Goal: Task Accomplishment & Management: Manage account settings

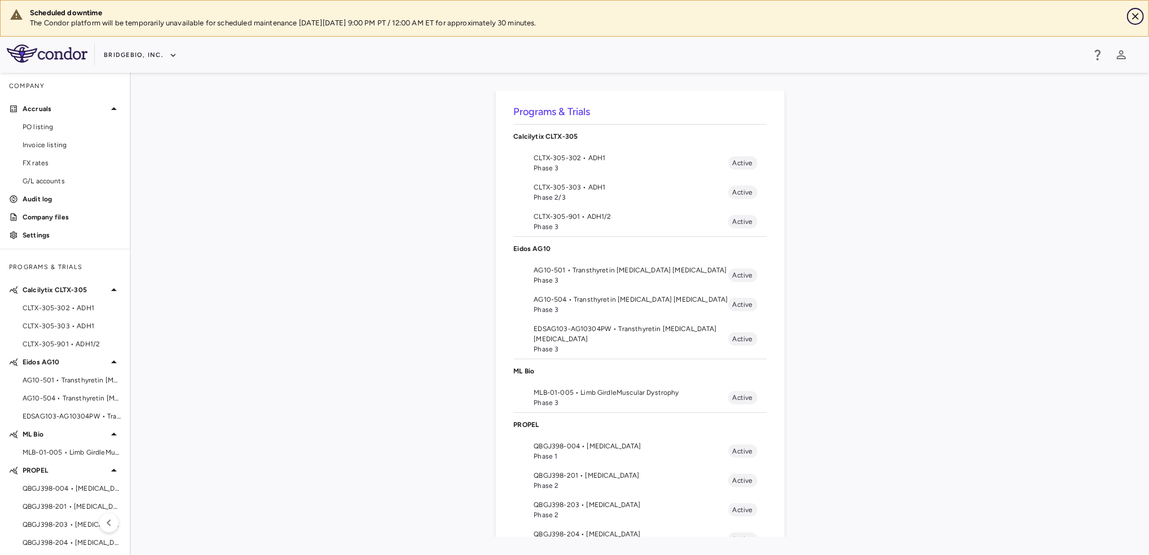
click at [1140, 17] on icon "Close" at bounding box center [1135, 16] width 11 height 11
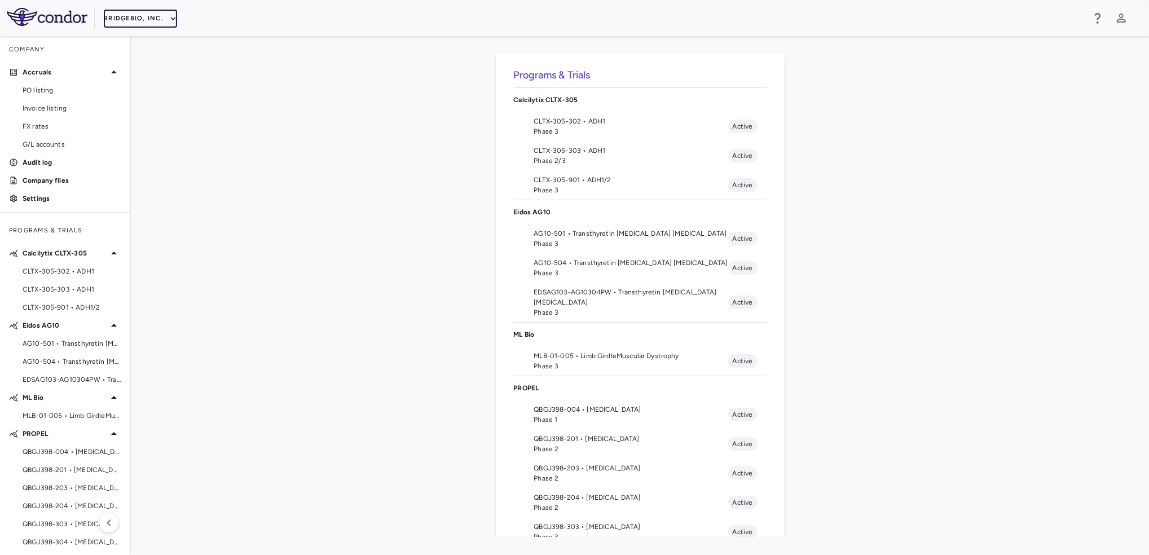
click at [158, 18] on button "BridgeBio, Inc." at bounding box center [140, 19] width 73 height 18
click at [391, 345] on div at bounding box center [574, 277] width 1149 height 555
click at [594, 182] on span "CLTX-305-901 • ADH1/2" at bounding box center [631, 180] width 194 height 10
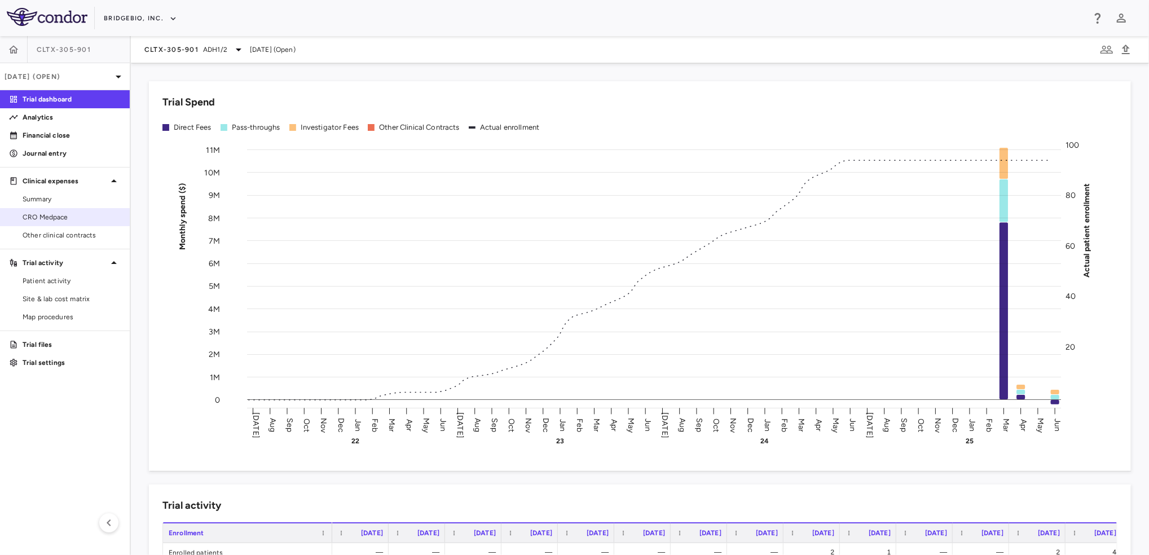
click at [62, 214] on span "CRO Medpace" at bounding box center [72, 217] width 98 height 10
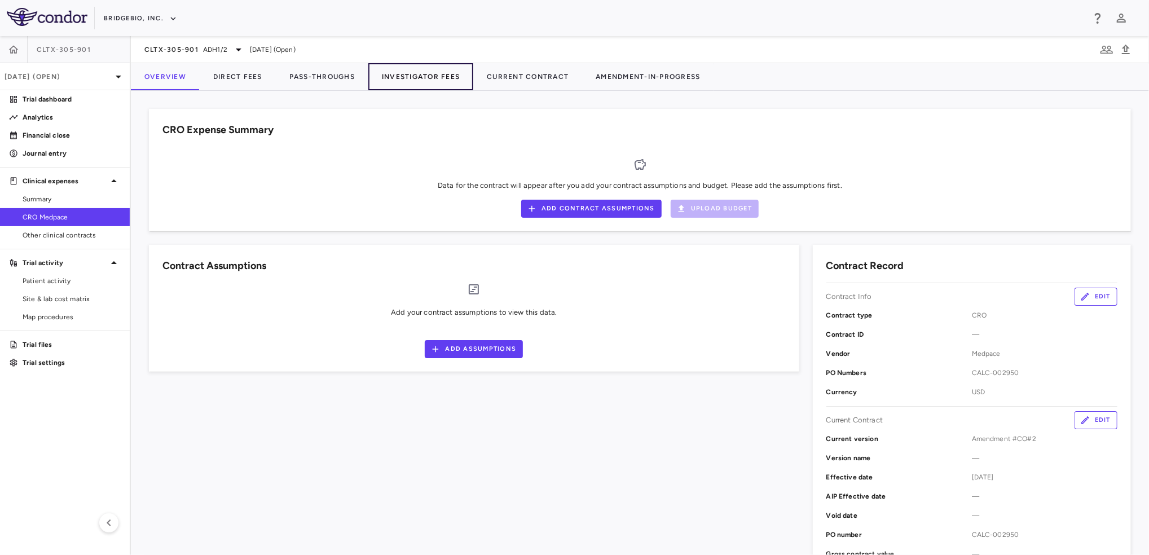
click at [391, 74] on button "Investigator Fees" at bounding box center [420, 76] width 105 height 27
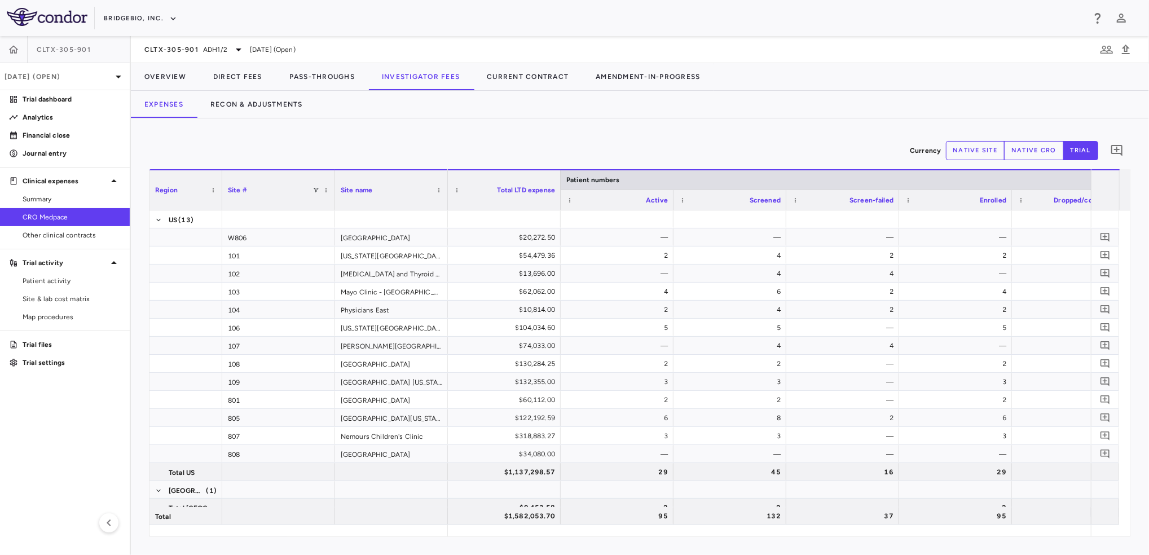
drag, startPoint x: 259, startPoint y: 199, endPoint x: 208, endPoint y: 200, distance: 51.9
click at [219, 200] on div at bounding box center [221, 189] width 5 height 39
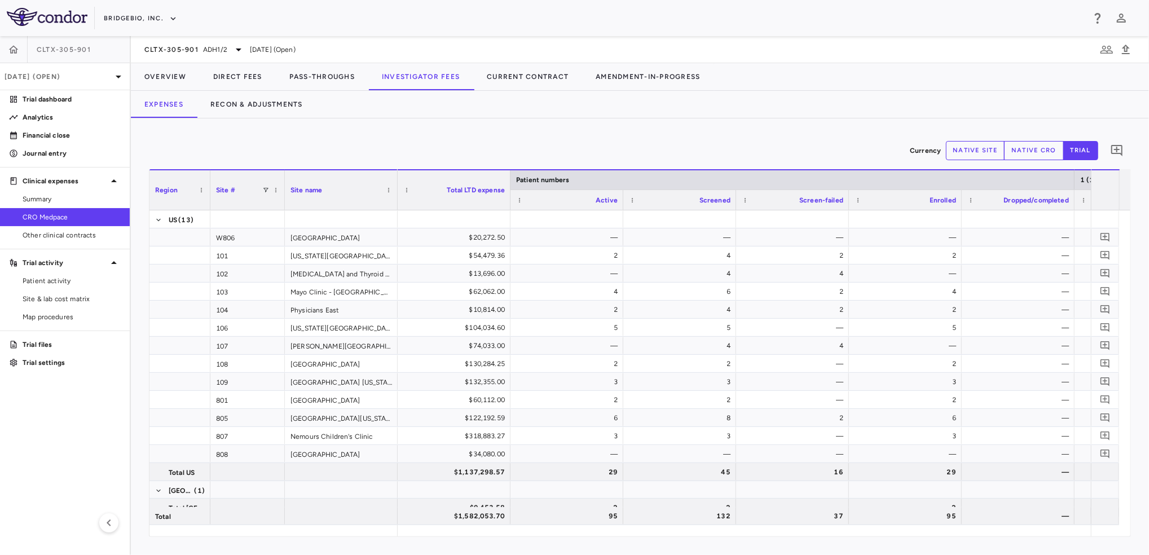
drag, startPoint x: 322, startPoint y: 201, endPoint x: 284, endPoint y: 202, distance: 38.4
click at [284, 202] on div at bounding box center [284, 189] width 5 height 39
click at [802, 39] on div "CLTX-305-901 ADH1/[DATE] (Open)" at bounding box center [640, 49] width 1018 height 27
click at [980, 157] on button "native site" at bounding box center [975, 150] width 59 height 19
type button "site"
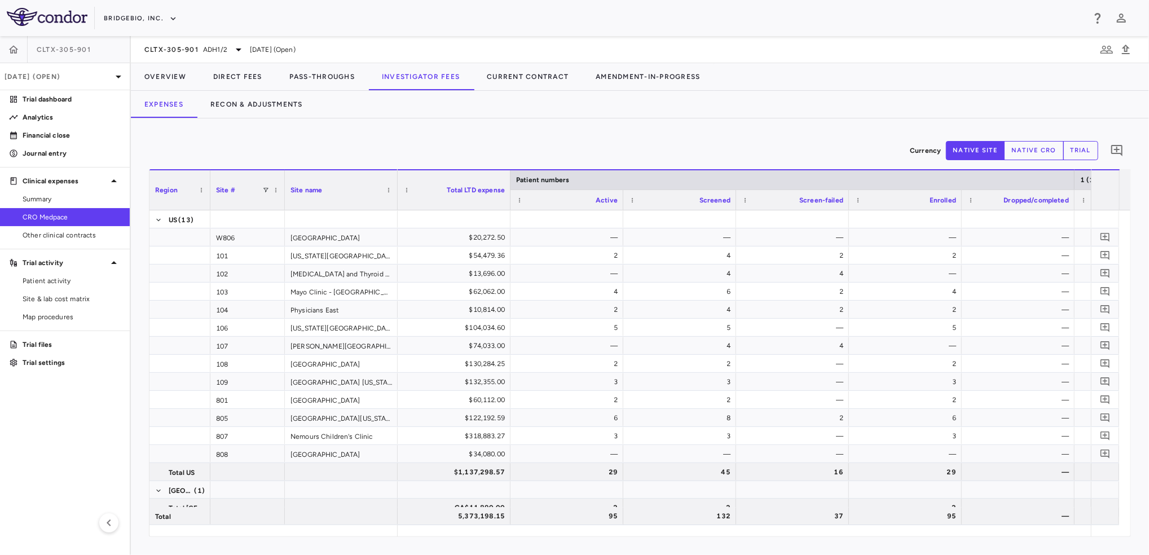
click at [1084, 145] on button "trial" at bounding box center [1080, 150] width 35 height 19
click at [1051, 147] on button "native cro" at bounding box center [1034, 150] width 60 height 19
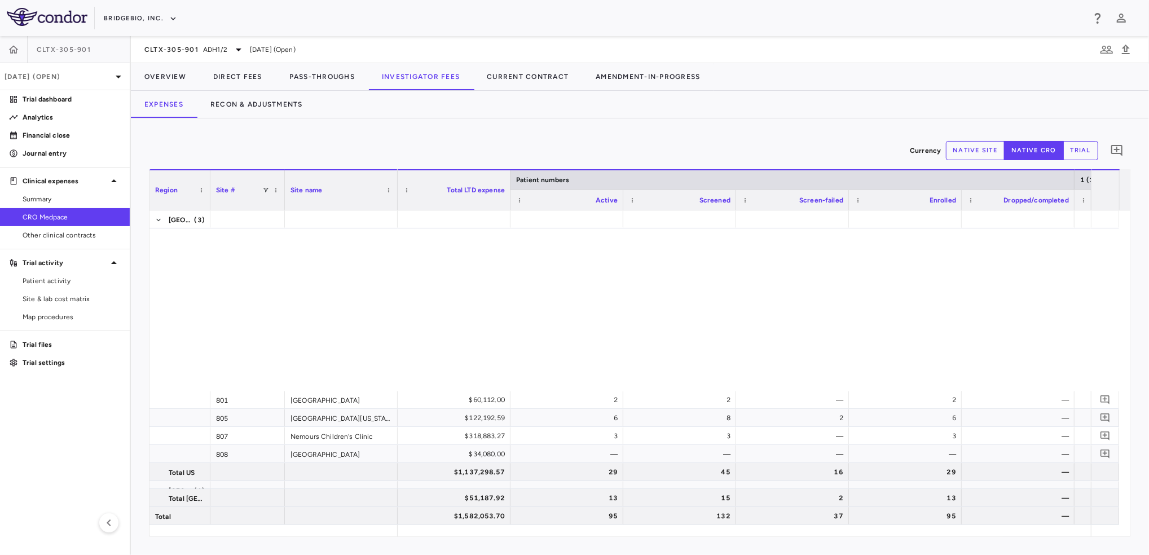
scroll to position [376, 0]
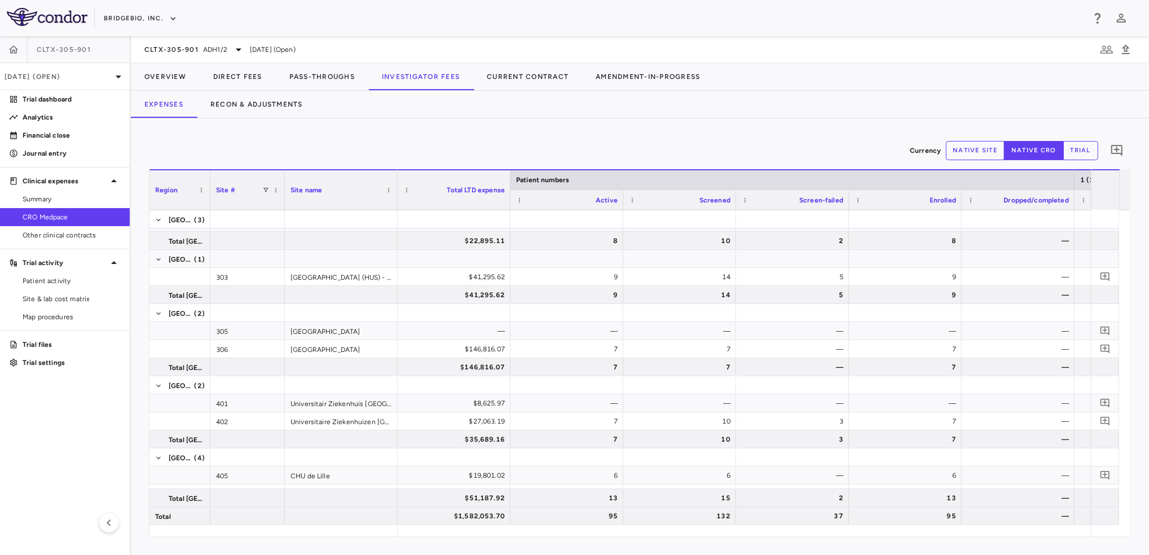
click at [977, 155] on button "native site" at bounding box center [975, 150] width 59 height 19
click at [1027, 153] on button "native cro" at bounding box center [1034, 150] width 60 height 19
click at [1077, 153] on button "trial" at bounding box center [1080, 150] width 35 height 19
click at [1040, 154] on button "native cro" at bounding box center [1034, 150] width 60 height 19
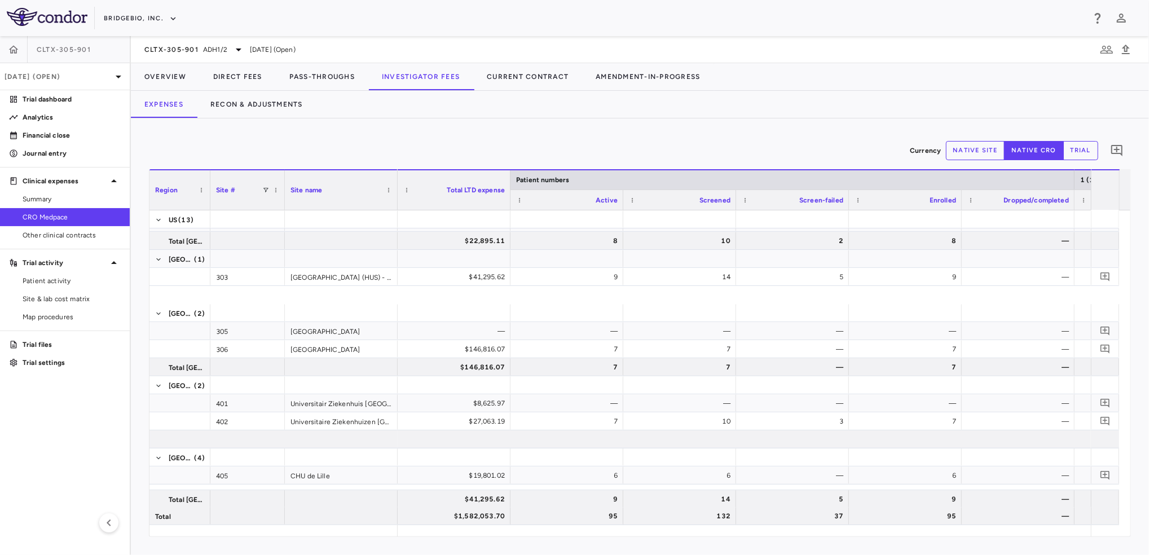
scroll to position [0, 0]
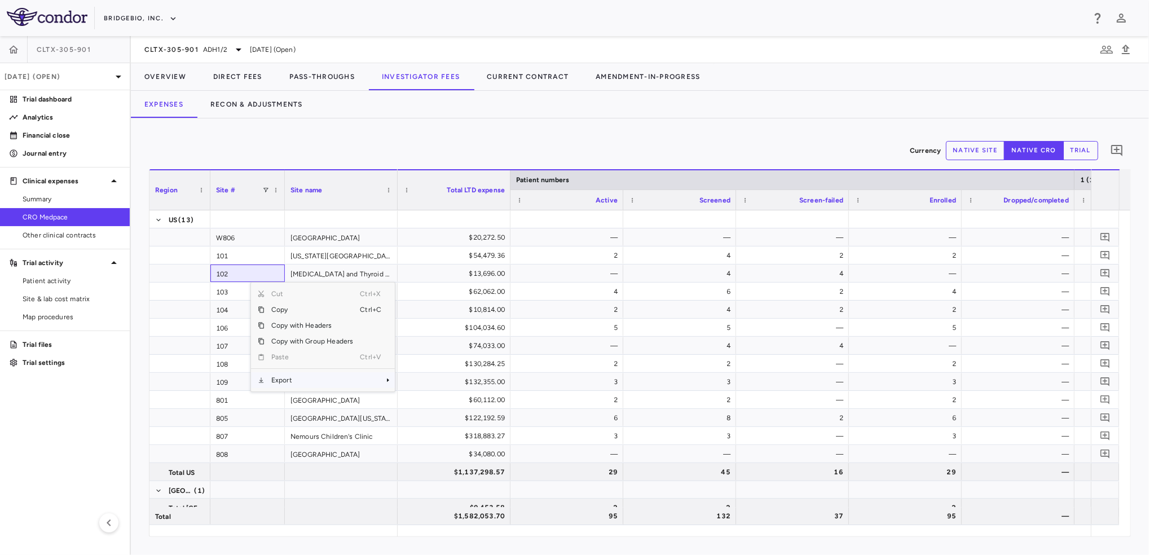
click at [317, 377] on span "Export" at bounding box center [311, 380] width 95 height 16
click at [403, 377] on span "SubMenu" at bounding box center [399, 384] width 14 height 16
click at [677, 127] on div "Currency native site native cro trial 0 Press ENTER to sort. Press ALT DOWN to …" at bounding box center [640, 336] width 1018 height 436
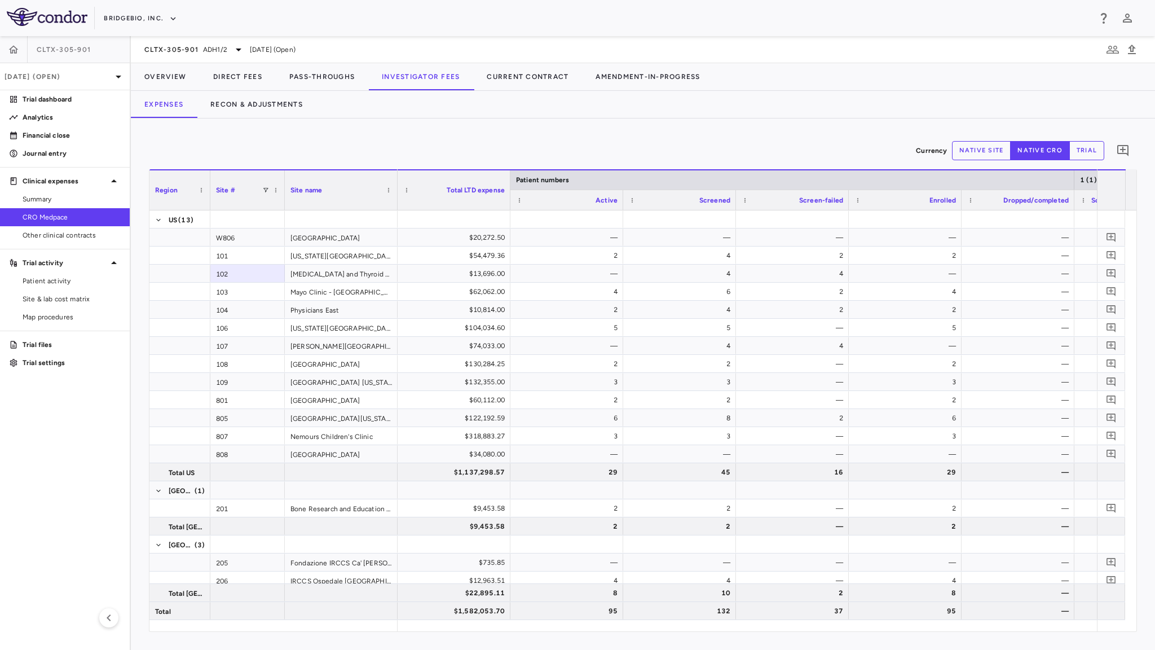
click at [438, 138] on div "Currency native site native cro trial 0" at bounding box center [643, 150] width 988 height 28
click at [106, 554] on icon "button" at bounding box center [109, 618] width 14 height 14
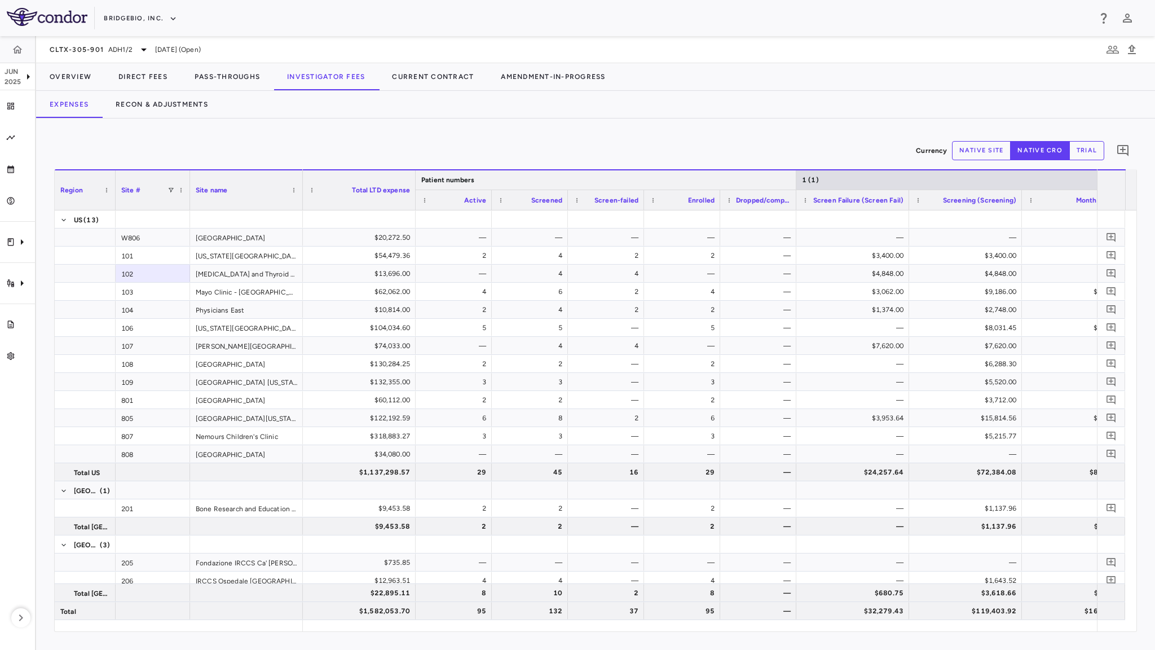
drag, startPoint x: 977, startPoint y: 178, endPoint x: 794, endPoint y: 174, distance: 183.3
click at [794, 174] on div at bounding box center [795, 179] width 5 height 19
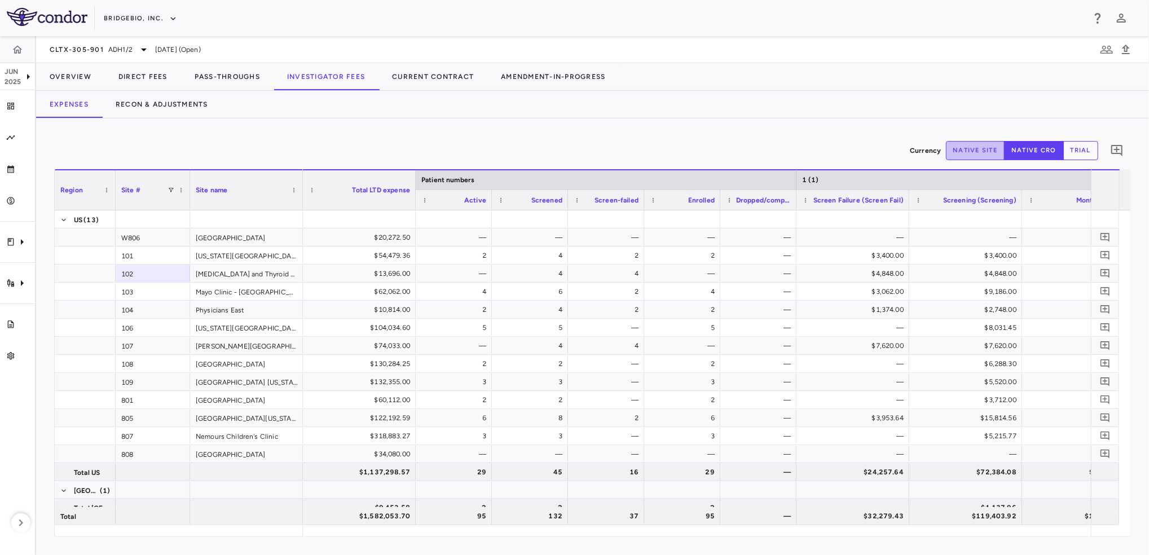
click at [989, 153] on button "native site" at bounding box center [975, 150] width 59 height 19
click at [713, 107] on div "Expenses Recon & Adjustments" at bounding box center [592, 104] width 1113 height 27
click at [528, 120] on div "Currency native site native cro trial 0 Press ENTER to sort. Press ALT DOWN to …" at bounding box center [592, 336] width 1113 height 436
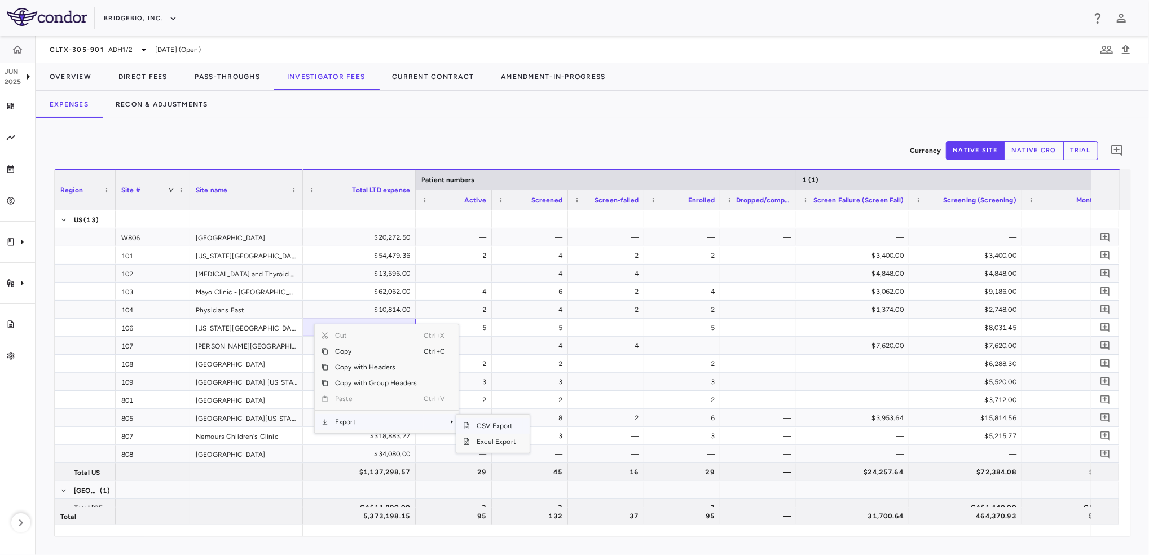
click at [498, 425] on span "CSV Export" at bounding box center [496, 426] width 53 height 16
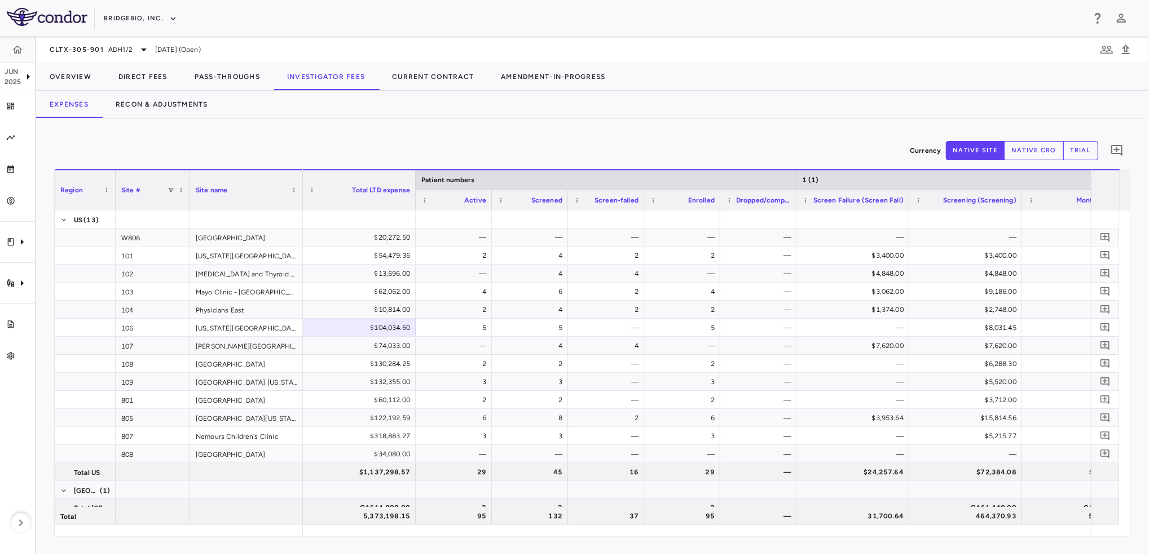
click at [683, 110] on div "Expenses Recon & Adjustments" at bounding box center [592, 104] width 1113 height 27
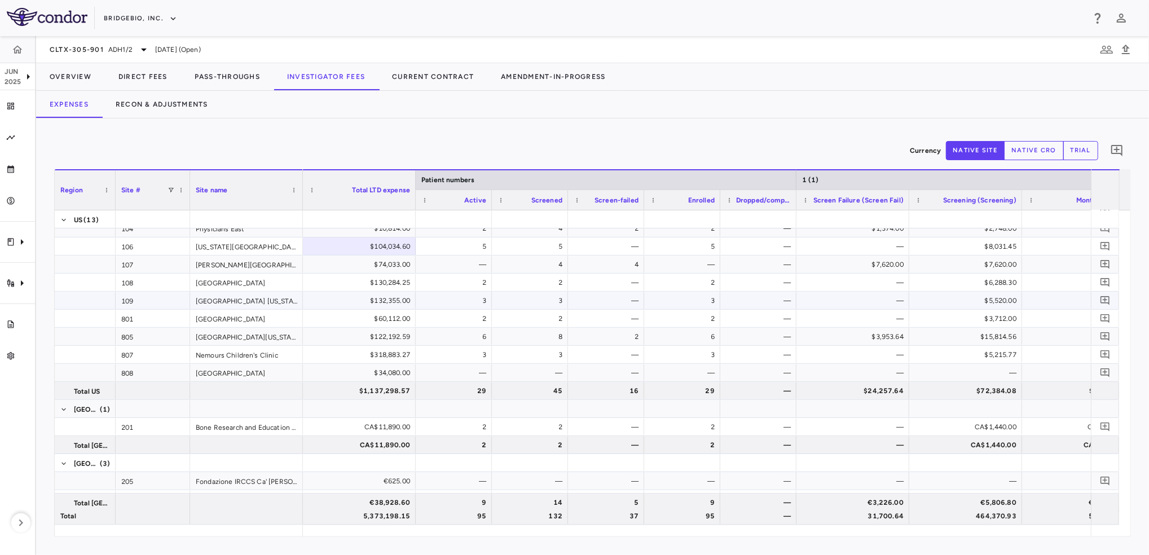
scroll to position [150, 0]
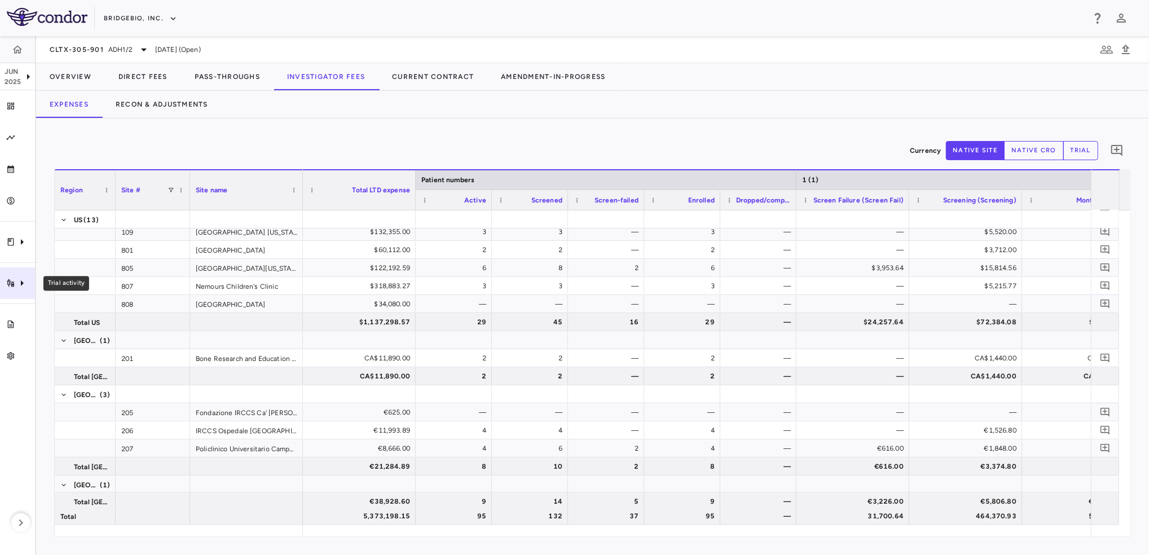
click at [23, 288] on icon "Trial activity" at bounding box center [22, 283] width 14 height 14
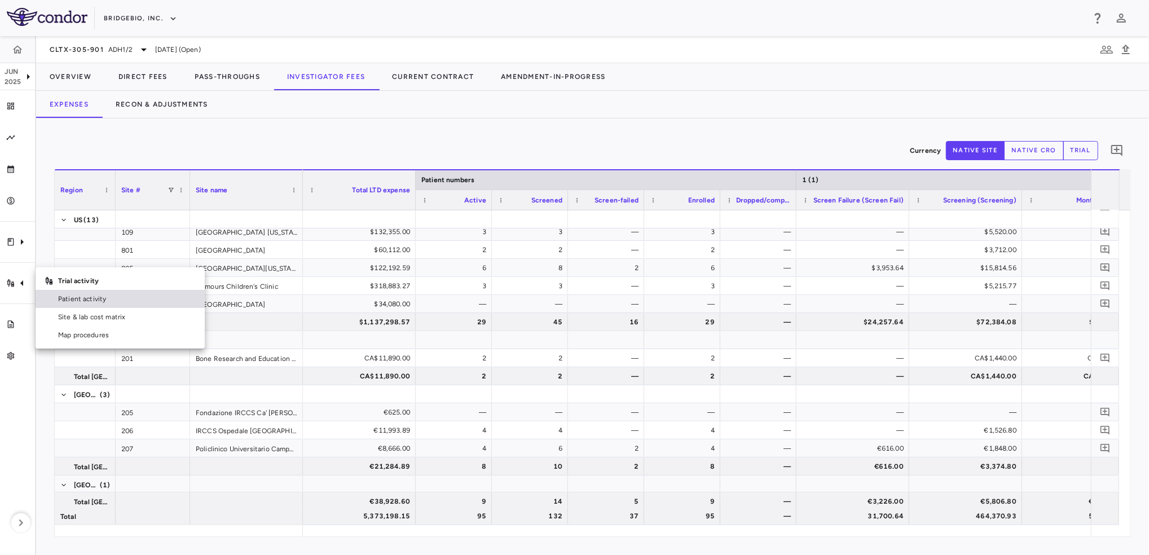
click at [90, 301] on span "Patient activity" at bounding box center [127, 299] width 138 height 10
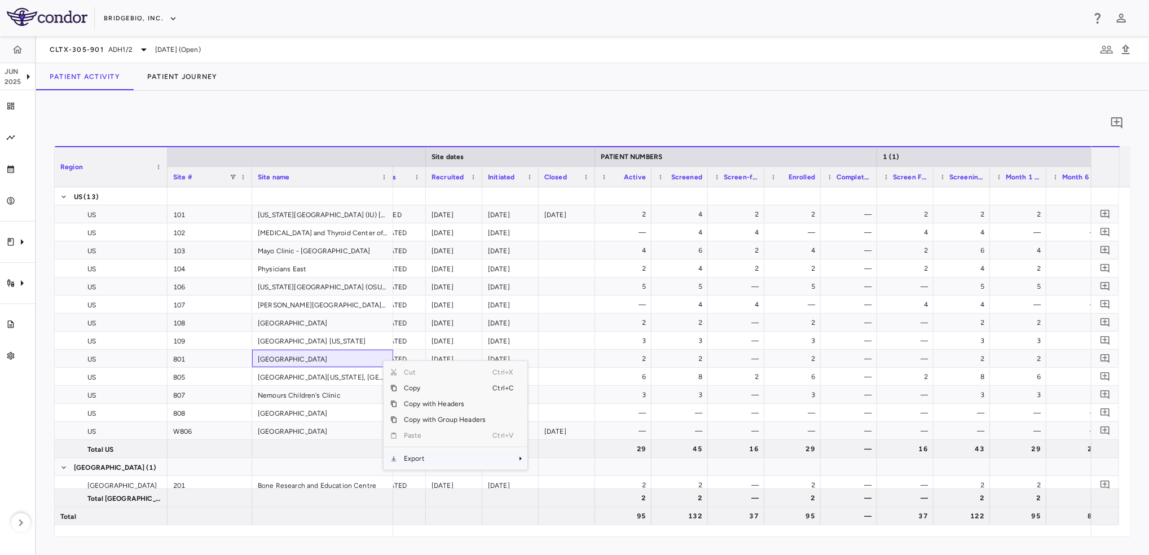
click at [427, 458] on span "Export" at bounding box center [444, 459] width 95 height 16
click at [585, 462] on span "CSV Export" at bounding box center [565, 463] width 53 height 16
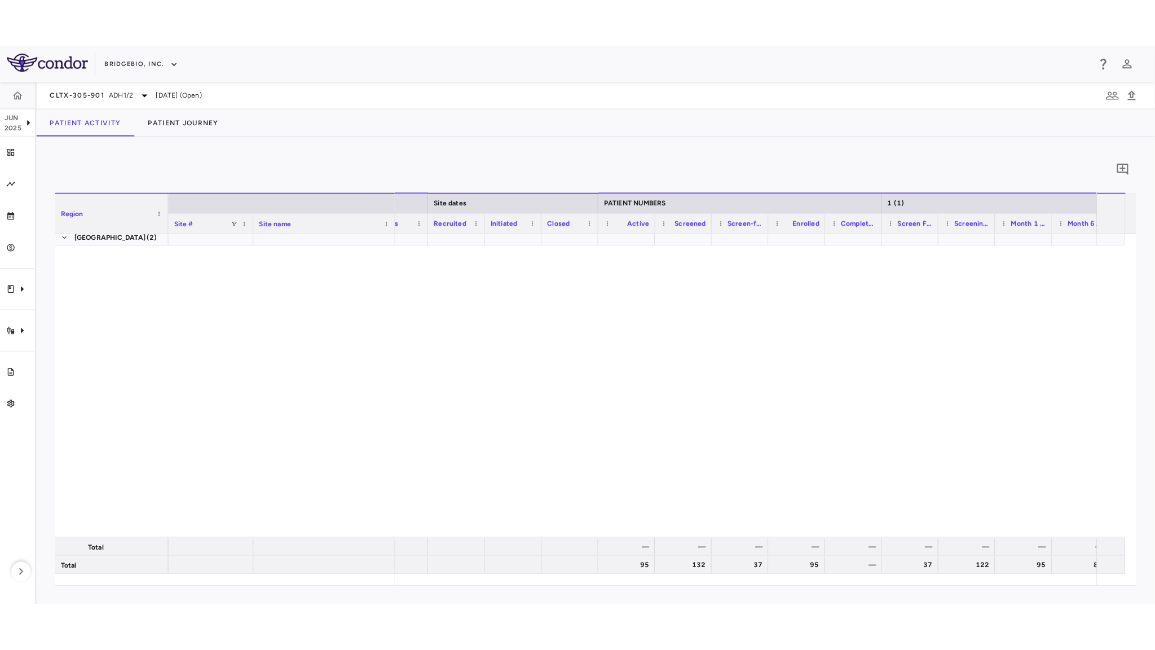
scroll to position [1052, 0]
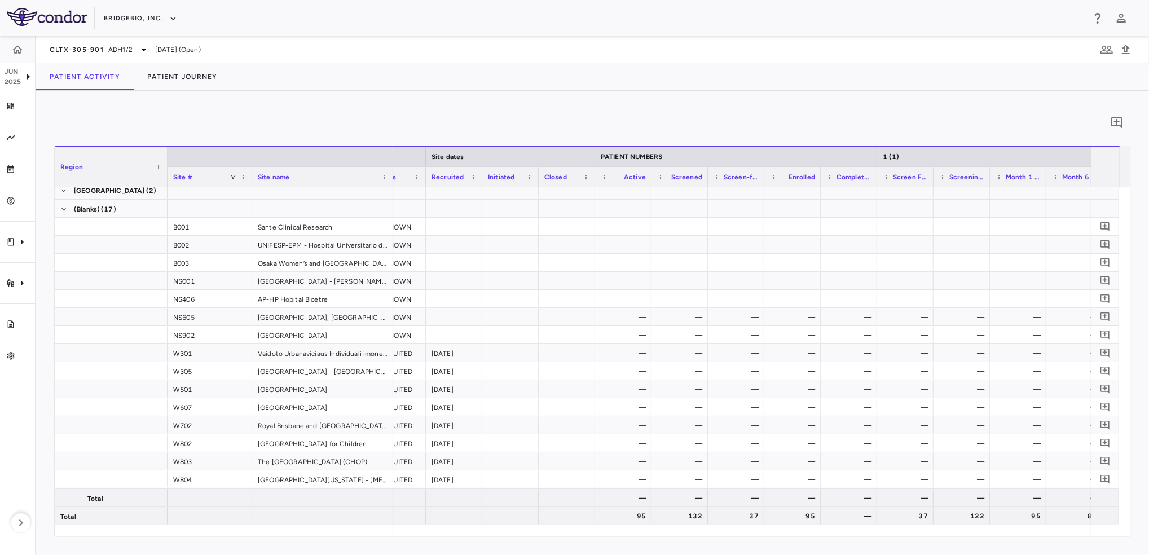
click at [515, 90] on div "Patient Activity Patient Journey" at bounding box center [592, 76] width 1113 height 27
click at [21, 268] on div "Trial activity" at bounding box center [17, 283] width 35 height 32
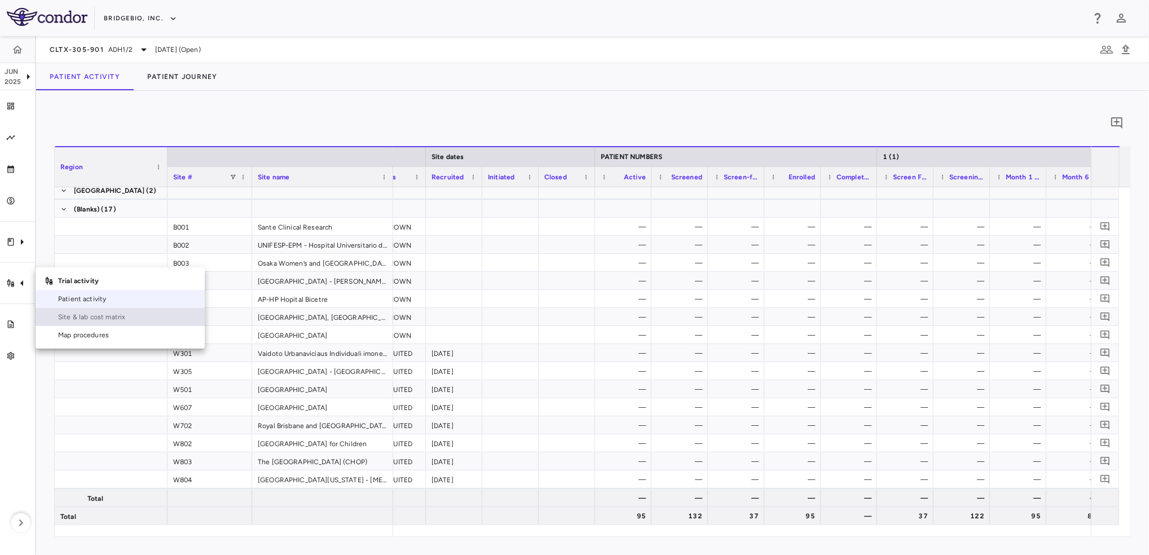
click at [102, 316] on span "Site & lab cost matrix" at bounding box center [127, 317] width 138 height 10
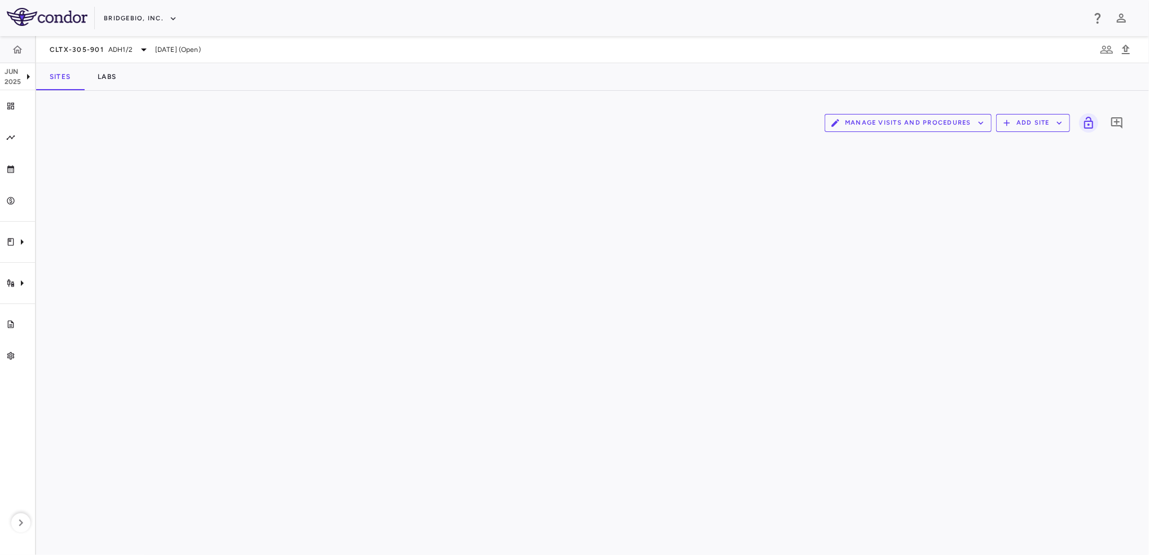
click at [969, 125] on button "Manage Visits and Procedures" at bounding box center [907, 123] width 167 height 18
click at [931, 140] on li "Visit Schedules" at bounding box center [896, 144] width 120 height 17
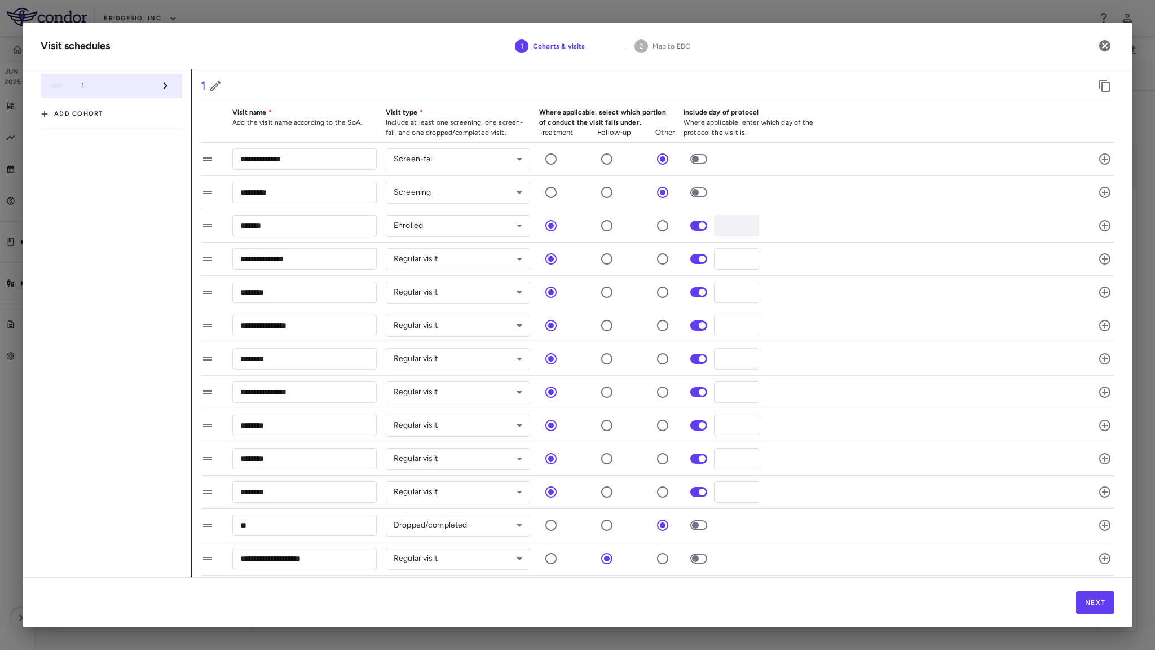
click at [937, 52] on h2 "Visit schedules 1 Cohorts & visits 2 Map to [GEOGRAPHIC_DATA]" at bounding box center [578, 46] width 1110 height 47
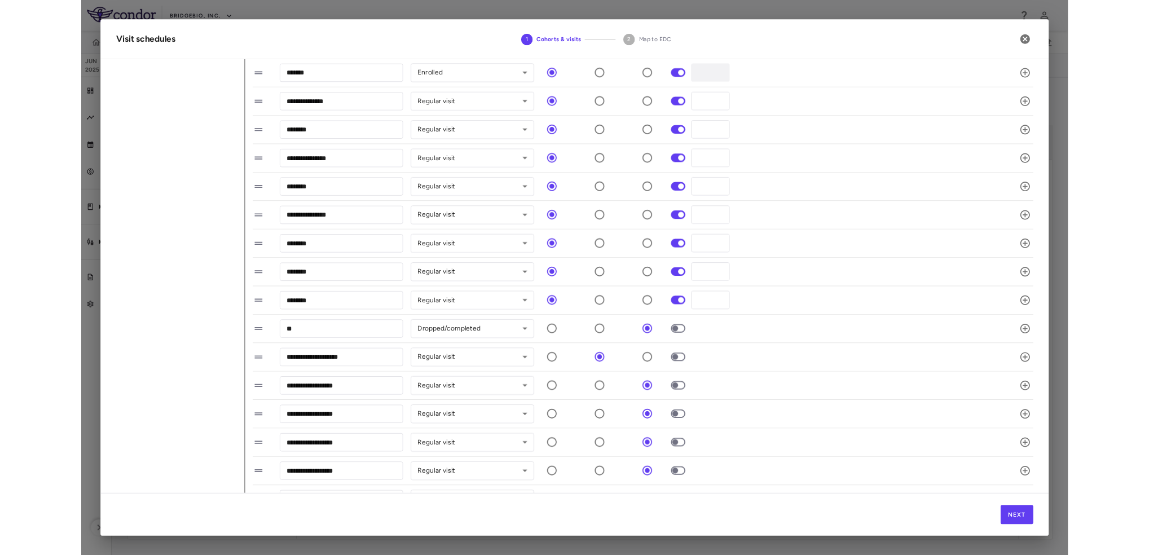
scroll to position [165, 0]
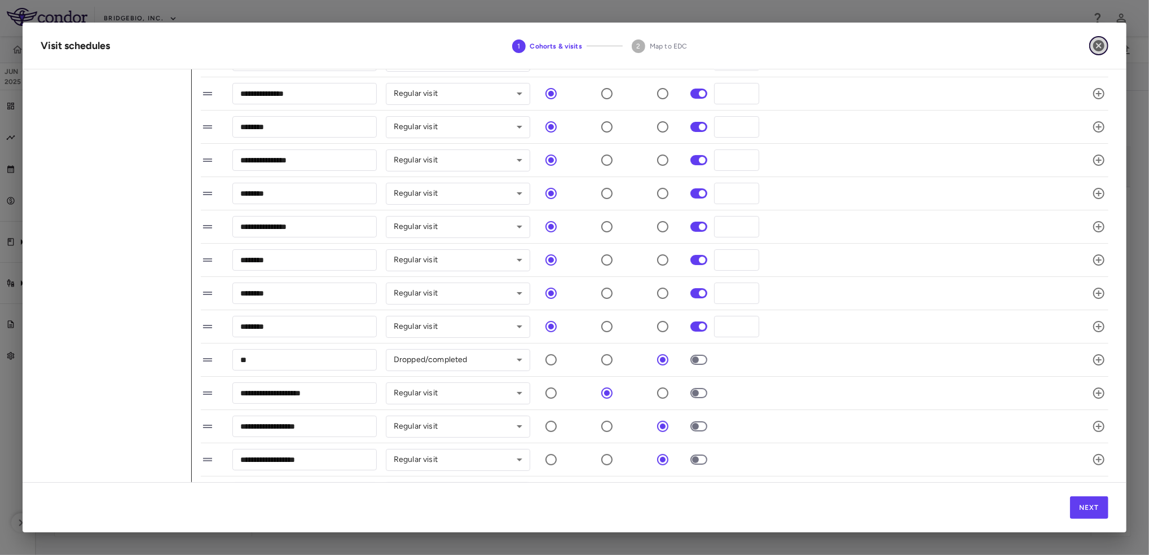
click at [1099, 46] on icon "button" at bounding box center [1099, 46] width 14 height 14
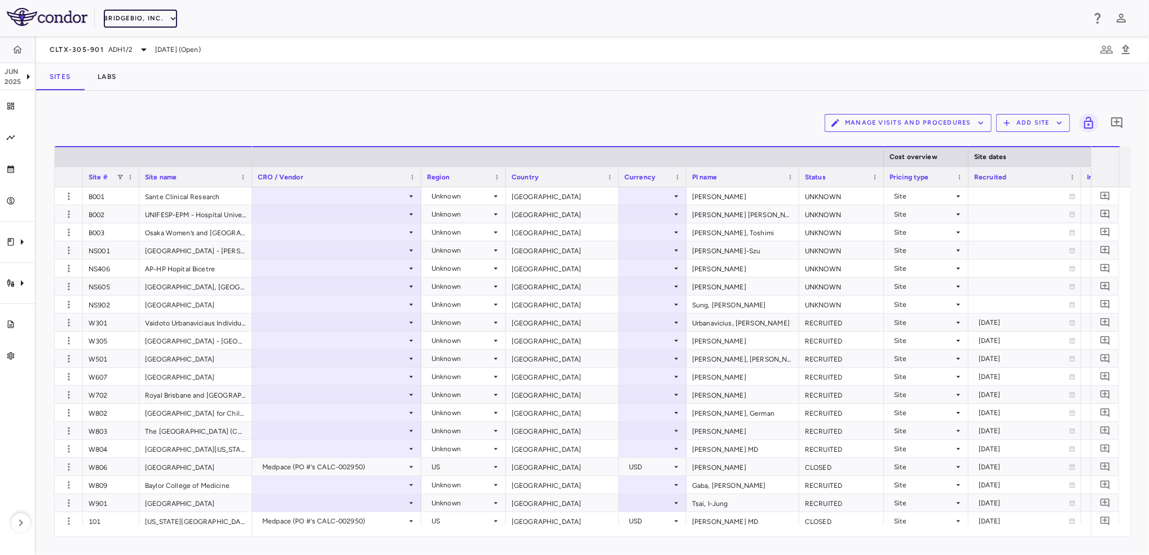
click at [155, 17] on button "BridgeBio, Inc." at bounding box center [140, 19] width 73 height 18
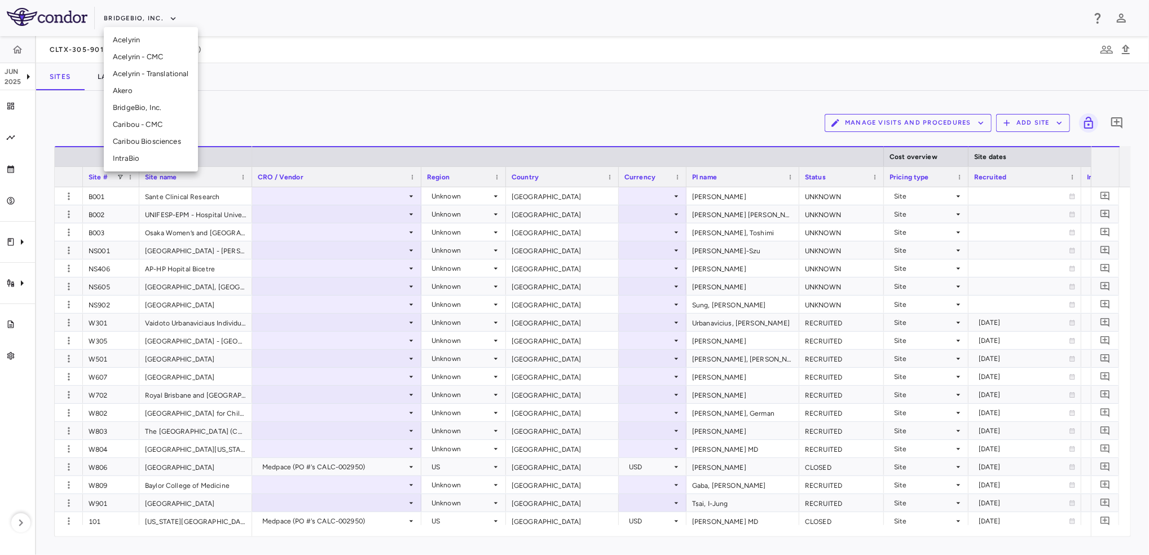
click at [128, 156] on li "IntraBio" at bounding box center [151, 158] width 94 height 17
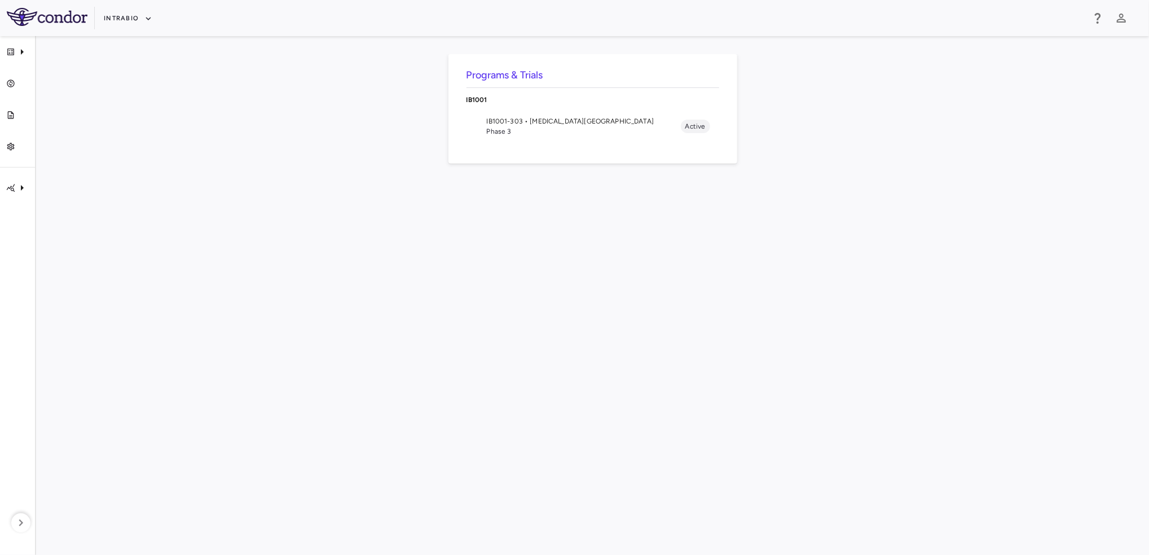
click at [492, 133] on span "Phase 3" at bounding box center [584, 131] width 194 height 10
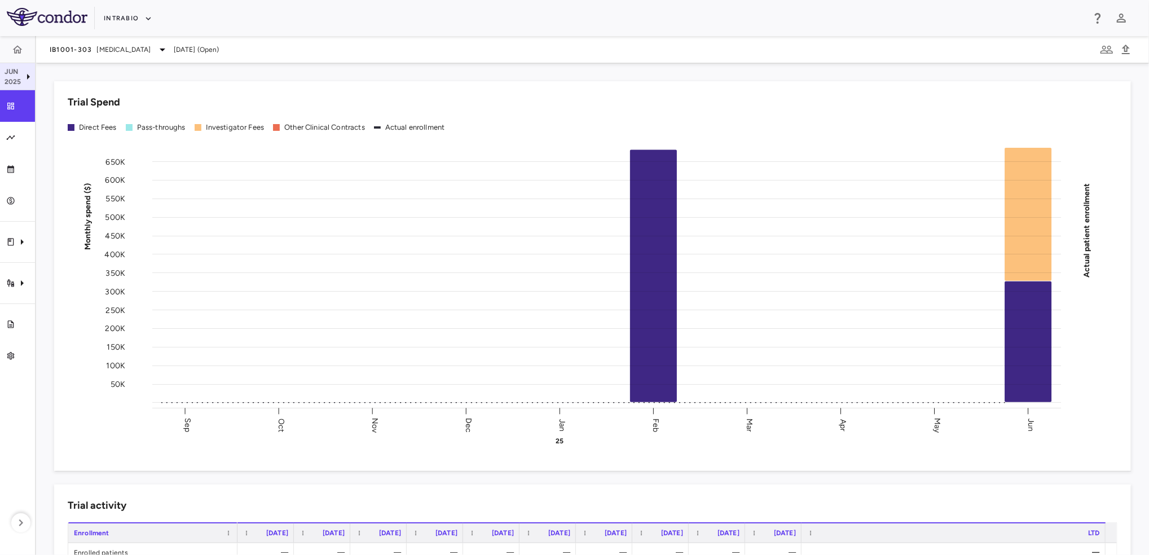
click at [26, 77] on icon at bounding box center [28, 77] width 14 height 14
click at [76, 439] on div at bounding box center [574, 277] width 1149 height 555
drag, startPoint x: 11, startPoint y: 332, endPoint x: 34, endPoint y: 312, distance: 30.0
click at [11, 332] on link "Trial files" at bounding box center [17, 324] width 35 height 32
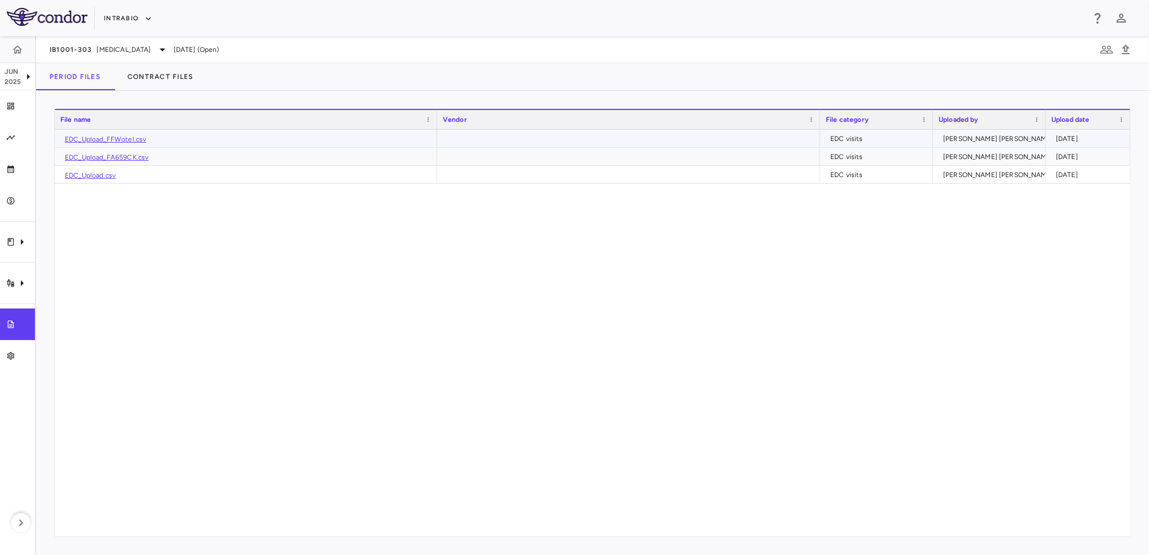
click at [121, 138] on link "EDC_Upload_FFWotel.csv" at bounding box center [105, 139] width 81 height 8
click at [7, 283] on icon "Trial activity" at bounding box center [10, 283] width 9 height 9
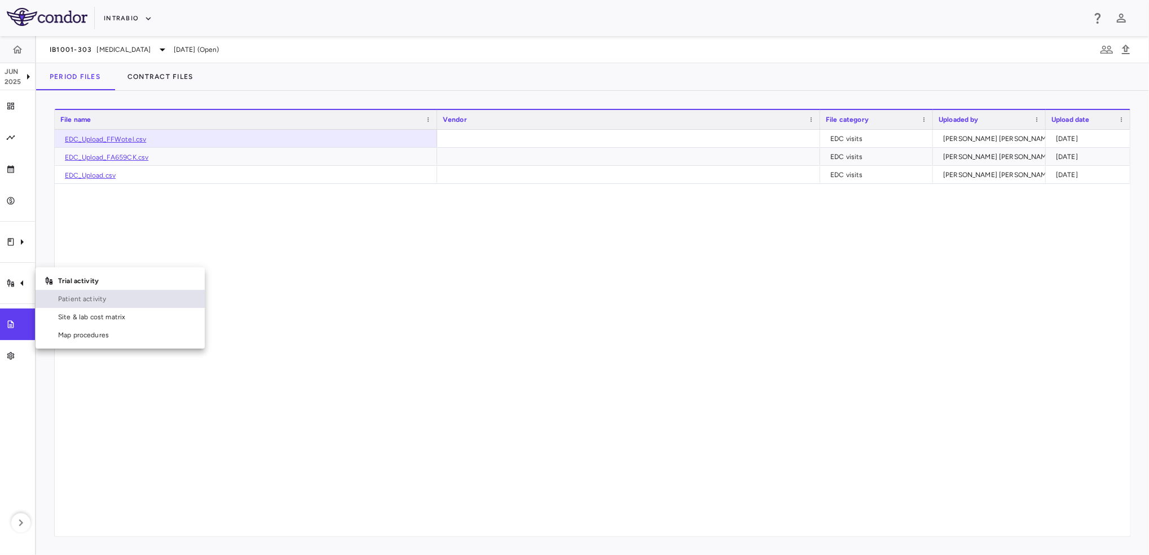
click at [78, 301] on span "Patient activity" at bounding box center [127, 299] width 138 height 10
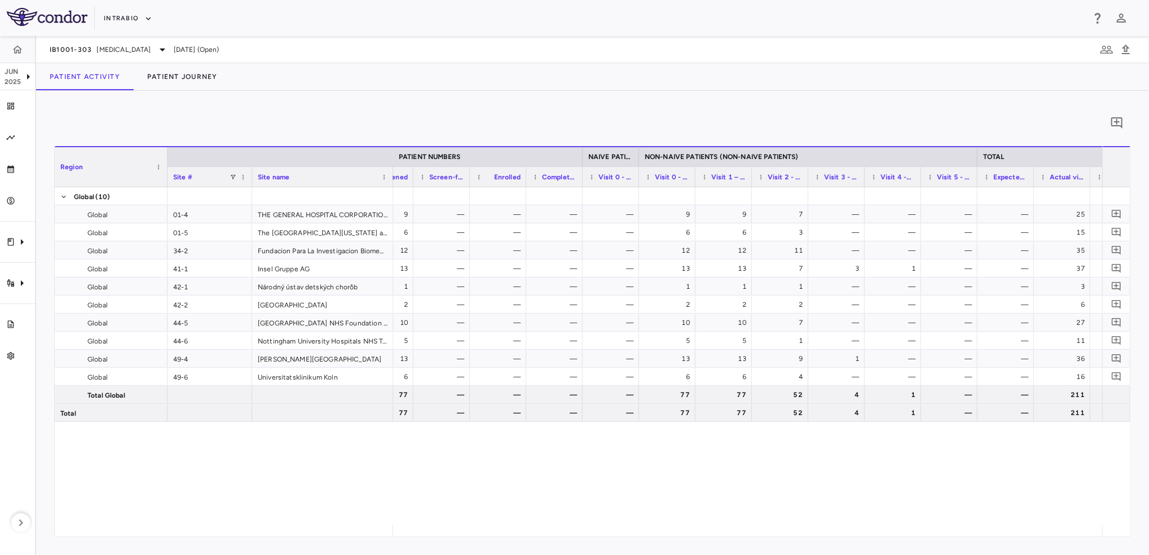
scroll to position [0, 488]
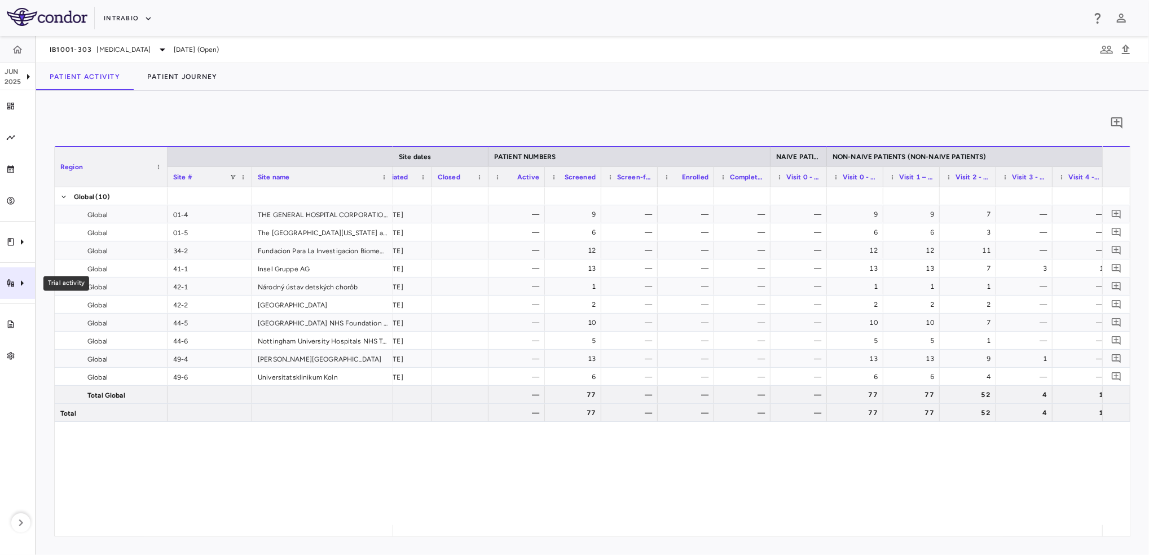
click at [27, 285] on icon "Trial activity" at bounding box center [22, 283] width 14 height 14
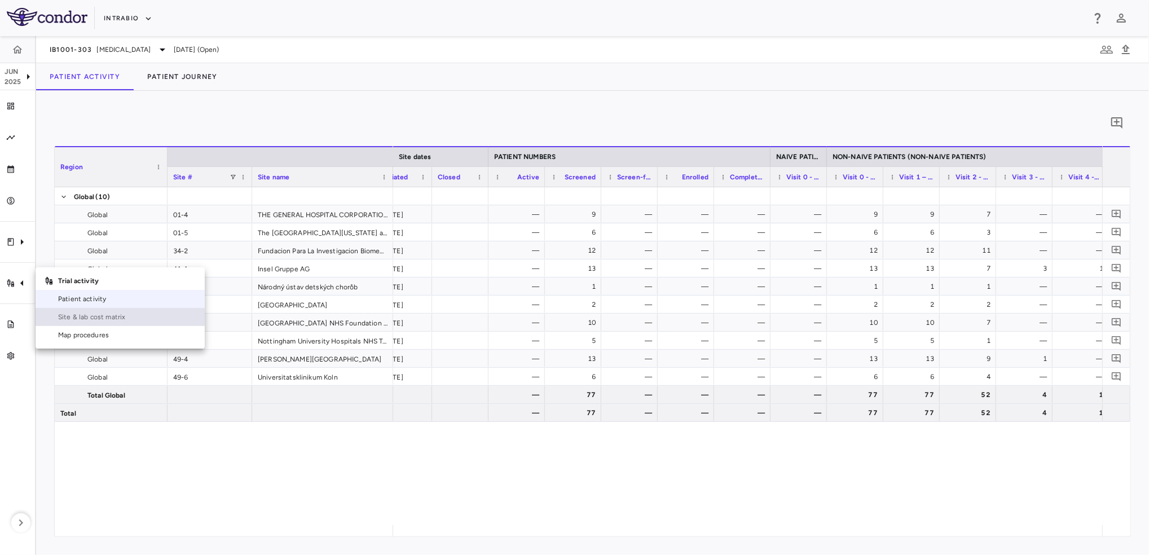
click at [130, 319] on span "Site & lab cost matrix" at bounding box center [127, 317] width 138 height 10
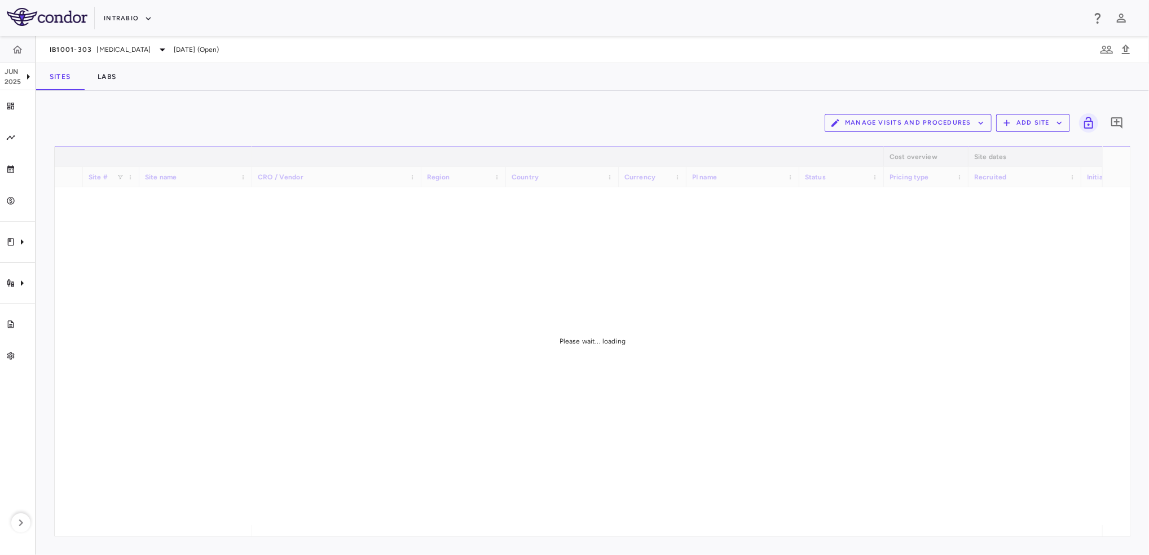
click at [976, 125] on icon "button" at bounding box center [981, 123] width 10 height 10
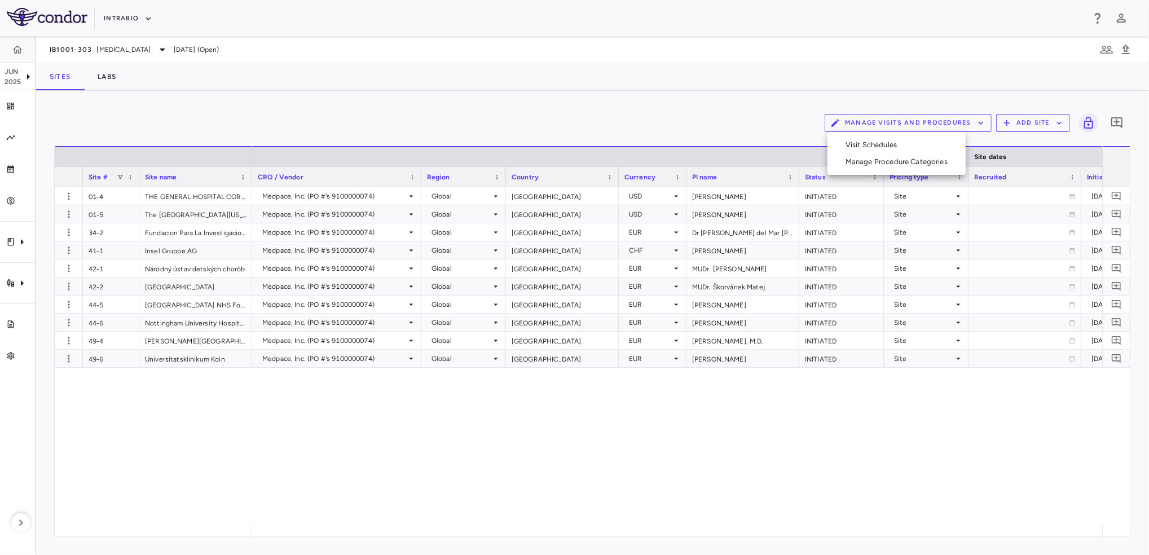
click at [888, 147] on li "Visit Schedules" at bounding box center [896, 144] width 120 height 17
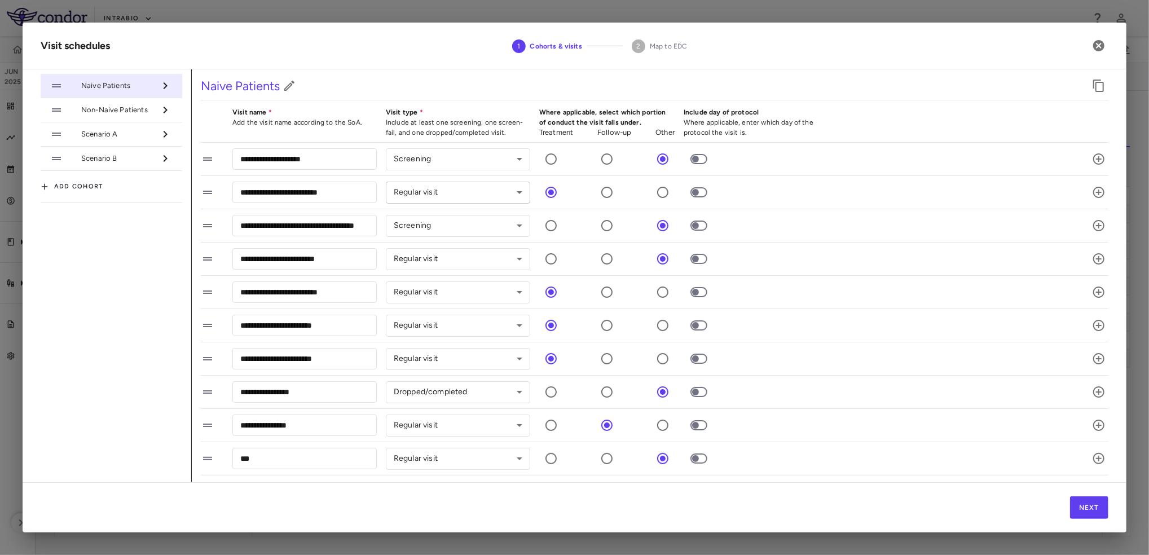
click at [502, 195] on body "Skip to sidebar Skip to main content IntraBio [DATE] Trial dashboard Analytics …" at bounding box center [574, 277] width 1149 height 555
click at [517, 192] on div at bounding box center [574, 277] width 1149 height 555
click at [102, 376] on div "Naive Patients Non-Naive Patients Scenario A Scenario B Add cohort" at bounding box center [116, 275] width 151 height 413
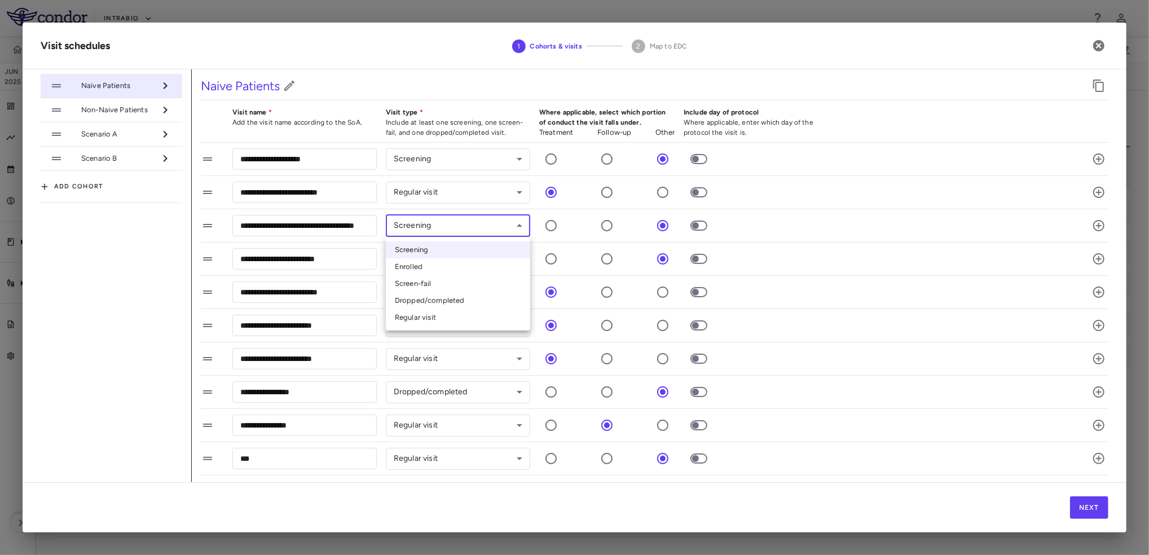
click at [519, 224] on body "Skip to sidebar Skip to main content IntraBio [DATE] Trial dashboard Analytics …" at bounding box center [574, 277] width 1149 height 555
click at [449, 263] on li "Enrolled" at bounding box center [458, 266] width 144 height 17
type input "********"
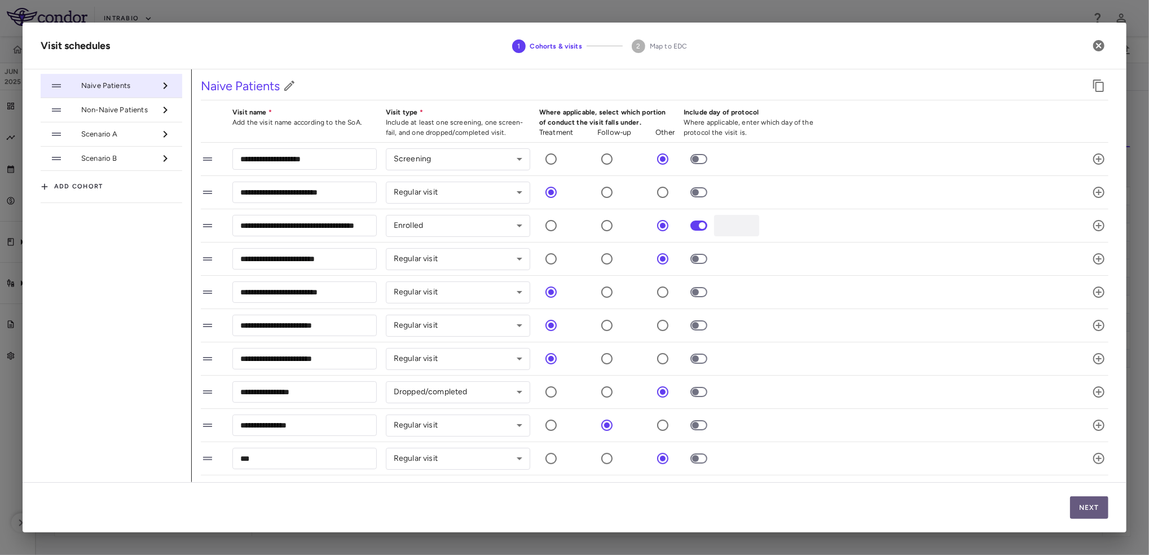
click at [1103, 506] on button "Next" at bounding box center [1089, 507] width 38 height 23
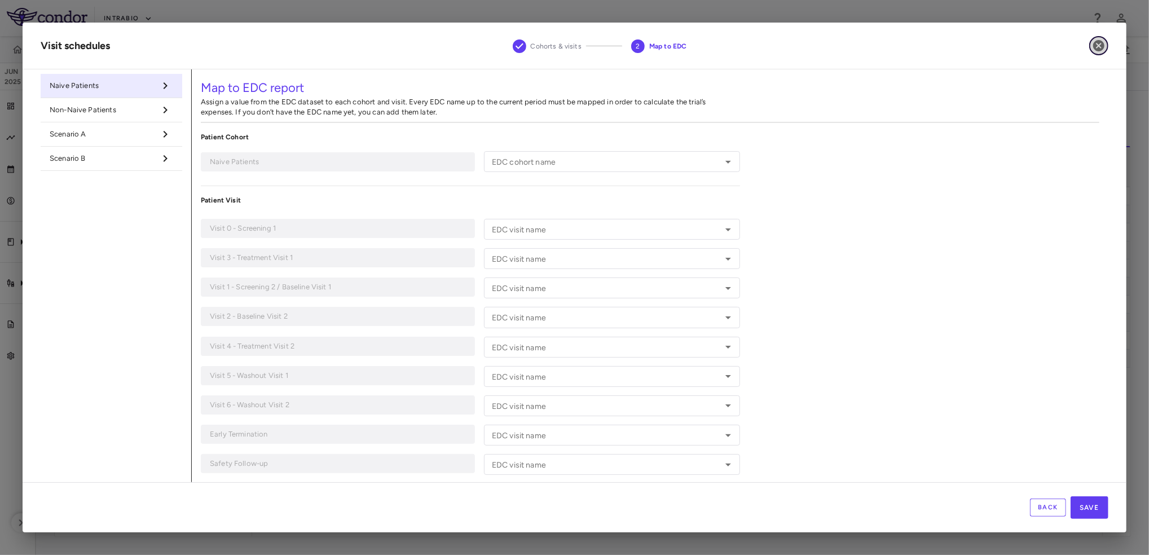
click at [1099, 48] on icon "button" at bounding box center [1098, 45] width 11 height 11
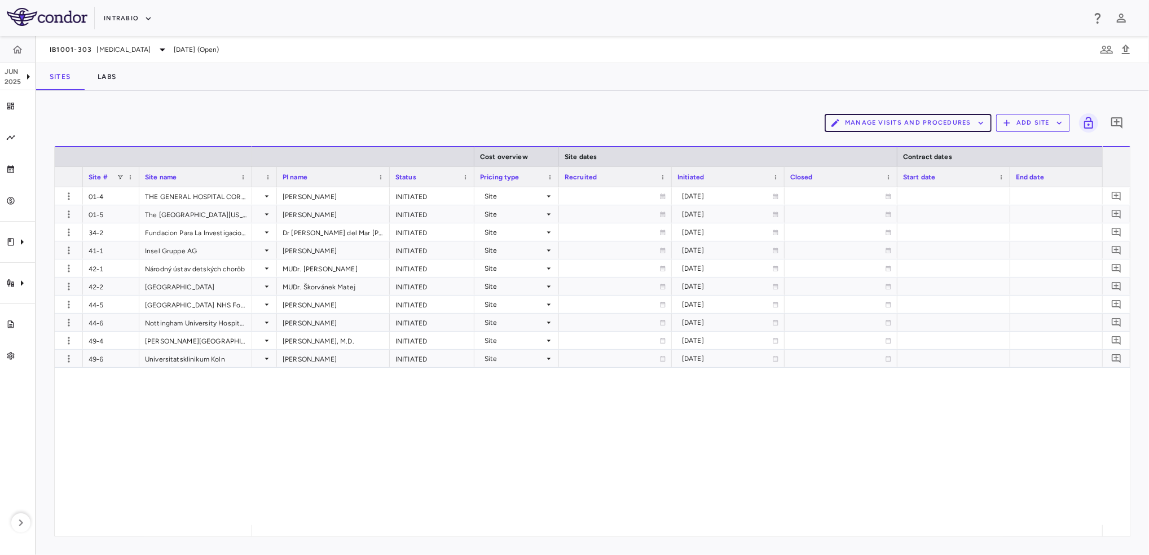
scroll to position [0, 480]
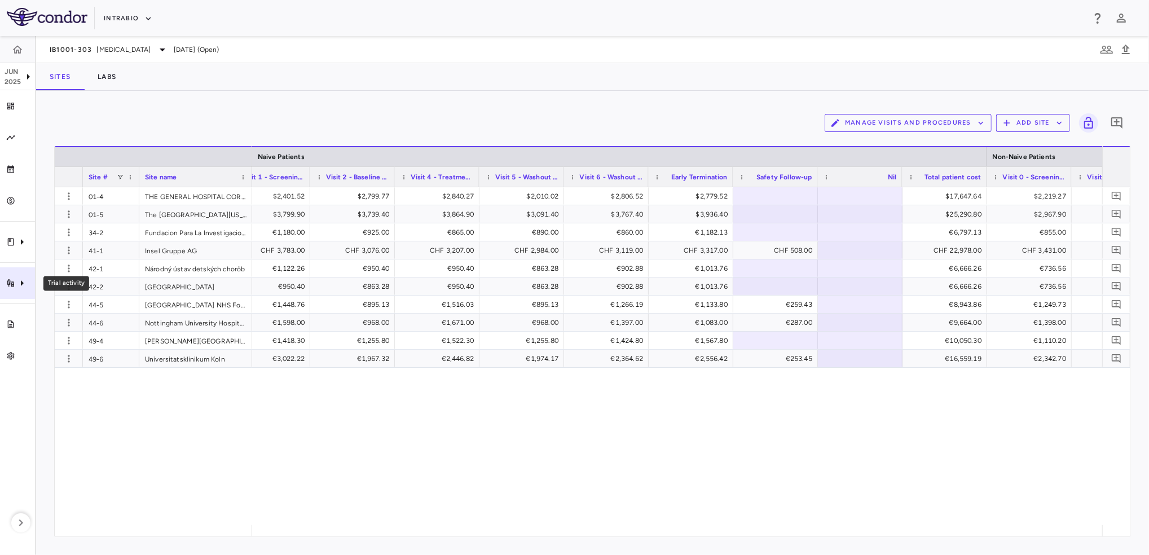
click at [25, 280] on icon "Trial activity" at bounding box center [22, 283] width 14 height 14
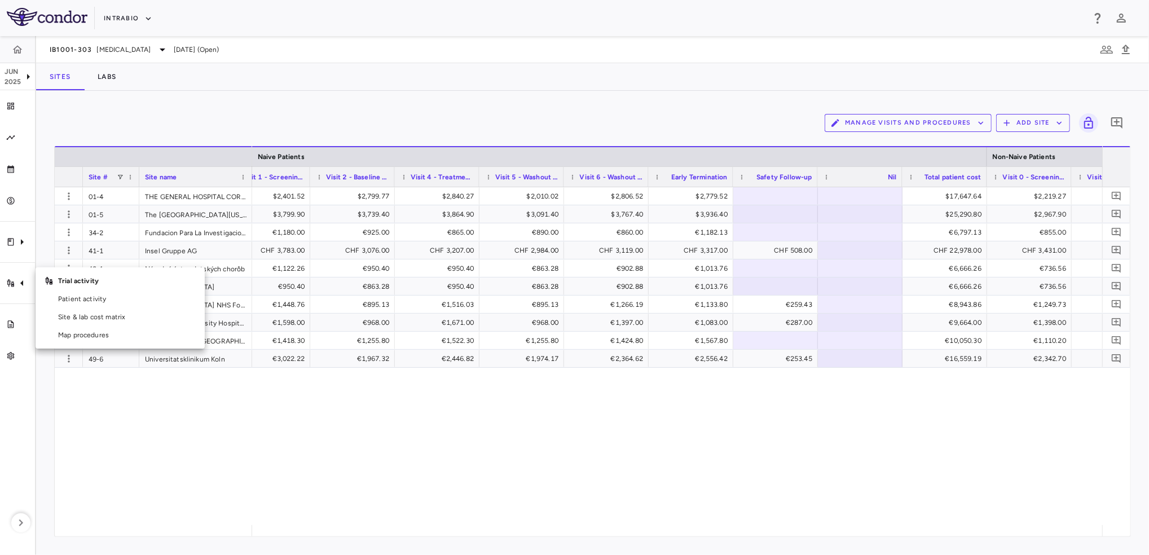
drag, startPoint x: 71, startPoint y: 294, endPoint x: 280, endPoint y: 405, distance: 236.7
click at [71, 294] on span "Patient activity" at bounding box center [127, 299] width 138 height 10
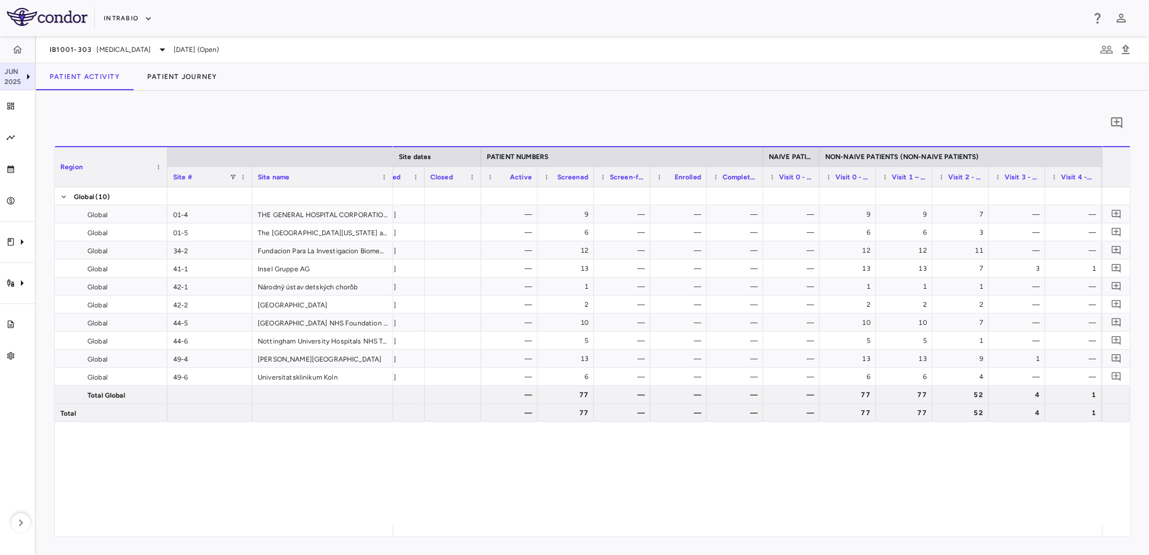
click at [20, 77] on p "2025" at bounding box center [13, 82] width 17 height 10
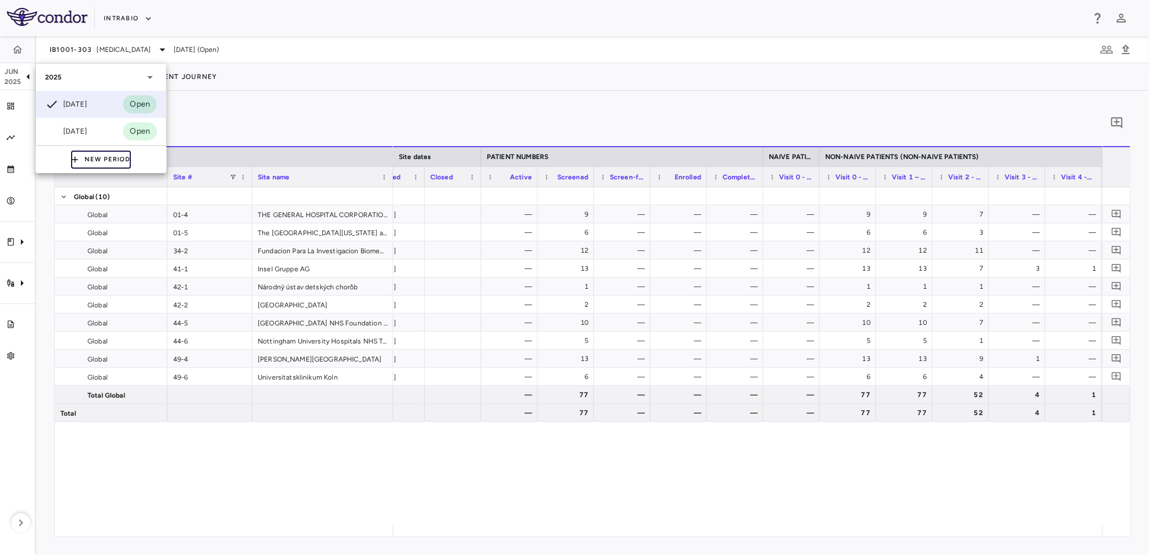
click at [82, 161] on button "New Period" at bounding box center [101, 160] width 60 height 18
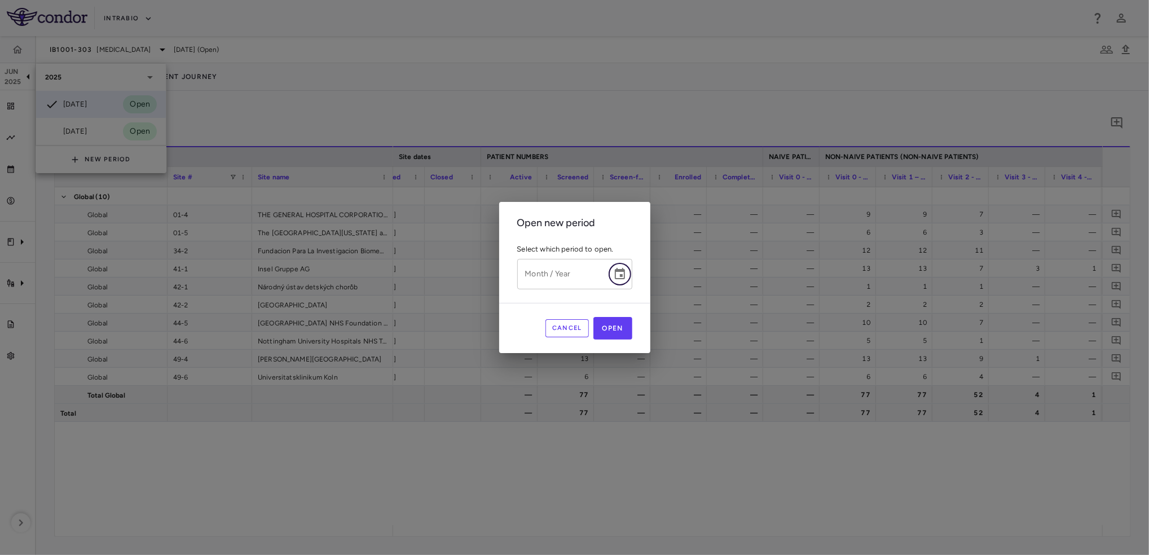
click at [620, 274] on icon "Choose date" at bounding box center [620, 274] width 14 height 14
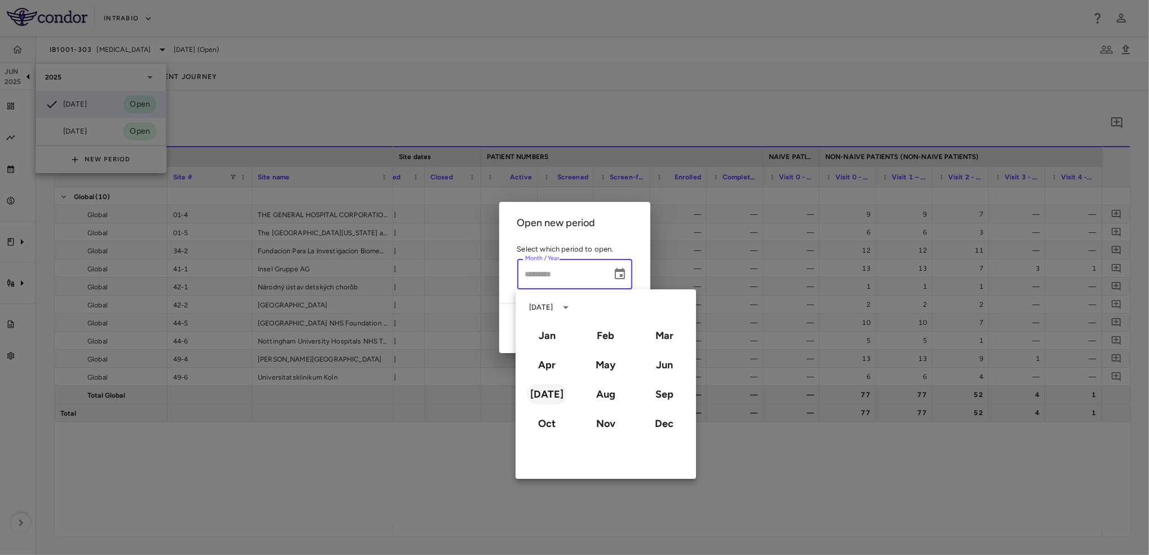
click at [547, 395] on button "[DATE]" at bounding box center [547, 394] width 41 height 20
type input "*********"
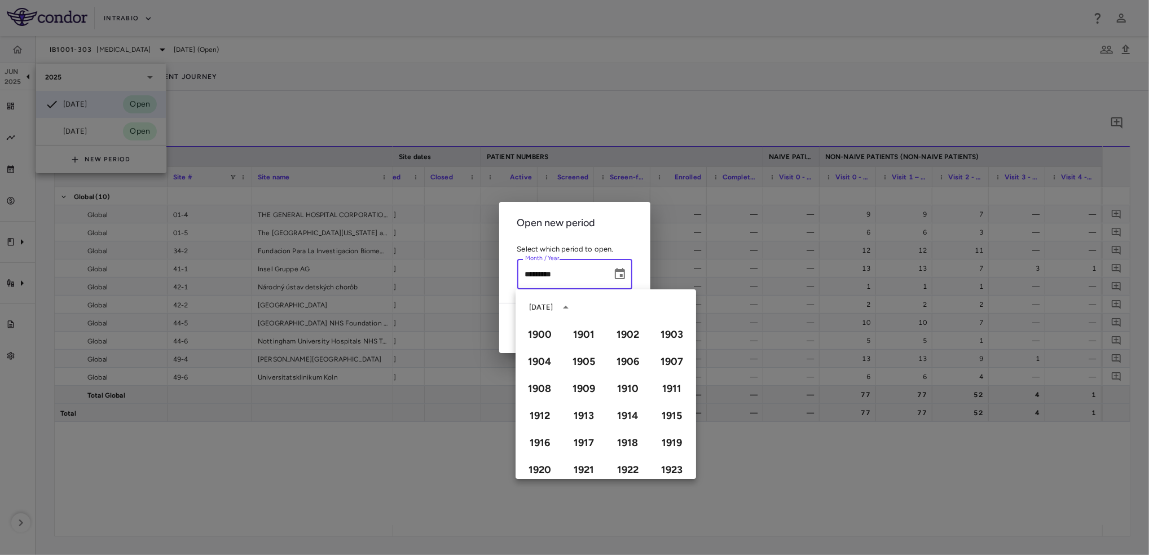
scroll to position [773, 0]
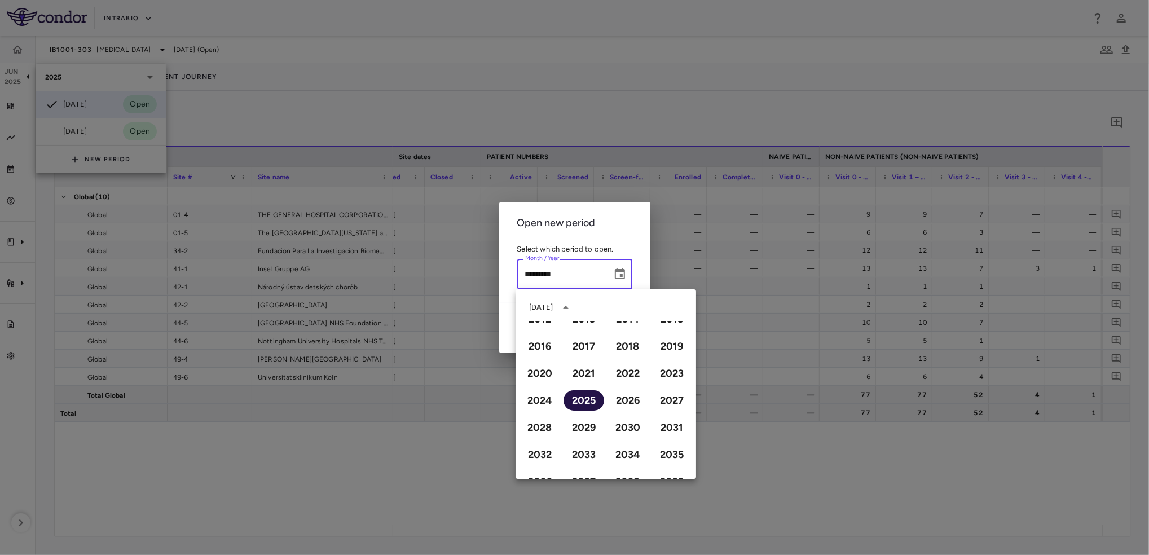
click at [583, 398] on button "2025" at bounding box center [583, 400] width 41 height 20
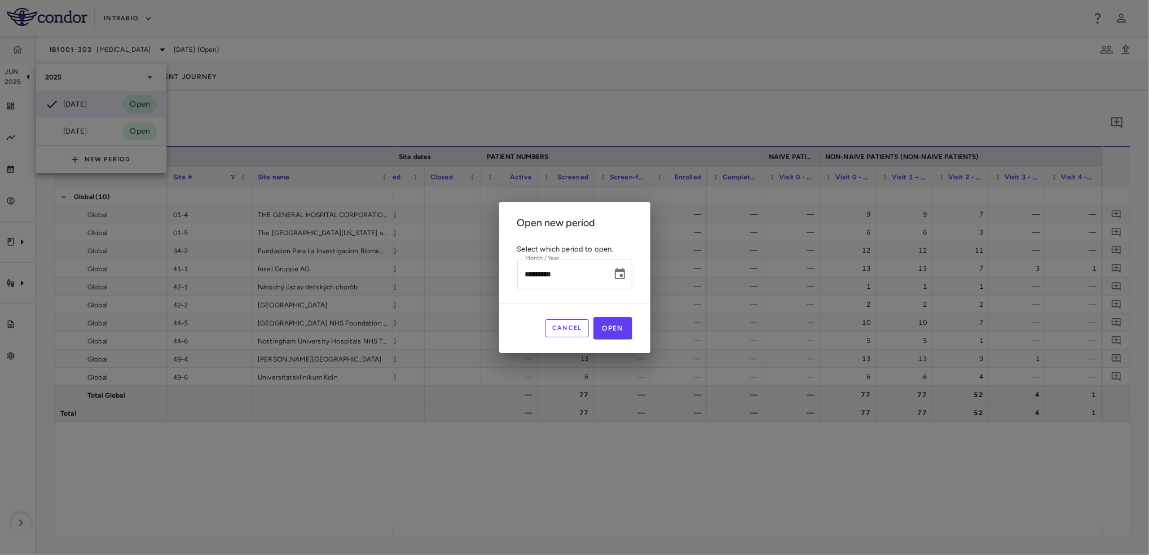
click at [615, 226] on h2 "Open new period" at bounding box center [574, 223] width 151 height 42
click at [621, 327] on button "Open" at bounding box center [612, 328] width 39 height 23
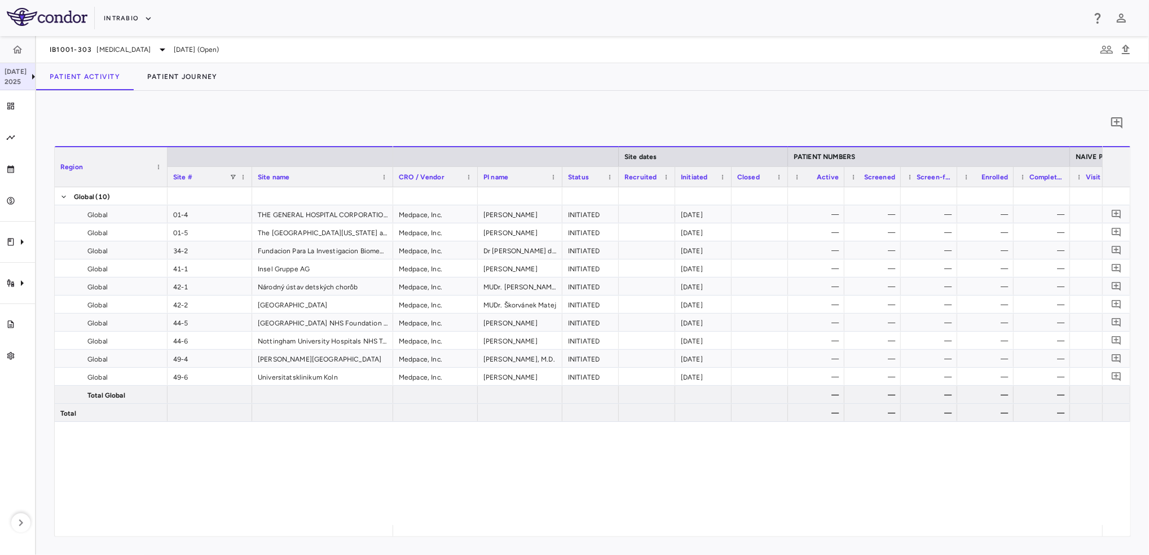
click at [27, 82] on icon at bounding box center [34, 77] width 14 height 14
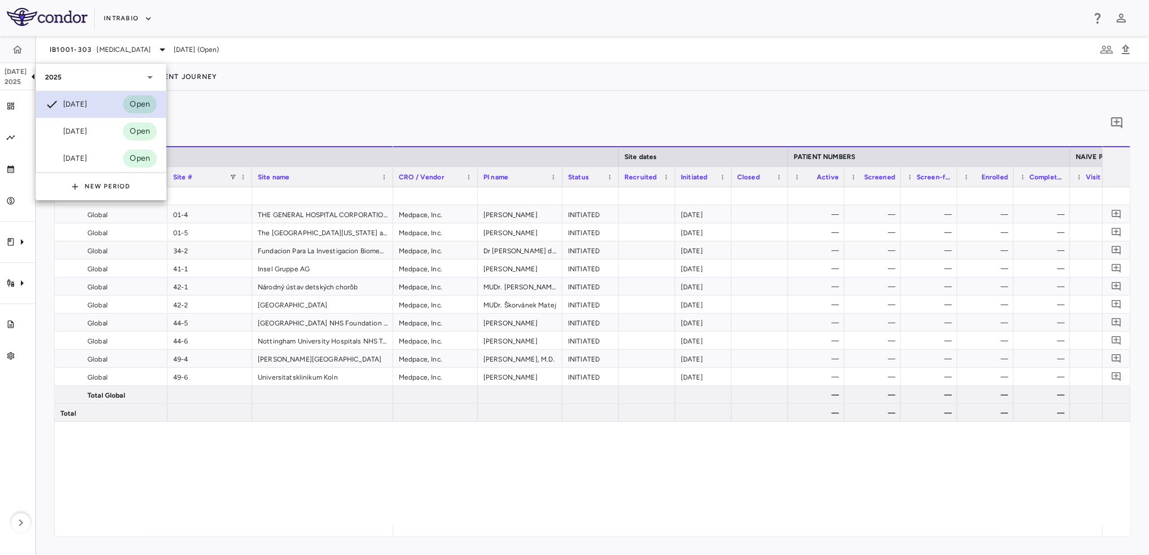
click at [80, 102] on div "[DATE]" at bounding box center [66, 105] width 42 height 14
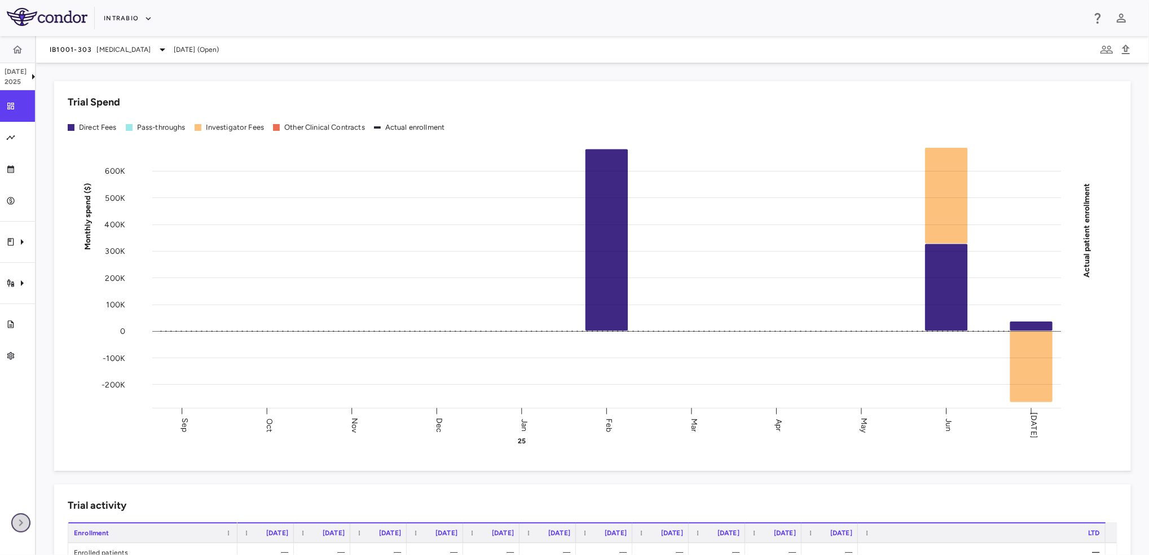
click at [20, 522] on icon "button" at bounding box center [21, 523] width 14 height 14
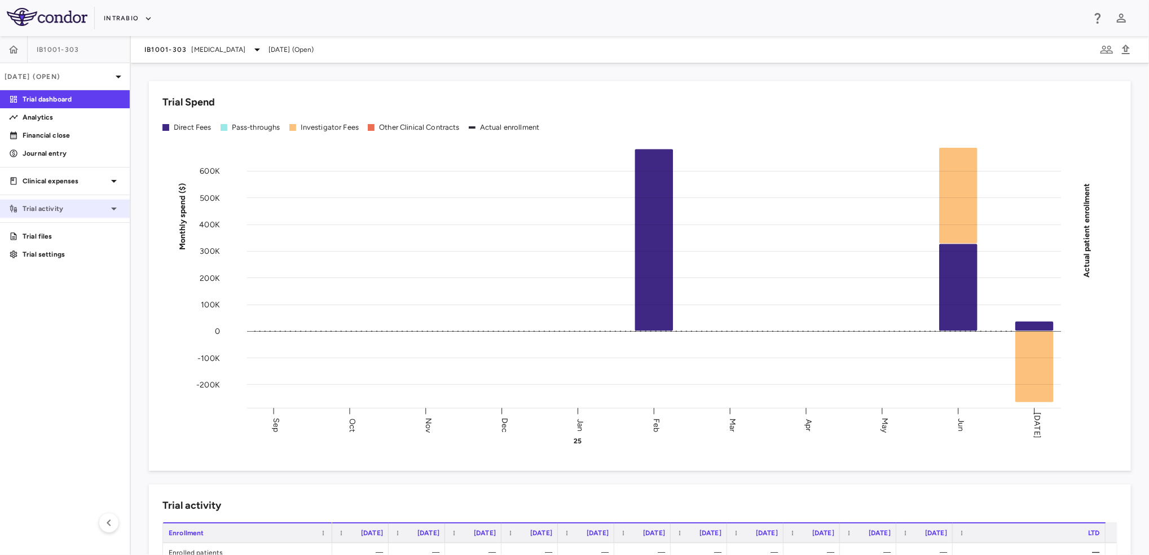
click at [95, 213] on p "Trial activity" at bounding box center [65, 209] width 85 height 10
click at [81, 231] on span "Patient activity" at bounding box center [72, 227] width 98 height 10
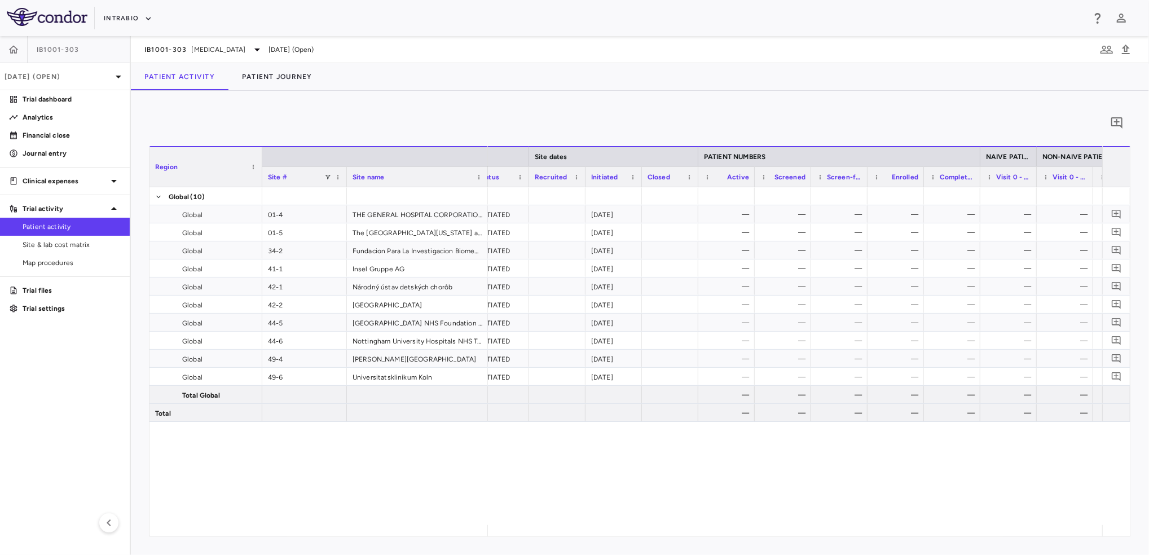
scroll to position [0, 337]
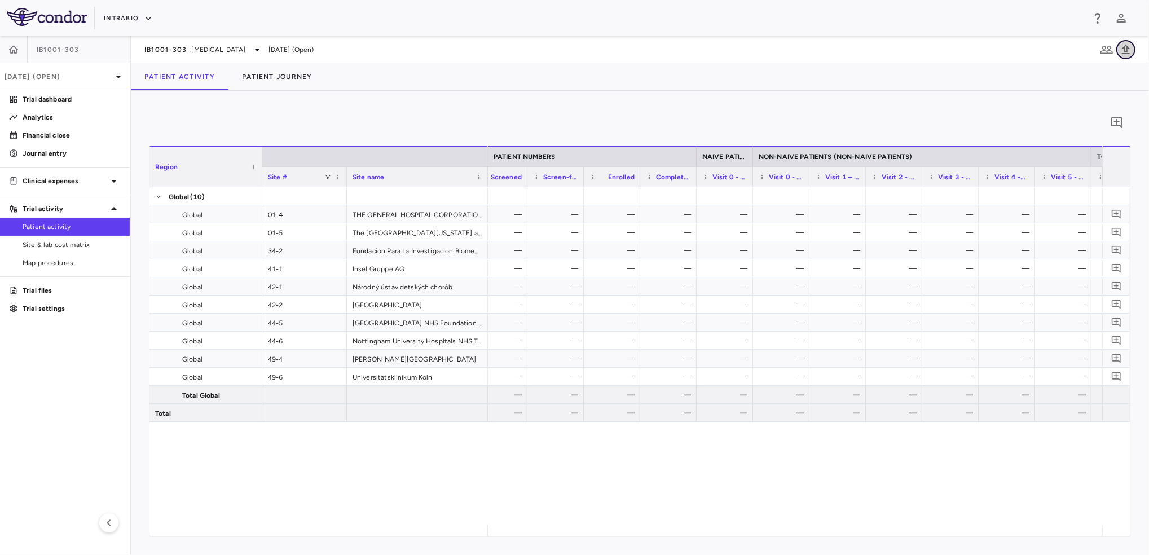
click at [1130, 52] on icon "button" at bounding box center [1126, 50] width 14 height 14
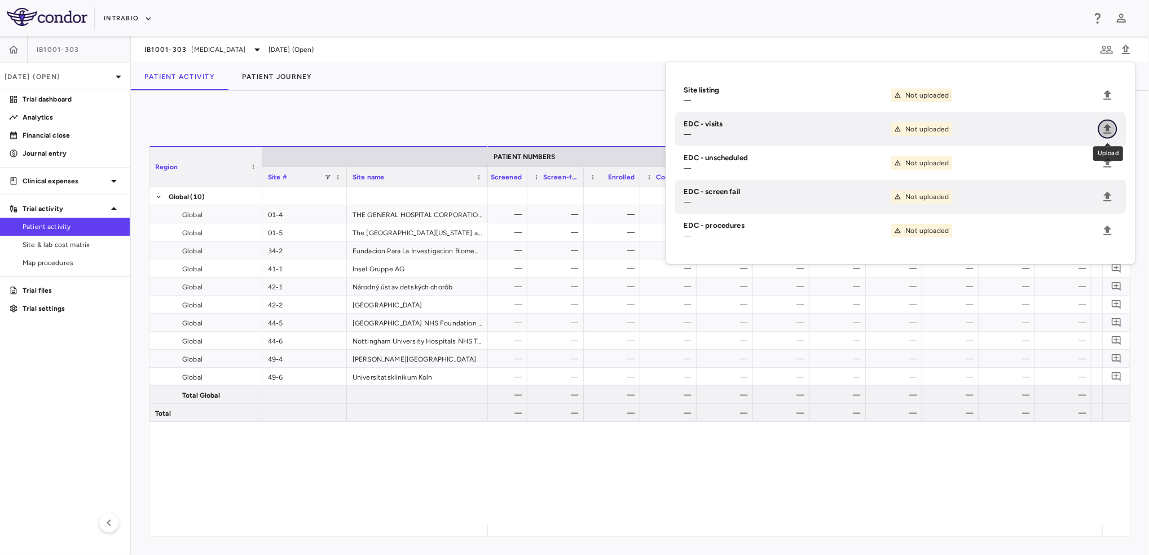
click at [1116, 127] on button "Upload" at bounding box center [1107, 129] width 19 height 19
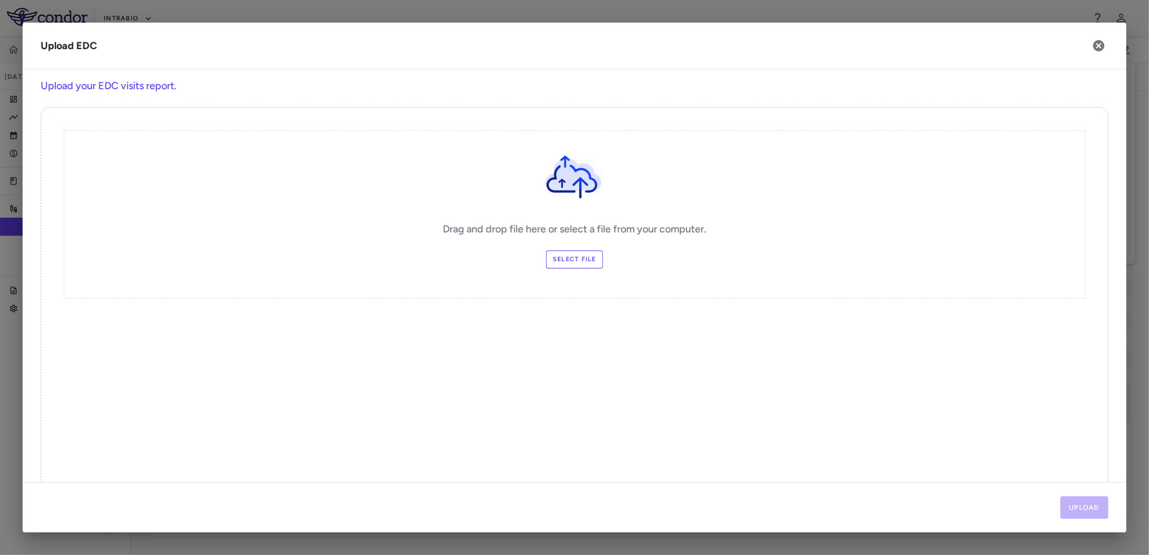
click at [580, 263] on label "Select file" at bounding box center [574, 259] width 57 height 18
click at [0, 0] on input "Select file" at bounding box center [0, 0] width 0 height 0
click at [1097, 502] on button "Upload" at bounding box center [1084, 507] width 48 height 23
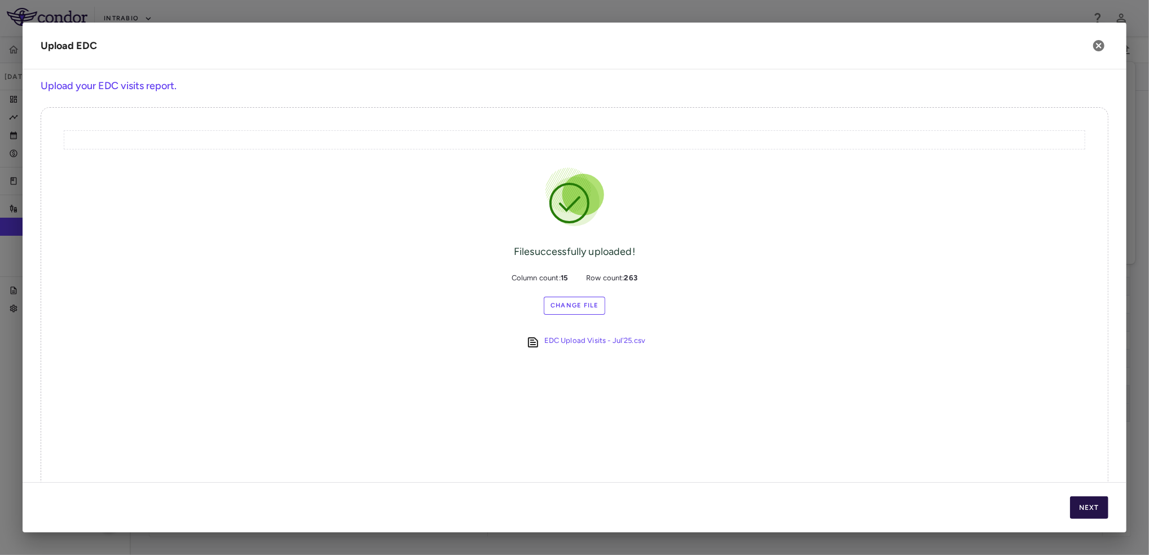
click at [1094, 506] on button "Next" at bounding box center [1089, 507] width 38 height 23
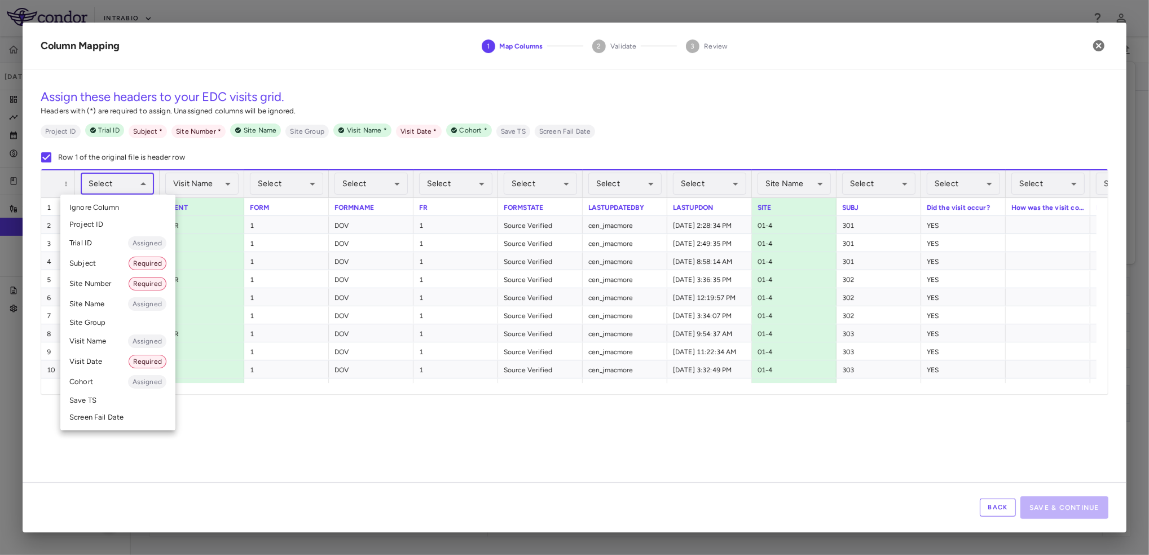
click at [141, 187] on body "Skip to sidebar Skip to main content IntraBio IB1001-303 [DATE] (Open) Trial da…" at bounding box center [574, 277] width 1149 height 555
click at [356, 441] on div at bounding box center [574, 277] width 1149 height 555
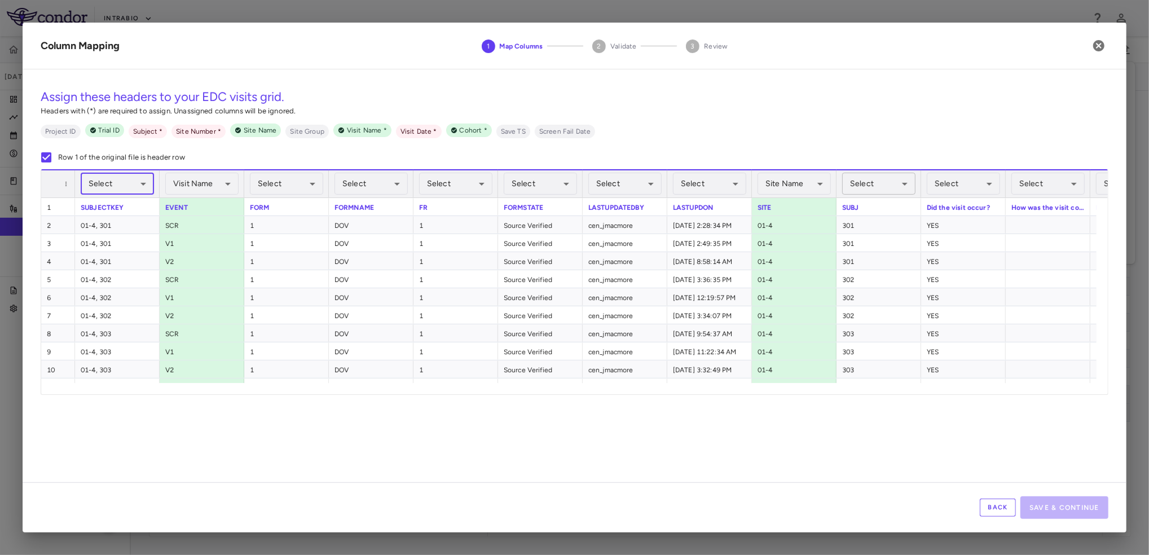
click at [904, 187] on body "Skip to sidebar Skip to main content IntraBio IB1001-303 [DATE] (Open) Trial da…" at bounding box center [574, 277] width 1149 height 555
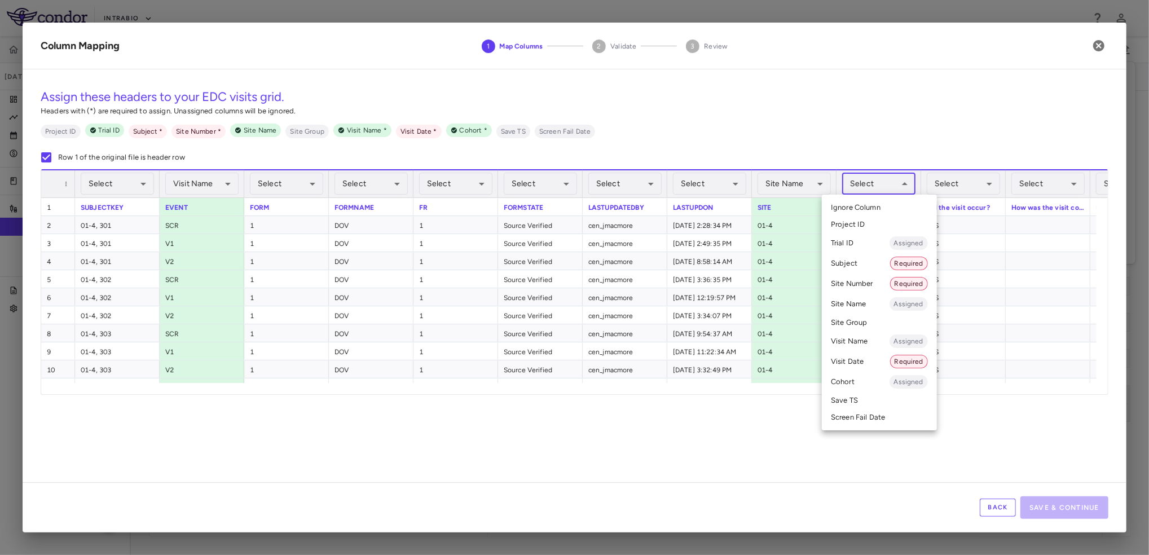
click at [863, 266] on li "Subject Required" at bounding box center [879, 263] width 115 height 20
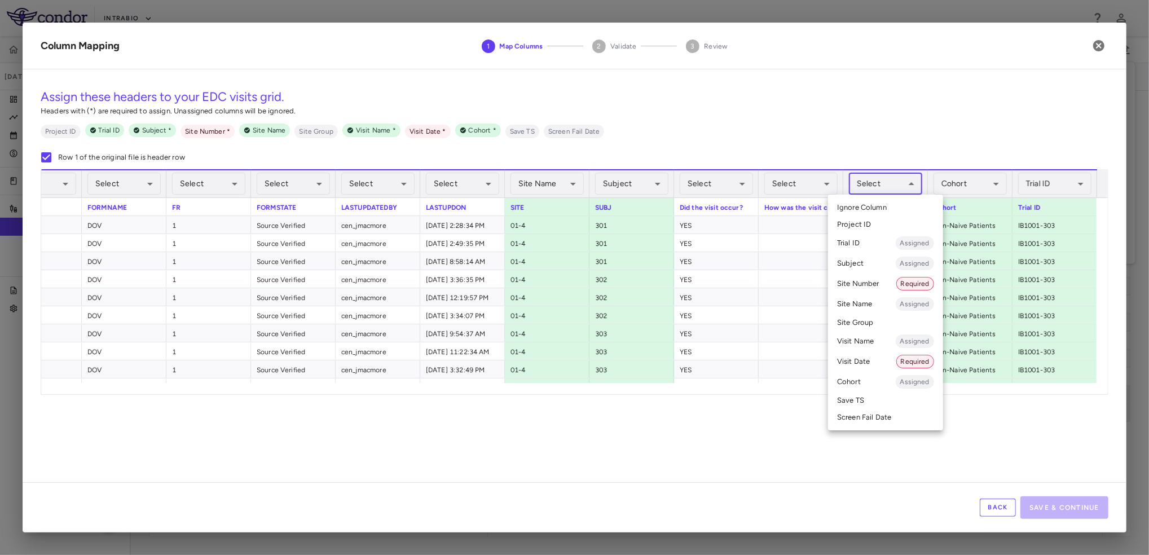
click at [914, 178] on body "Skip to sidebar Skip to main content IntraBio IB1001-303 [DATE] (Open) Trial da…" at bounding box center [574, 277] width 1149 height 555
click at [854, 360] on li "Visit Date Required" at bounding box center [885, 361] width 115 height 20
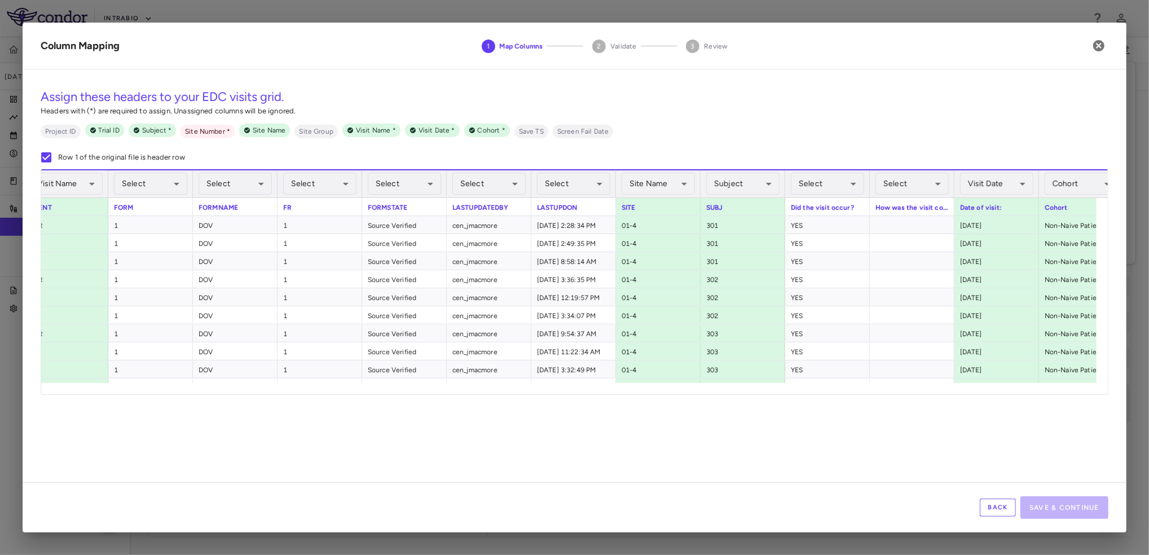
scroll to position [0, 0]
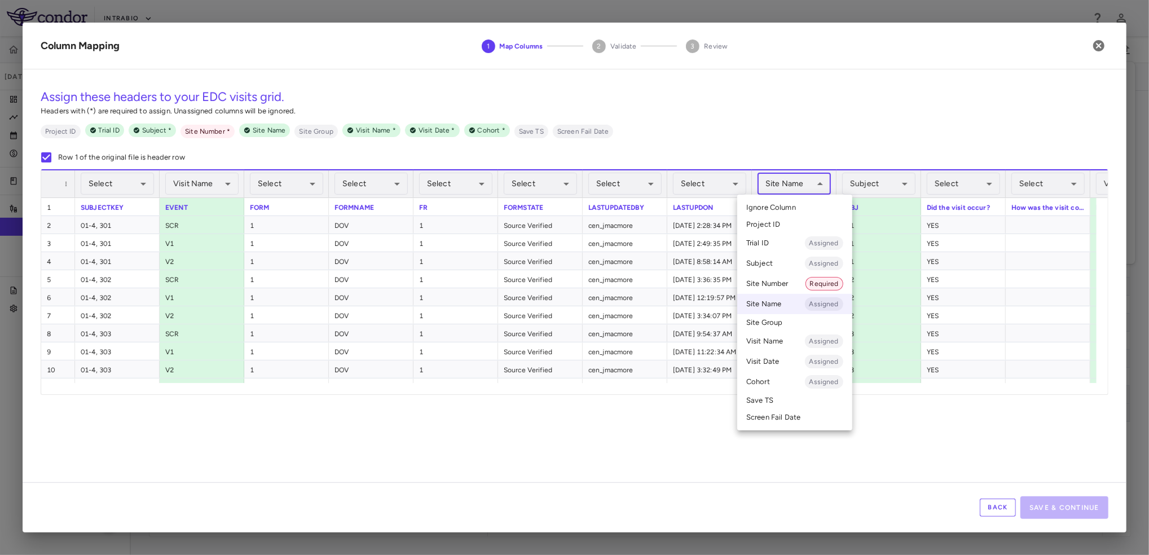
click at [803, 187] on body "Skip to sidebar Skip to main content IntraBio IB1001-303 [DATE] (Open) Trial da…" at bounding box center [574, 277] width 1149 height 555
click at [770, 290] on li "Site Number Required" at bounding box center [794, 284] width 115 height 20
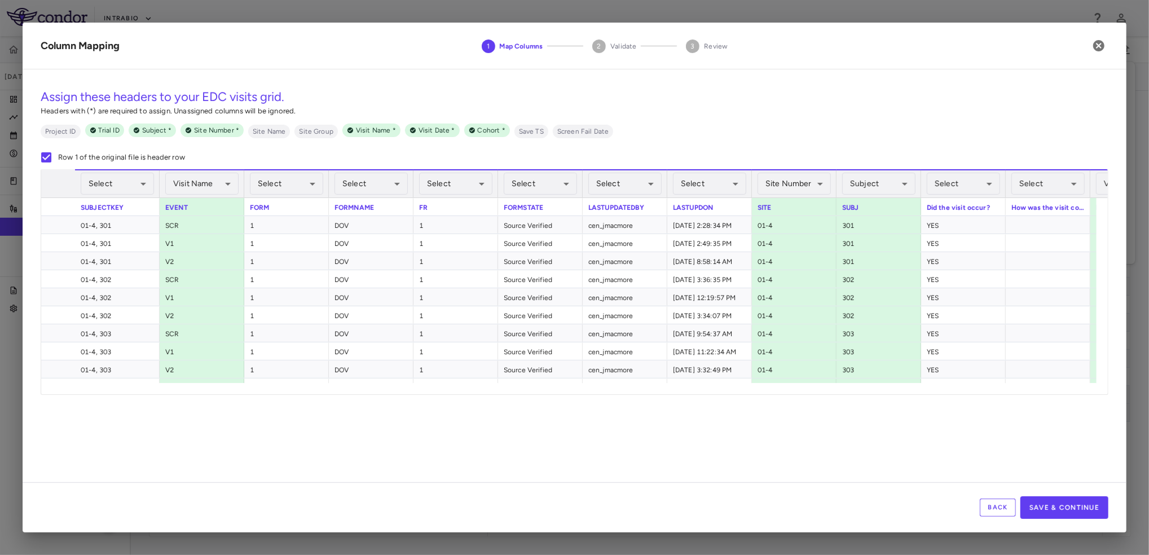
scroll to position [0, 199]
click at [1073, 502] on button "Save & Continue" at bounding box center [1064, 507] width 88 height 23
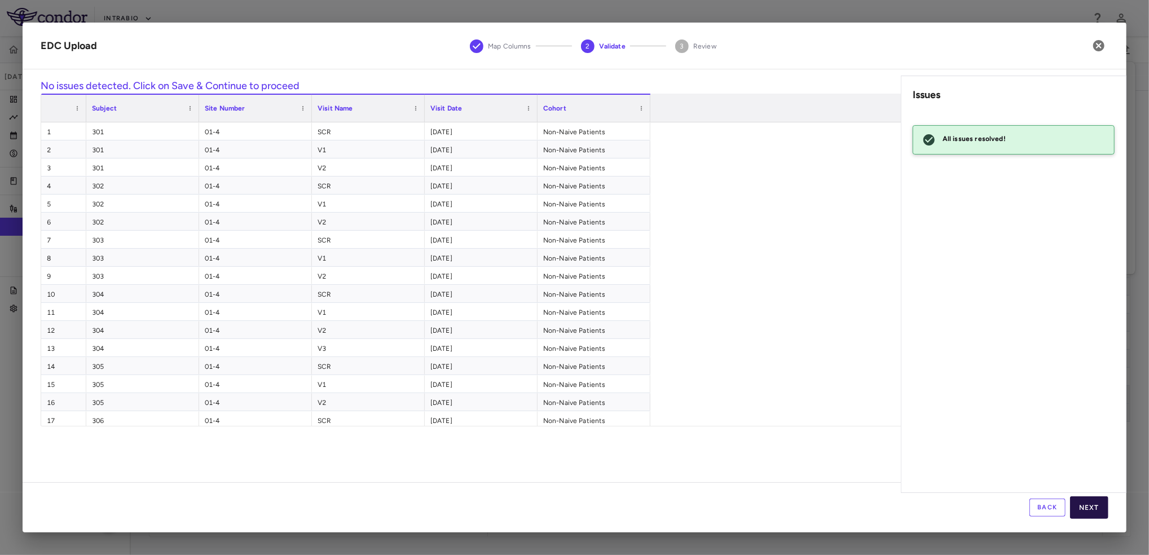
click at [1084, 501] on button "Next" at bounding box center [1089, 507] width 38 height 23
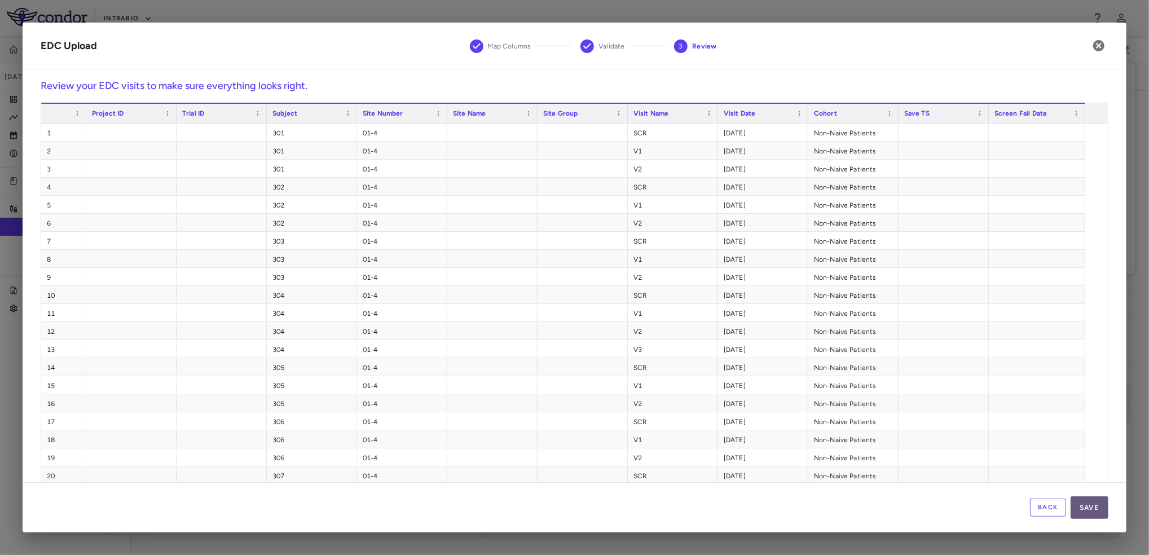
click at [1090, 513] on button "Save" at bounding box center [1089, 507] width 38 height 23
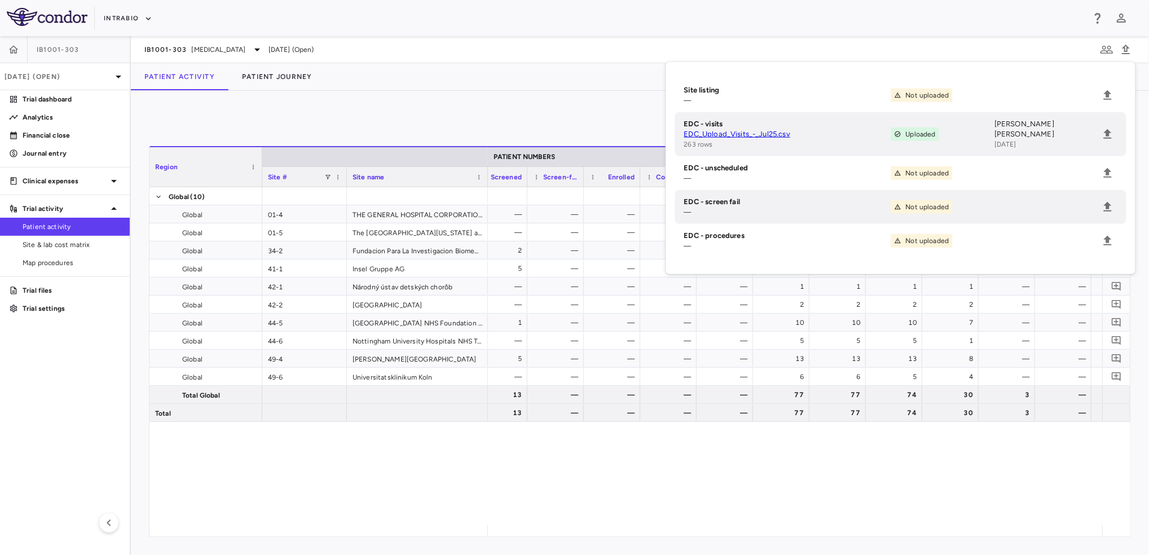
click at [544, 82] on div "Patient Activity Patient Journey" at bounding box center [640, 76] width 1018 height 27
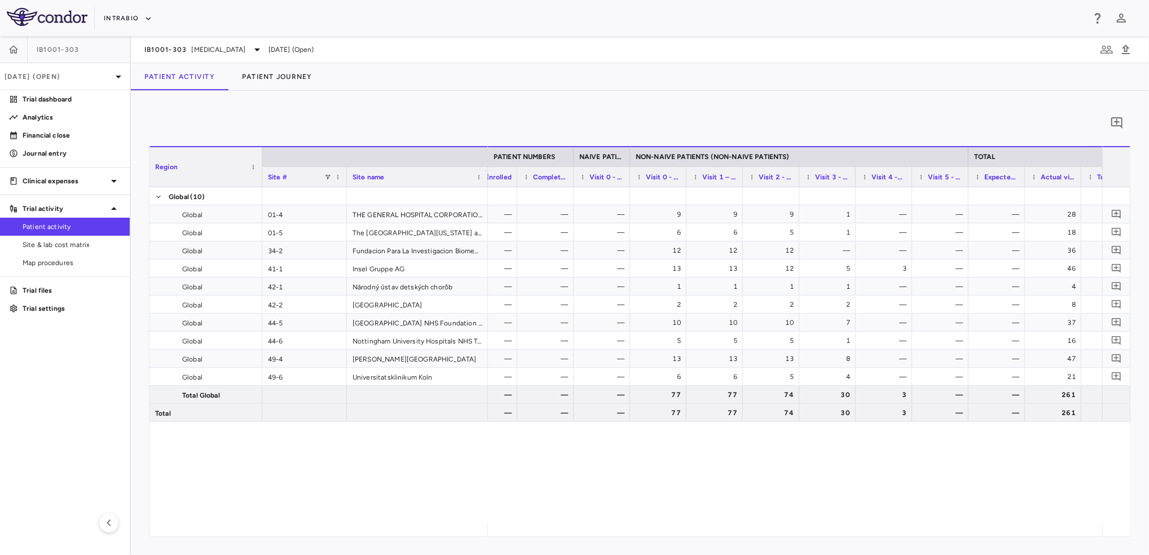
scroll to position [0, 585]
drag, startPoint x: 78, startPoint y: 244, endPoint x: 151, endPoint y: 227, distance: 75.4
click at [78, 244] on span "Site & lab cost matrix" at bounding box center [72, 245] width 98 height 10
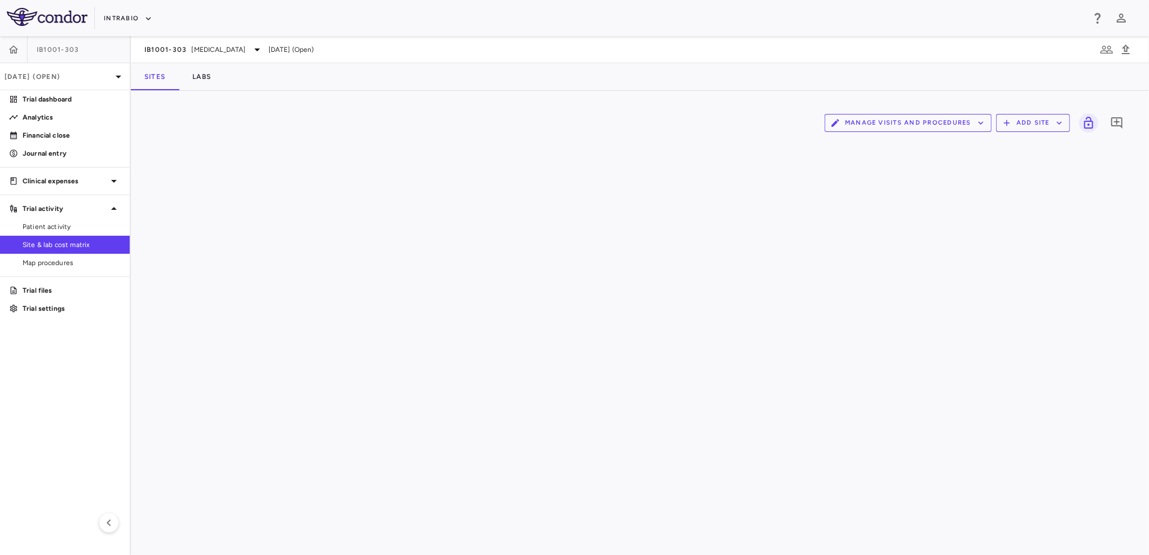
click at [978, 123] on icon "button" at bounding box center [981, 123] width 10 height 10
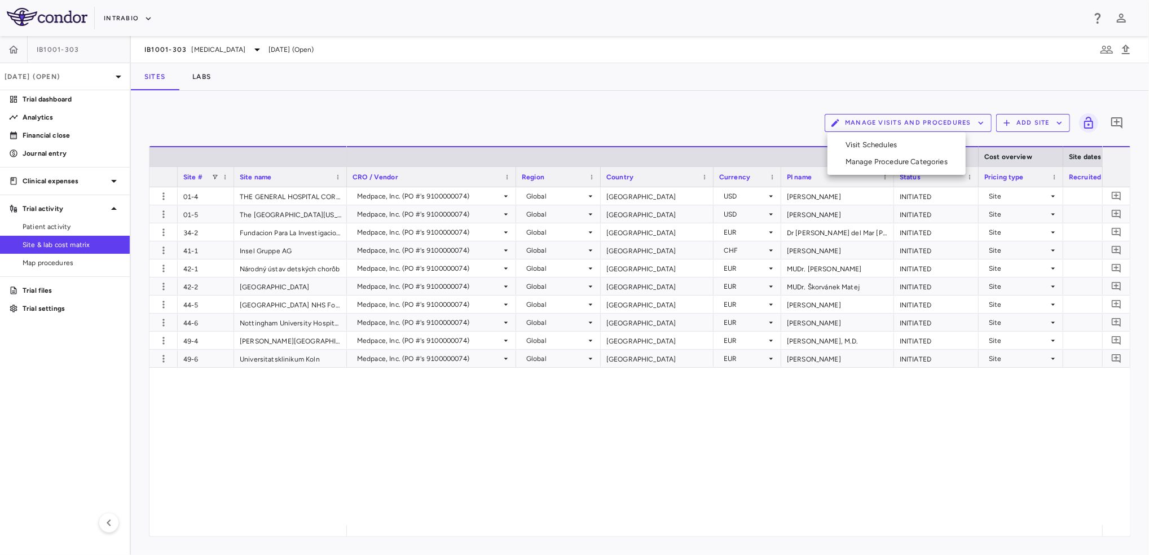
click at [914, 141] on li "Visit Schedules" at bounding box center [896, 144] width 120 height 17
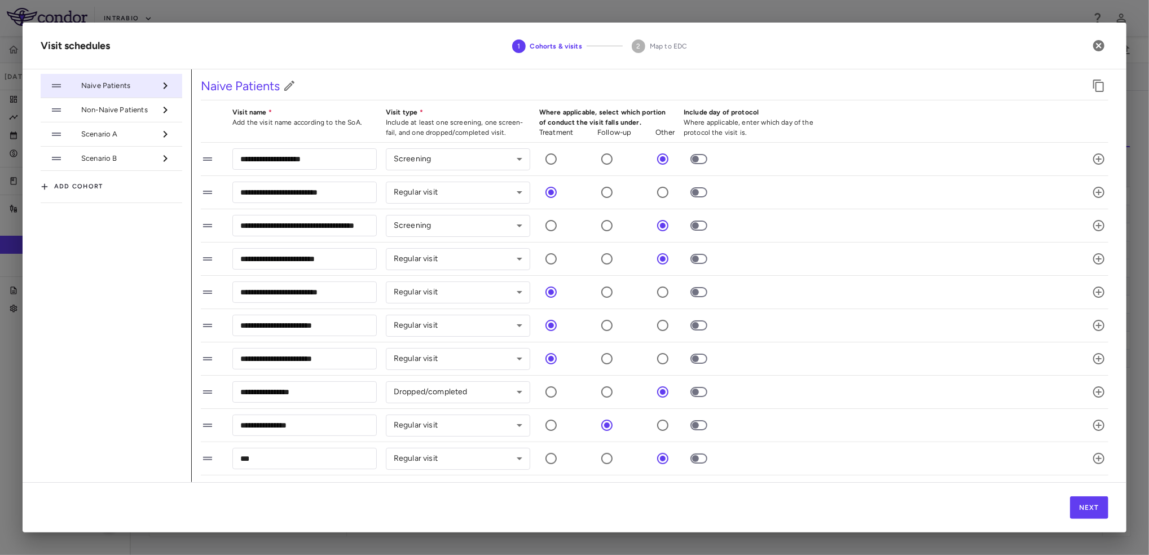
click at [112, 113] on span "Non-Naive Patients" at bounding box center [118, 110] width 74 height 10
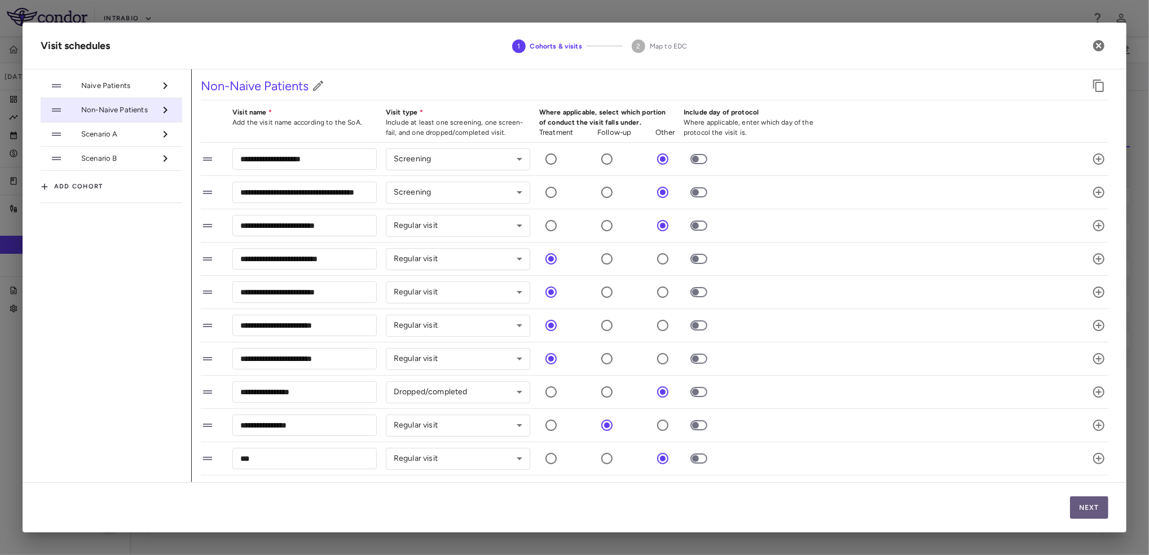
click at [1092, 502] on button "Next" at bounding box center [1089, 507] width 38 height 23
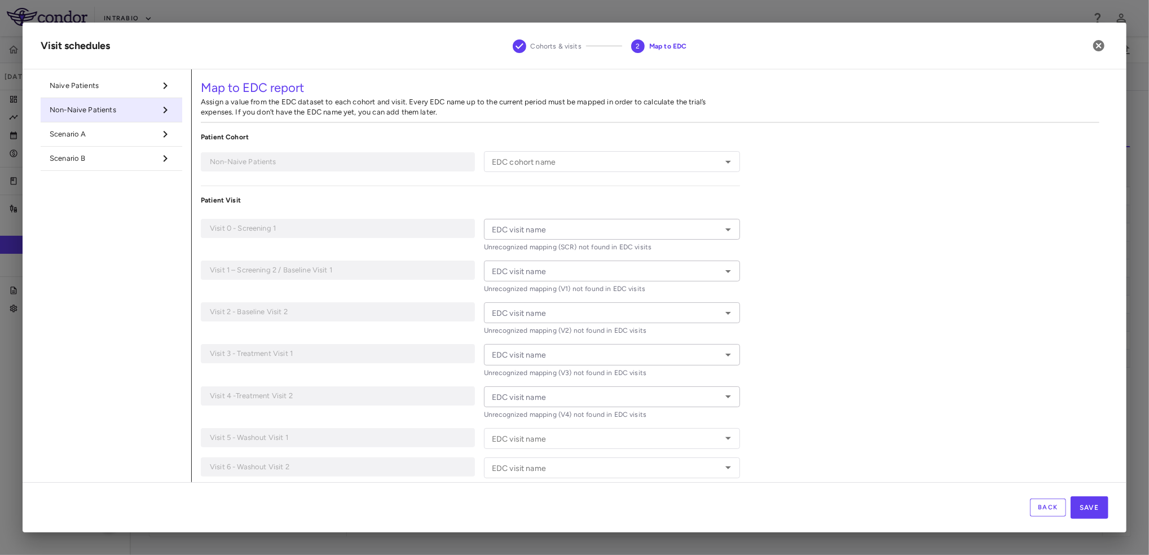
type input "**********"
type input "***"
type input "**"
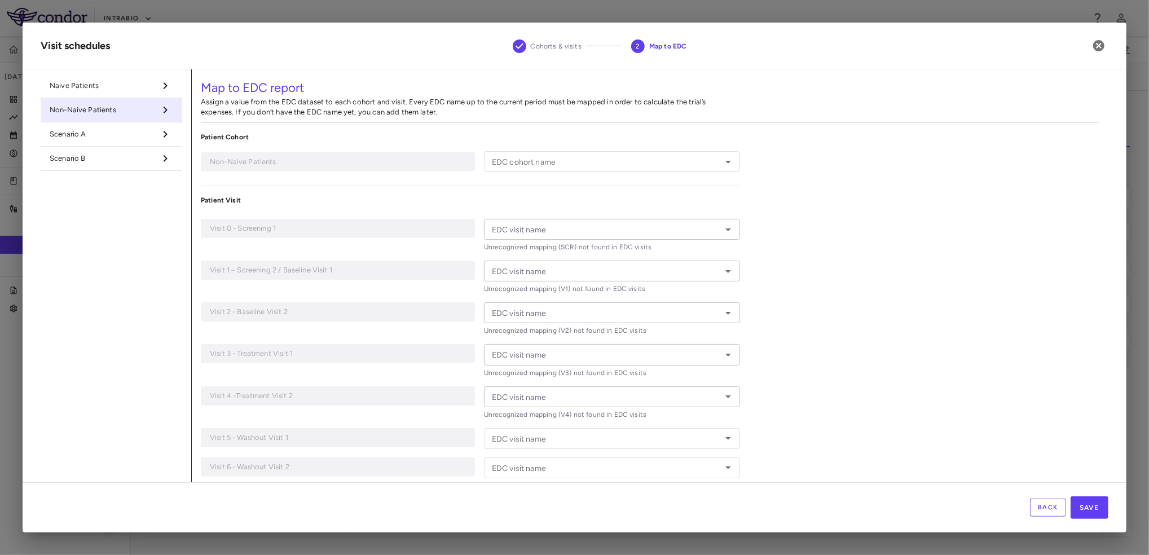
type input "**"
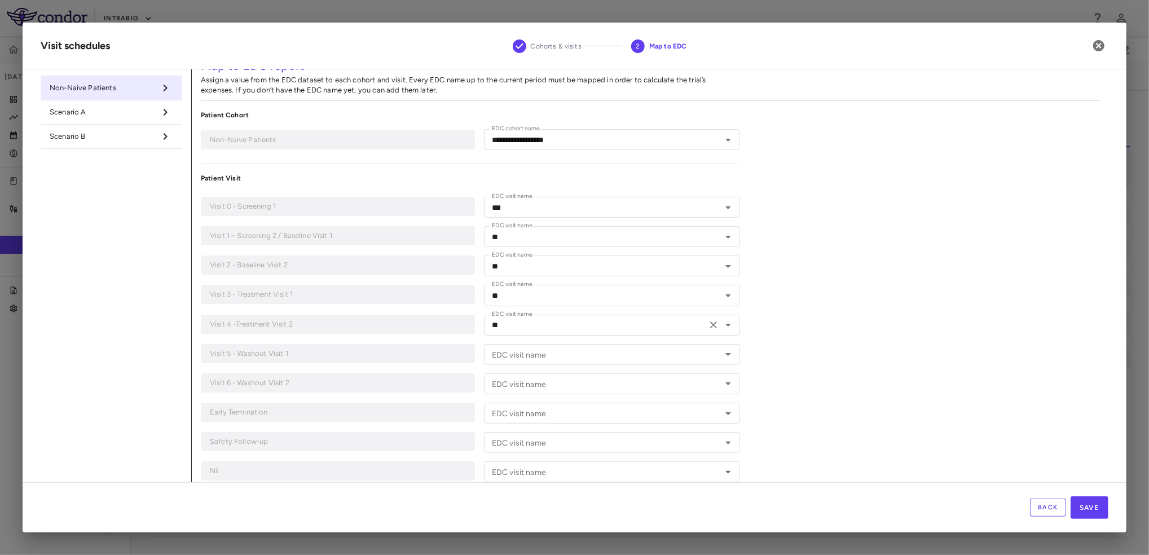
scroll to position [39, 0]
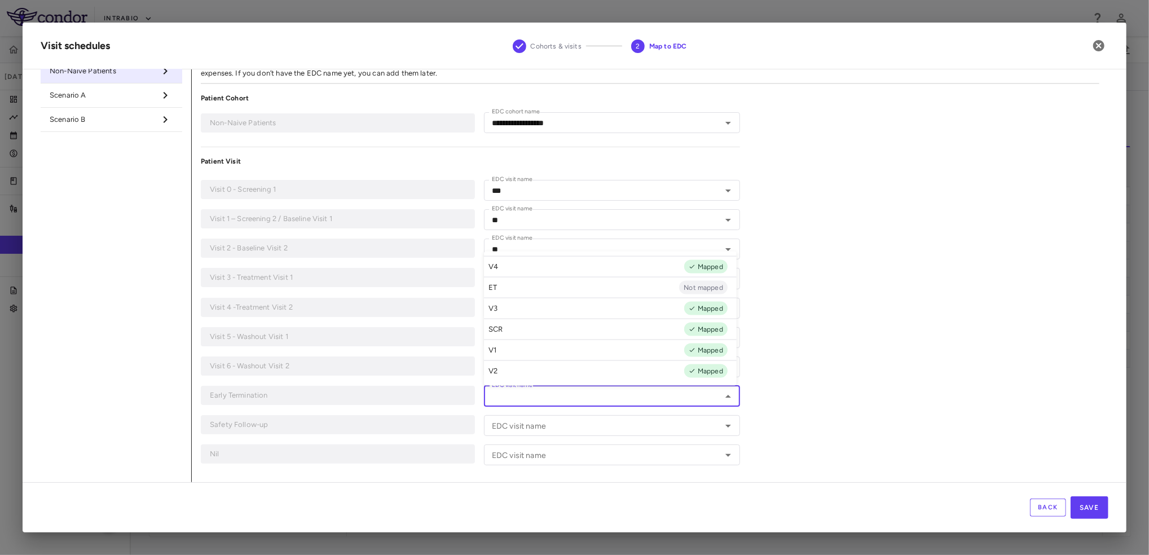
click at [639, 395] on input "EDC visit name" at bounding box center [602, 396] width 231 height 14
click at [623, 285] on li "ET Not mapped" at bounding box center [610, 287] width 253 height 21
type input "**"
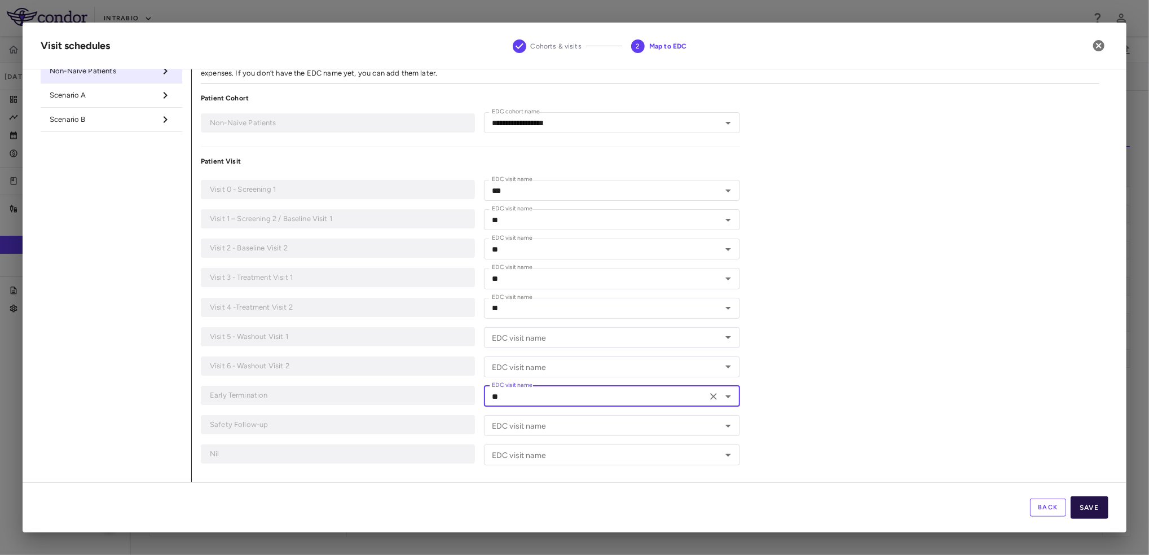
click at [1102, 507] on button "Save" at bounding box center [1089, 507] width 38 height 23
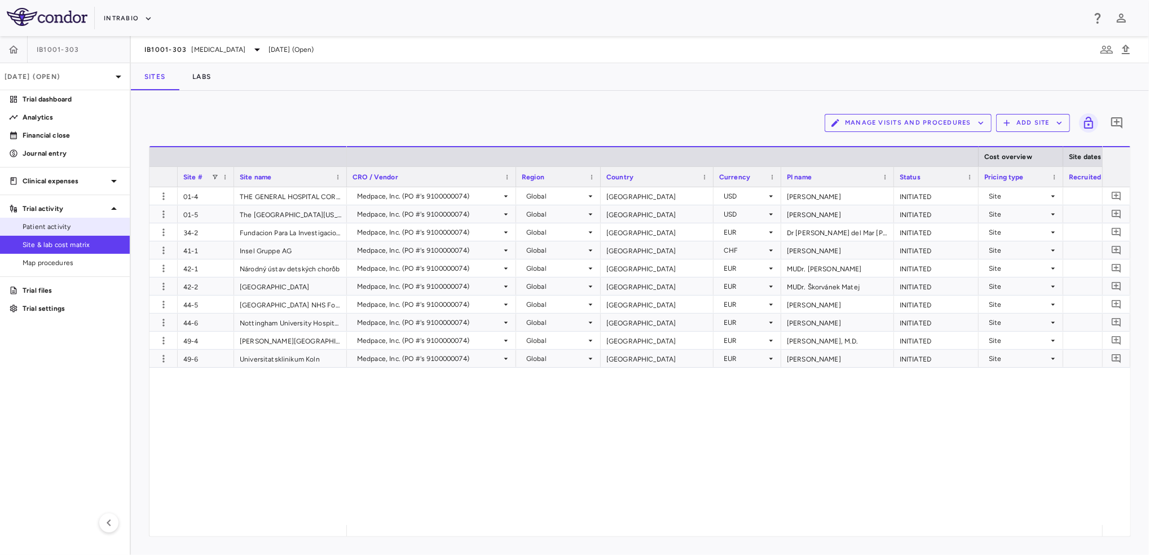
click at [71, 224] on span "Patient activity" at bounding box center [72, 227] width 98 height 10
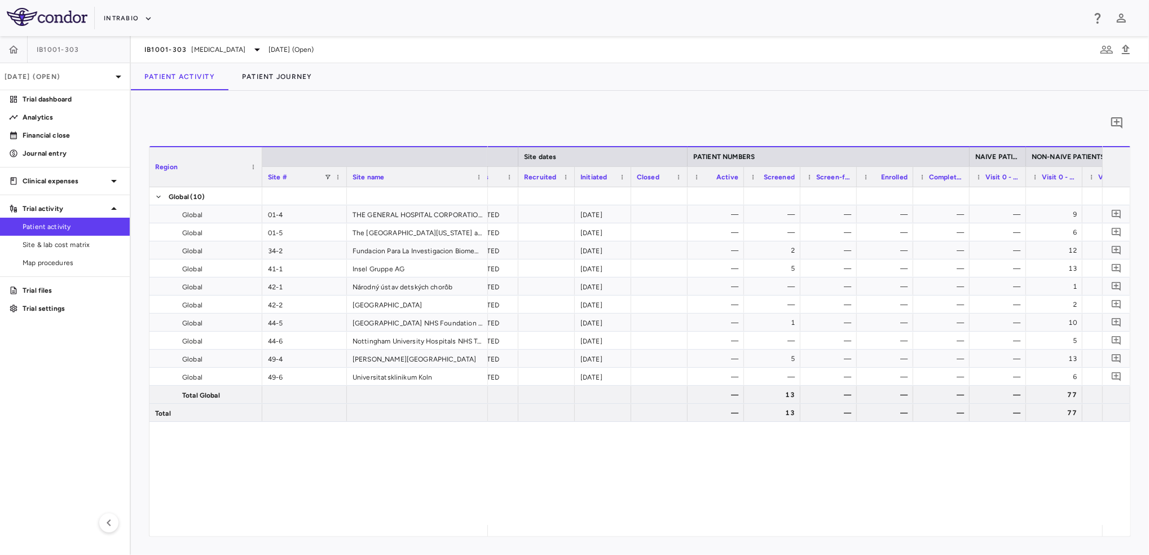
scroll to position [0, 317]
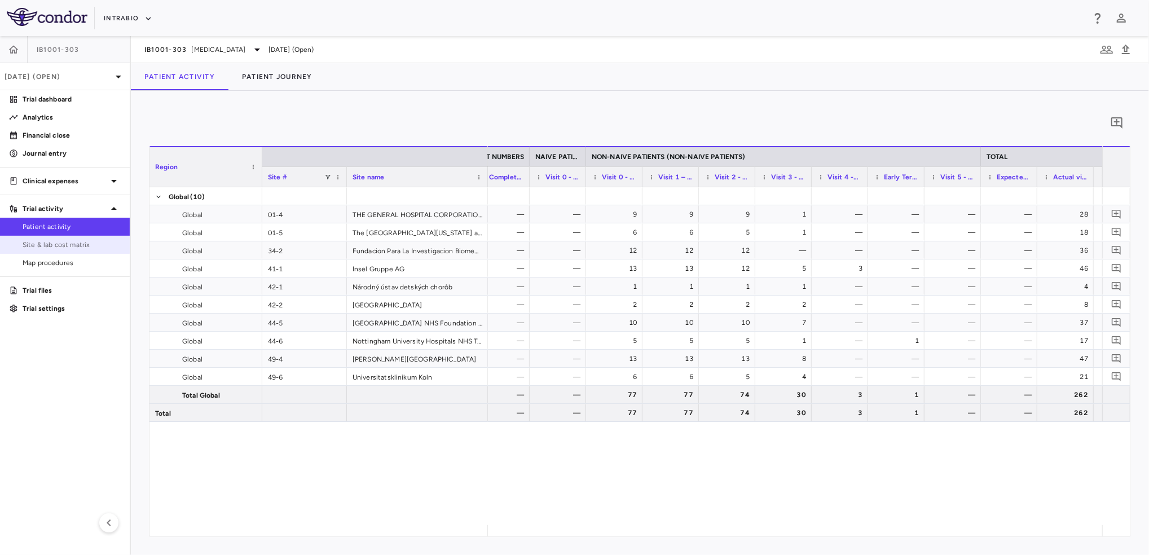
click at [91, 247] on span "Site & lab cost matrix" at bounding box center [72, 245] width 98 height 10
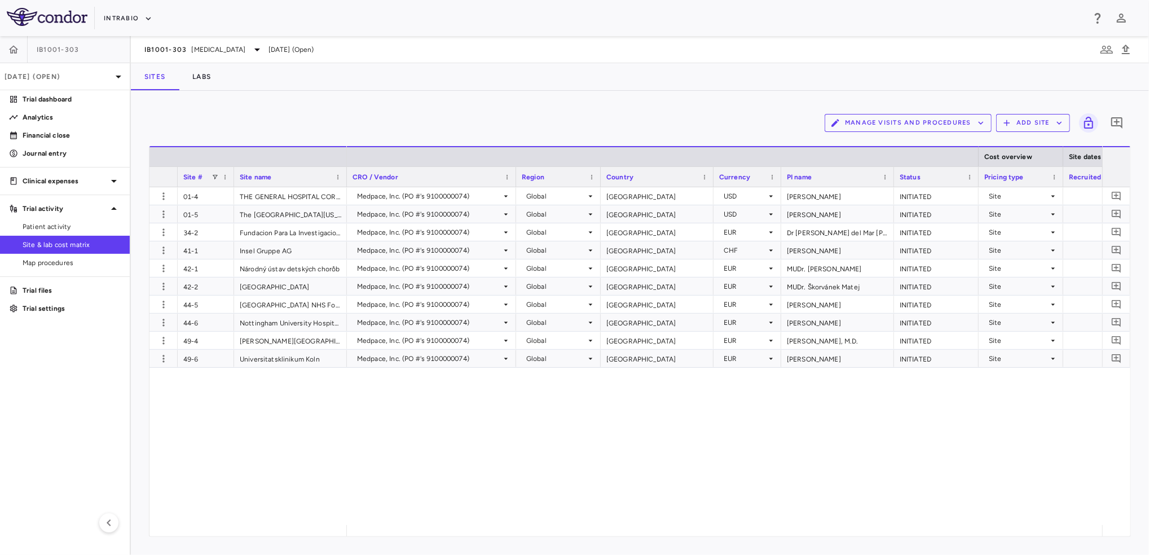
click at [968, 124] on button "Manage Visits and Procedures" at bounding box center [907, 123] width 167 height 18
click at [916, 143] on li "Visit Schedules" at bounding box center [896, 144] width 120 height 17
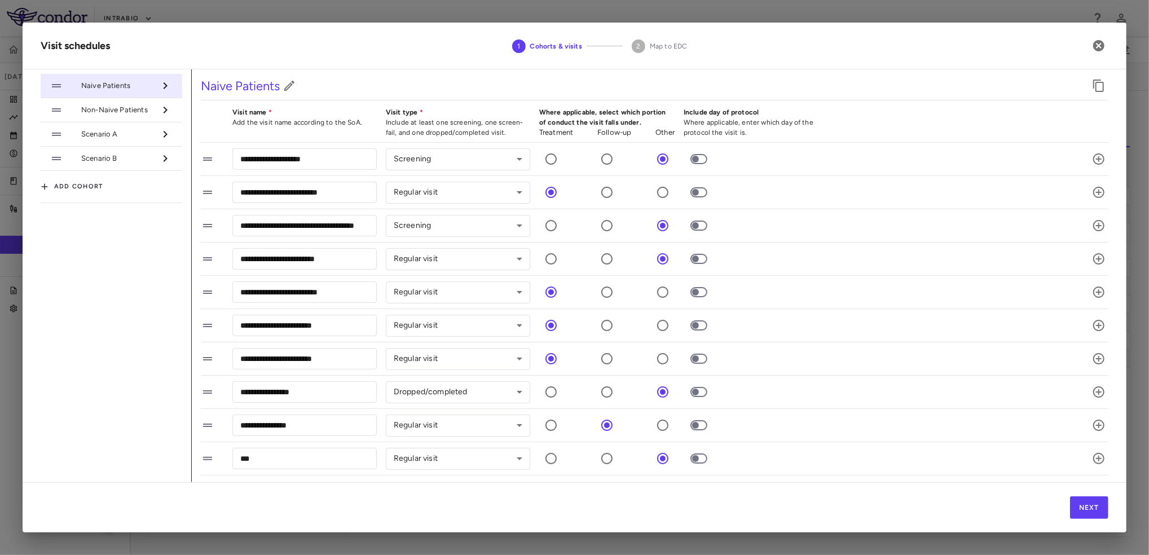
click at [116, 119] on li "Non-Naive Patients" at bounding box center [112, 110] width 142 height 24
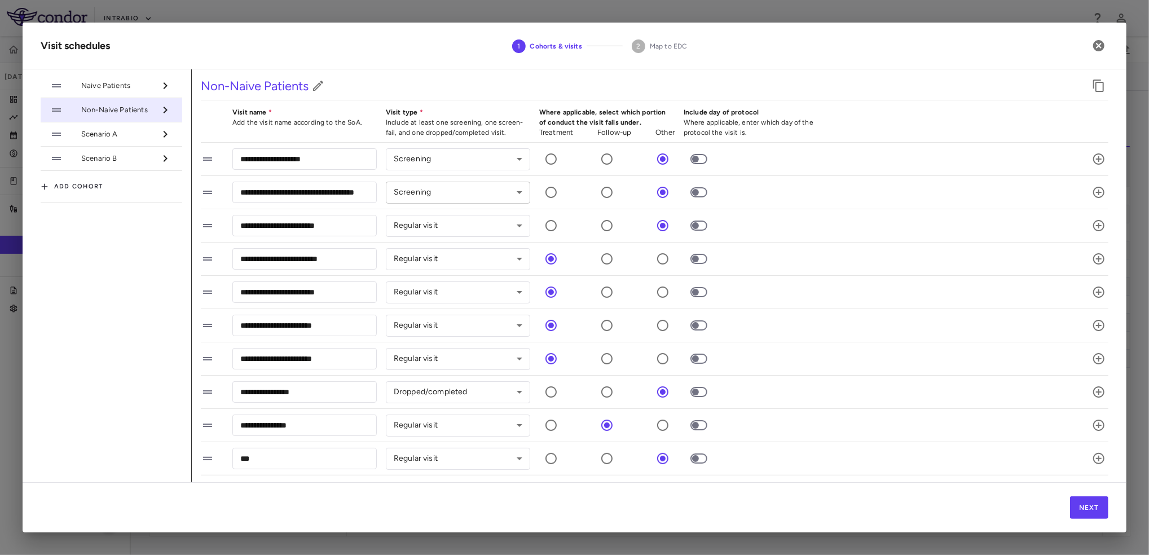
click at [513, 188] on body "Skip to sidebar Skip to main content IntraBio IB1001-303 [DATE] (Open) Trial da…" at bounding box center [574, 277] width 1149 height 555
click at [436, 240] on li "Enrolled" at bounding box center [458, 233] width 144 height 17
type input "********"
click at [1077, 505] on button "Next" at bounding box center [1089, 507] width 38 height 23
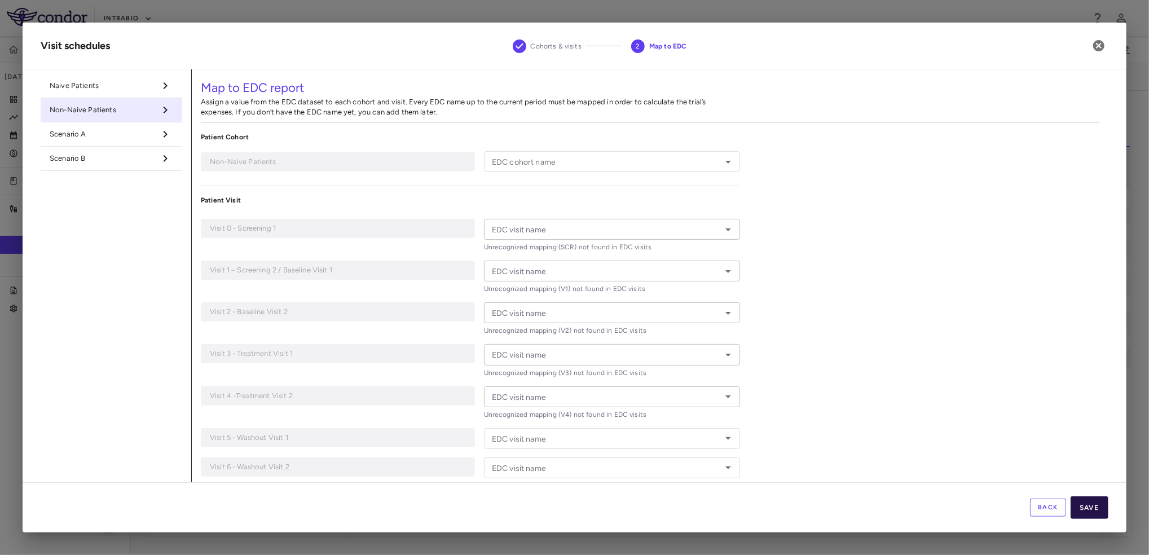
type input "**********"
type input "***"
type input "**"
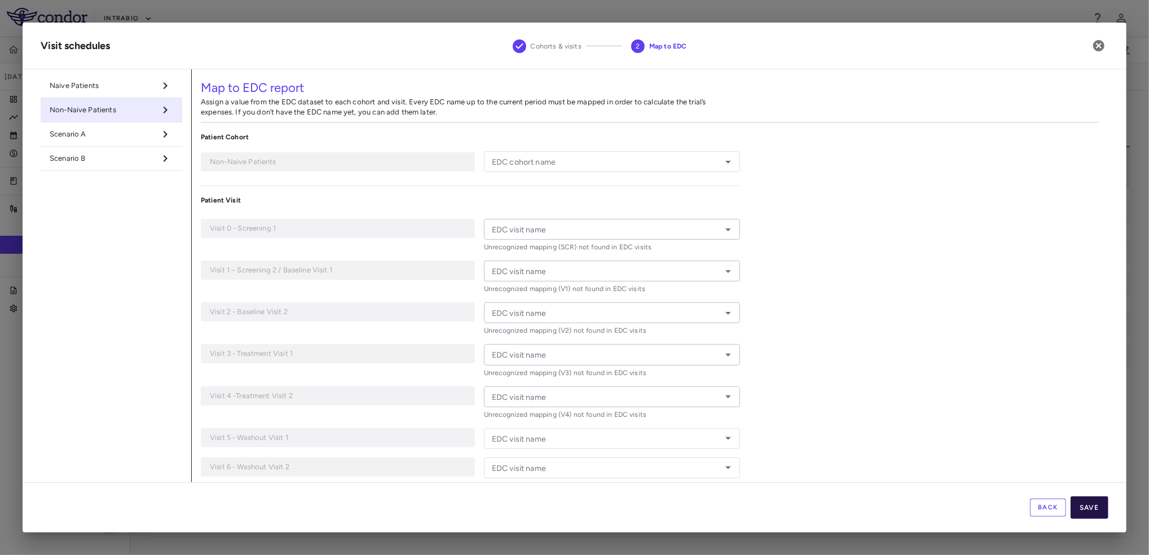
type input "**"
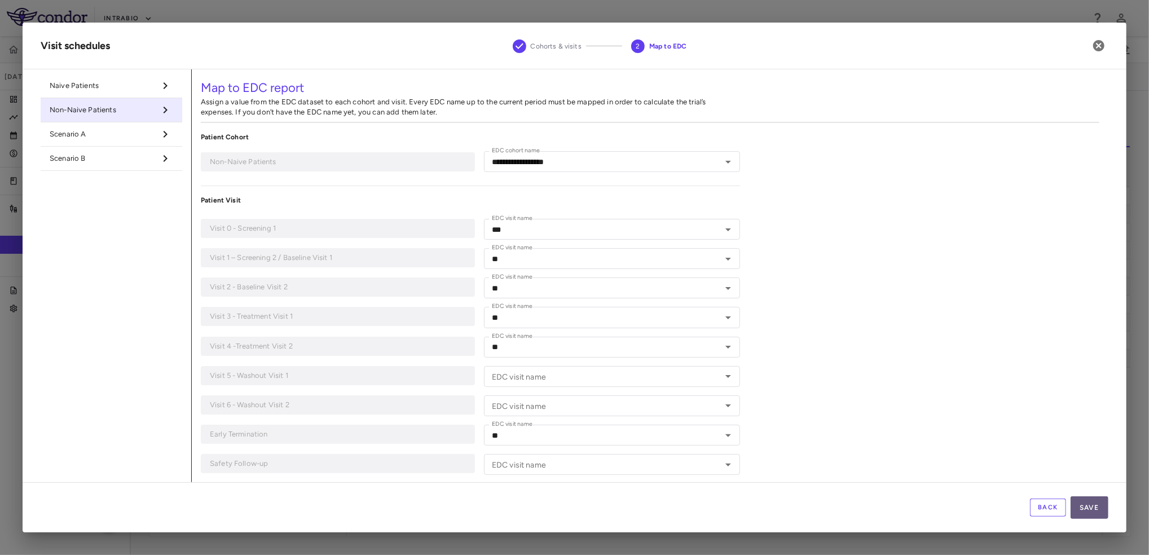
click at [1099, 510] on button "Save" at bounding box center [1089, 507] width 38 height 23
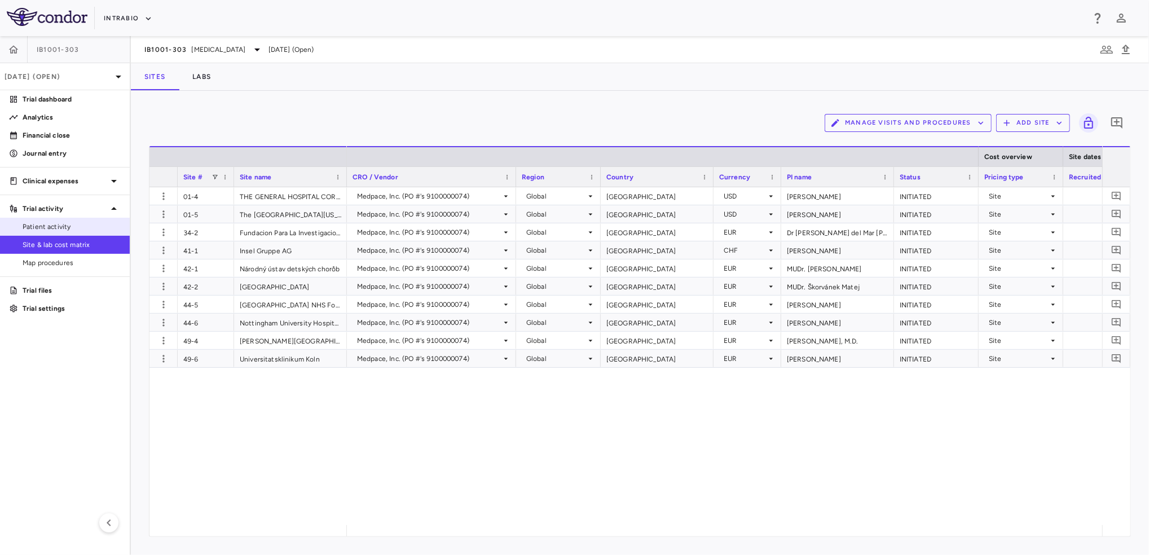
click at [58, 221] on link "Patient activity" at bounding box center [65, 226] width 130 height 17
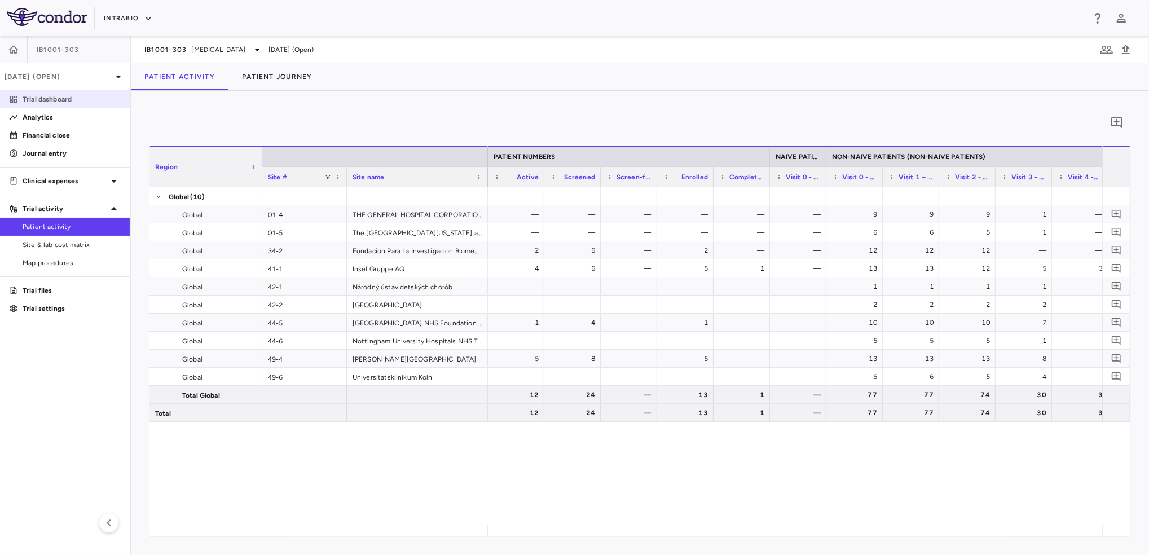
click at [43, 104] on link "Trial dashboard" at bounding box center [65, 99] width 130 height 17
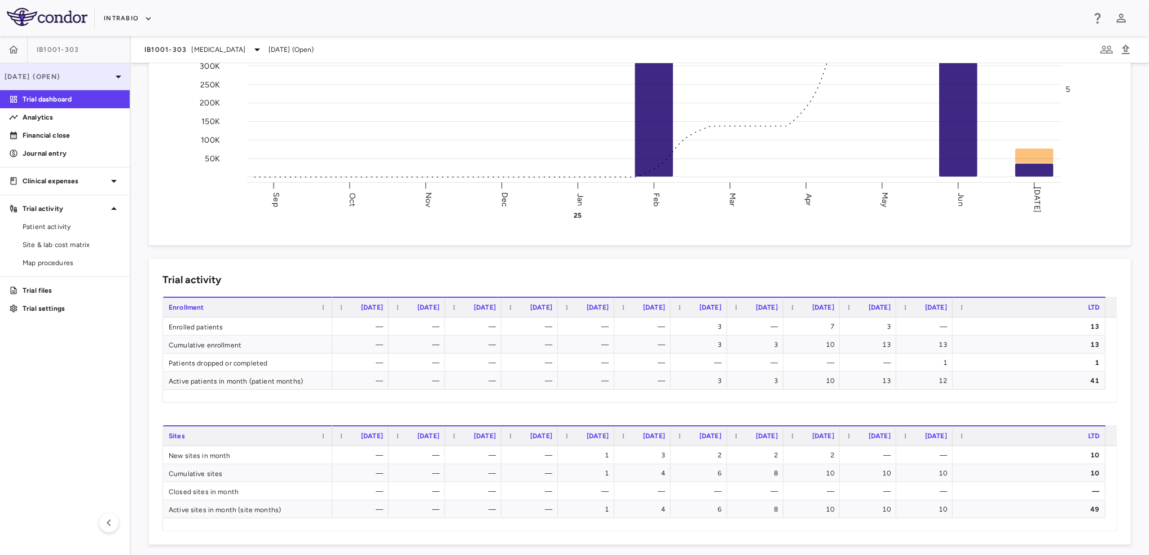
click at [92, 75] on p "[DATE] (Open)" at bounding box center [58, 77] width 107 height 10
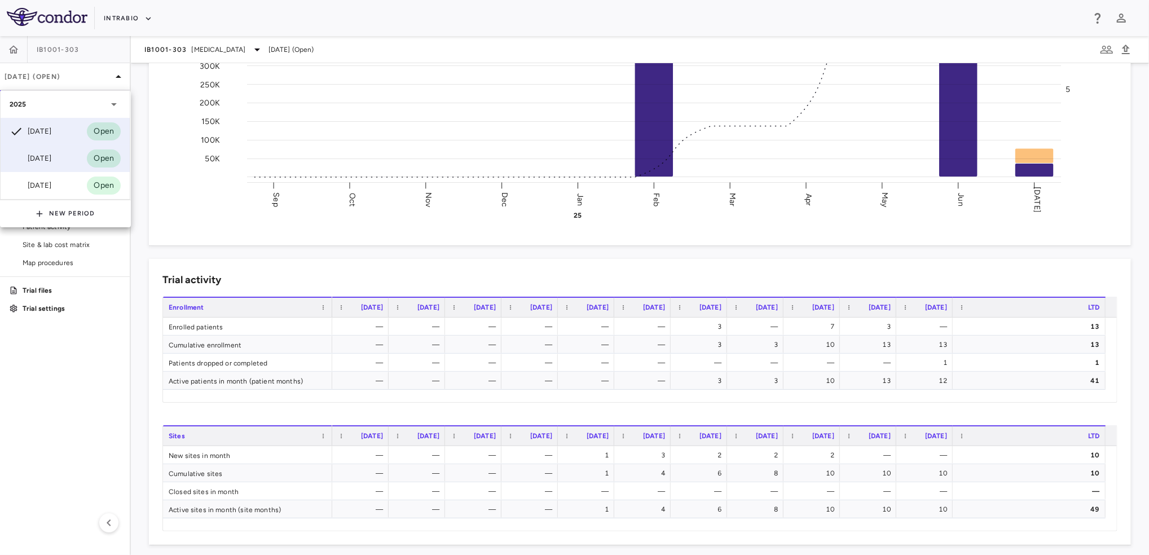
click at [51, 160] on div "[DATE]" at bounding box center [31, 159] width 42 height 14
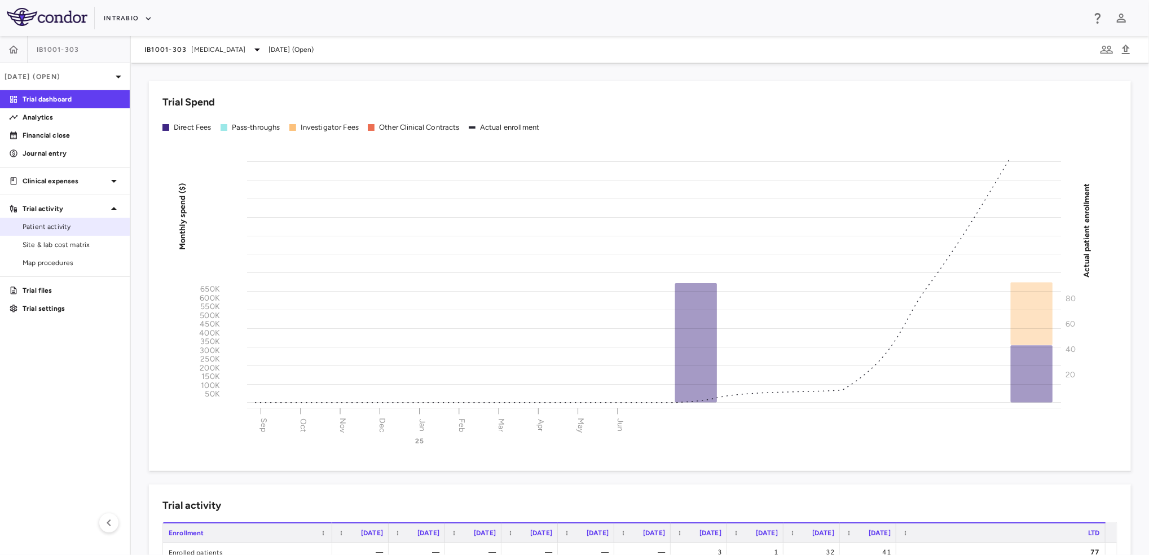
click at [64, 229] on span "Patient activity" at bounding box center [72, 227] width 98 height 10
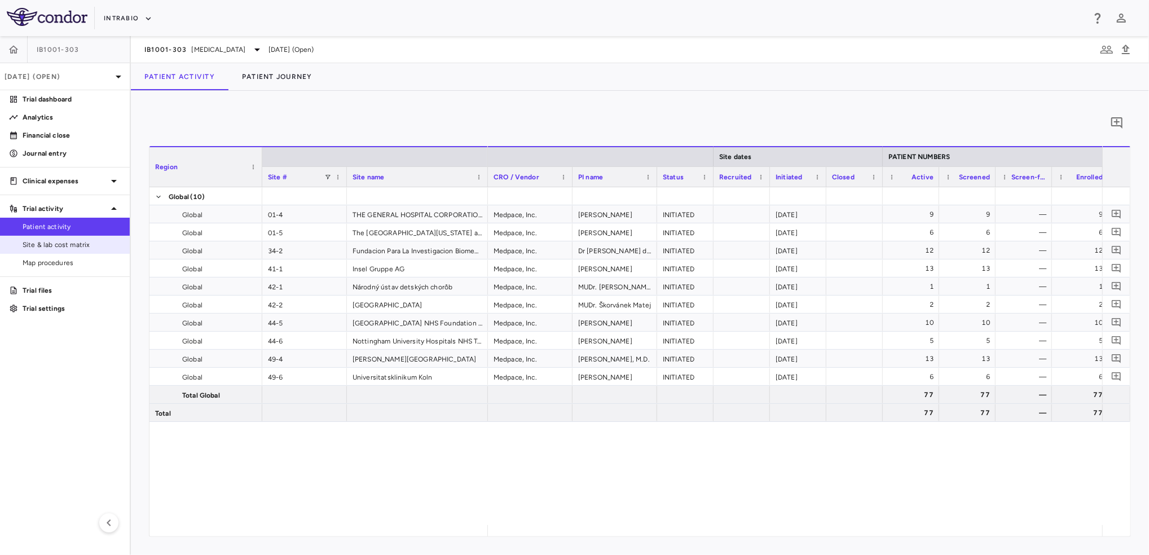
click at [79, 245] on span "Site & lab cost matrix" at bounding box center [72, 245] width 98 height 10
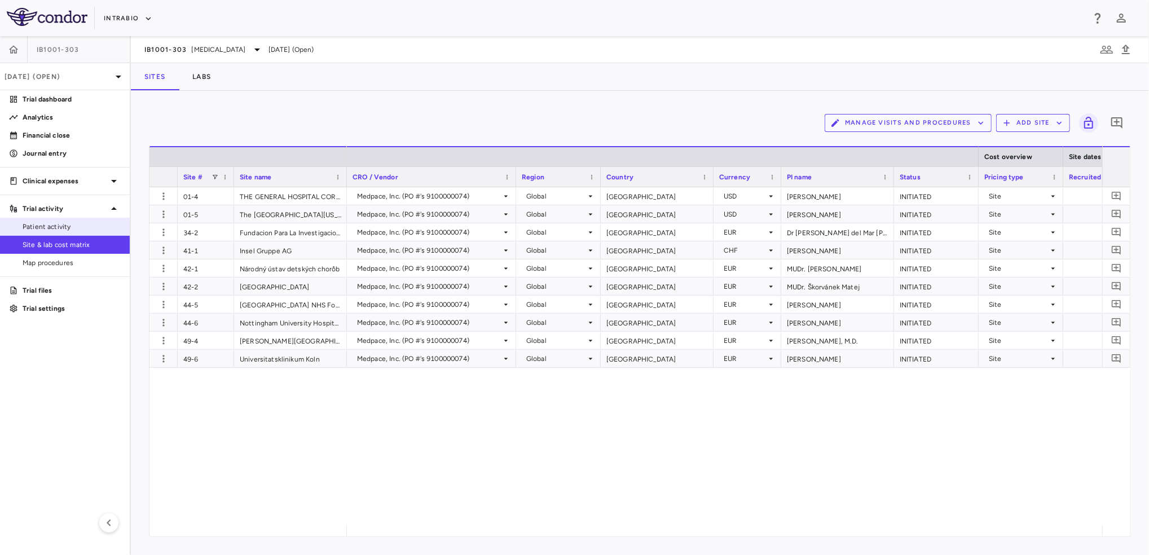
click at [65, 233] on link "Patient activity" at bounding box center [65, 226] width 130 height 17
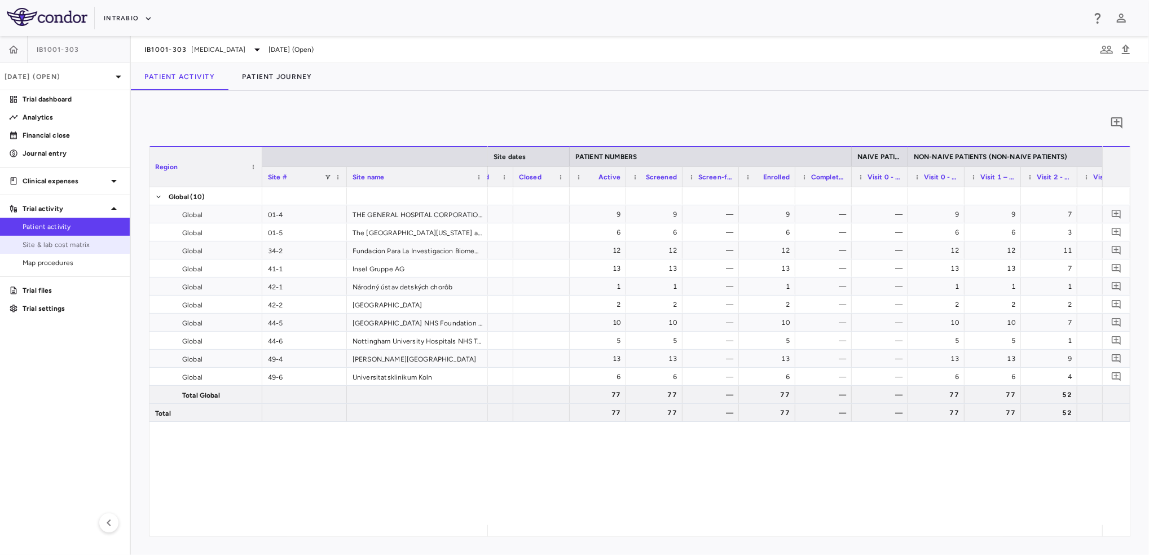
click at [61, 245] on span "Site & lab cost matrix" at bounding box center [72, 245] width 98 height 10
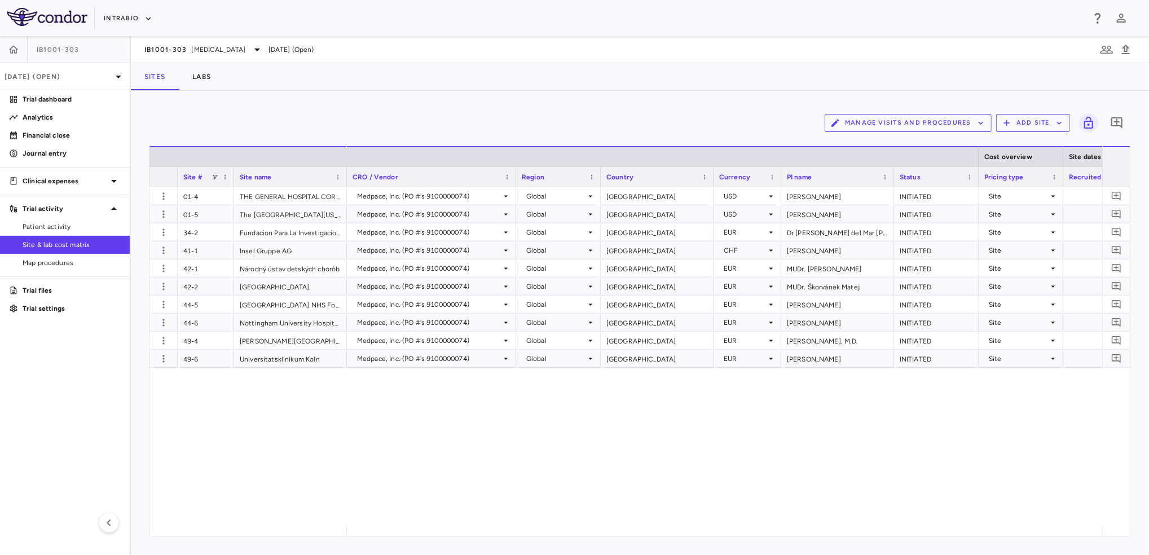
click at [985, 123] on icon "button" at bounding box center [981, 123] width 10 height 10
click at [915, 143] on li "Visit Schedules" at bounding box center [896, 144] width 120 height 17
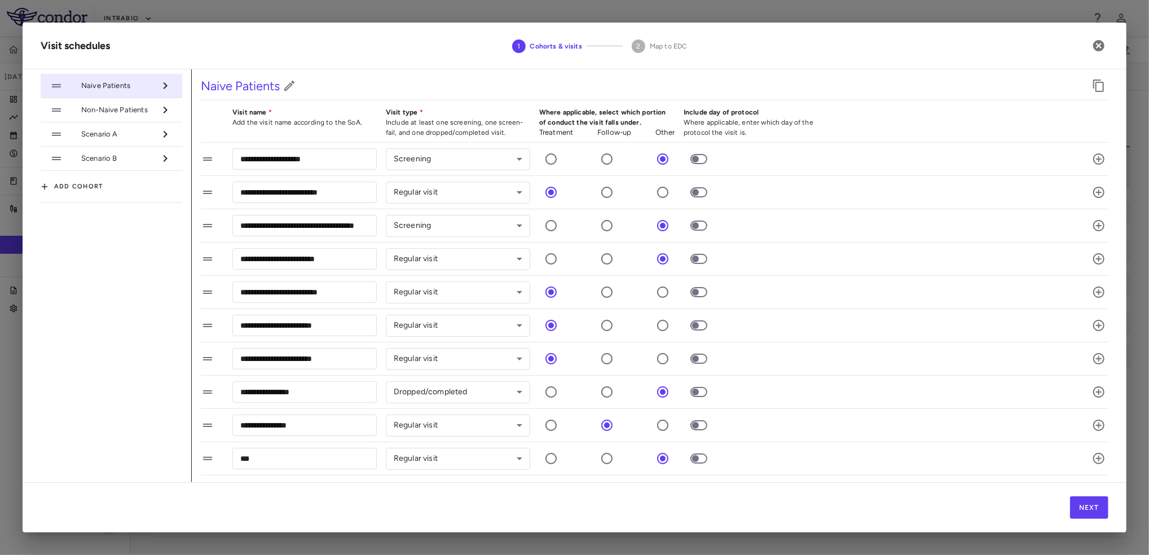
drag, startPoint x: 147, startPoint y: 114, endPoint x: 201, endPoint y: 133, distance: 57.2
click at [147, 116] on li "Non-Naive Patients" at bounding box center [112, 110] width 142 height 24
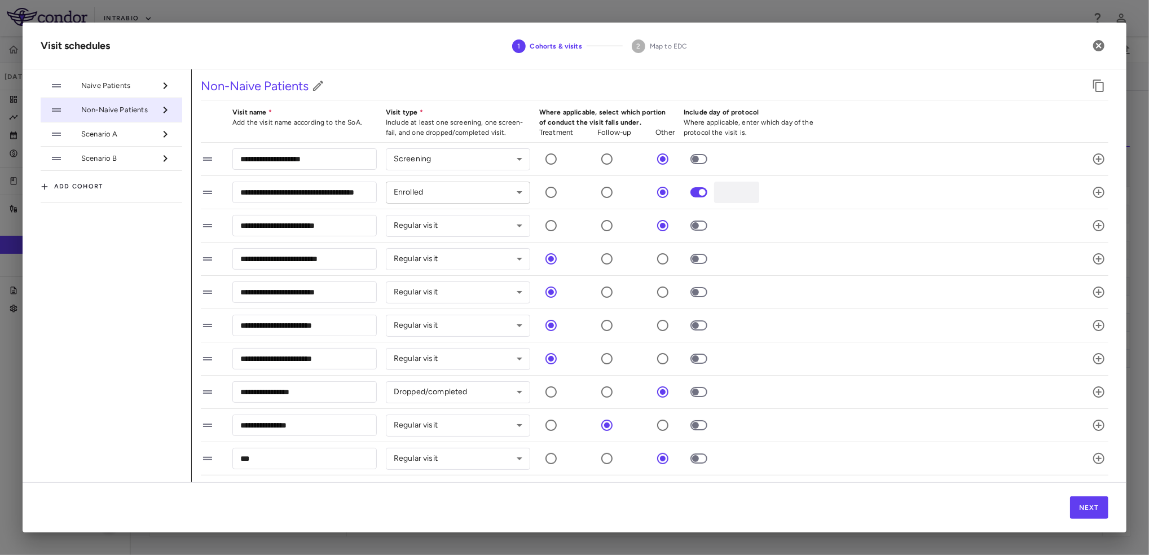
click at [497, 190] on body "Skip to sidebar Skip to main content IntraBio IB1001-303 [DATE] (Open) Trial da…" at bounding box center [574, 277] width 1149 height 555
click at [1101, 46] on div at bounding box center [574, 277] width 1149 height 555
click at [1098, 46] on icon "button" at bounding box center [1099, 46] width 14 height 14
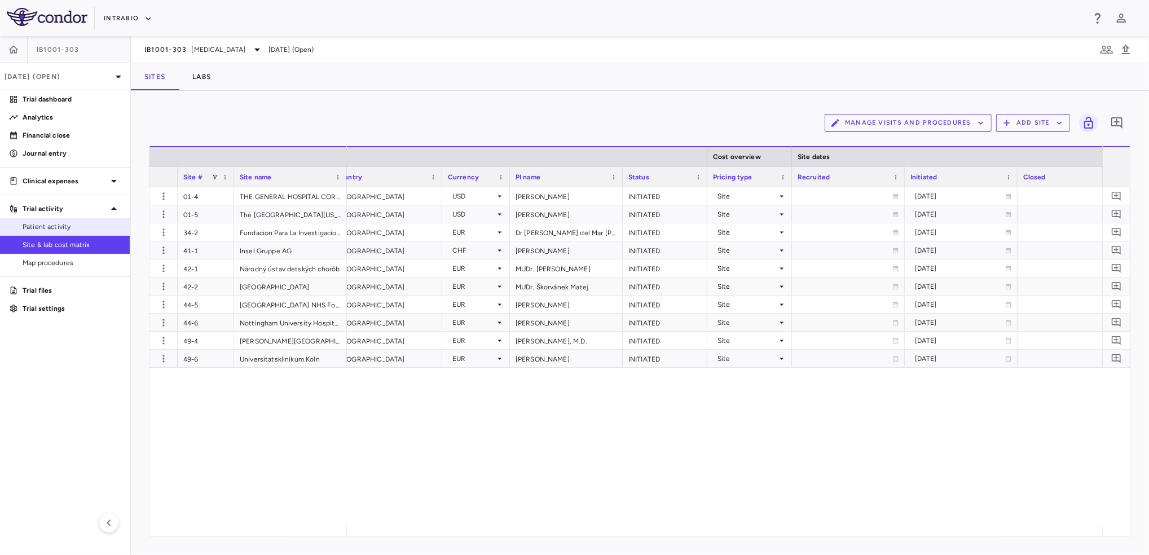
click at [63, 224] on span "Patient activity" at bounding box center [72, 227] width 98 height 10
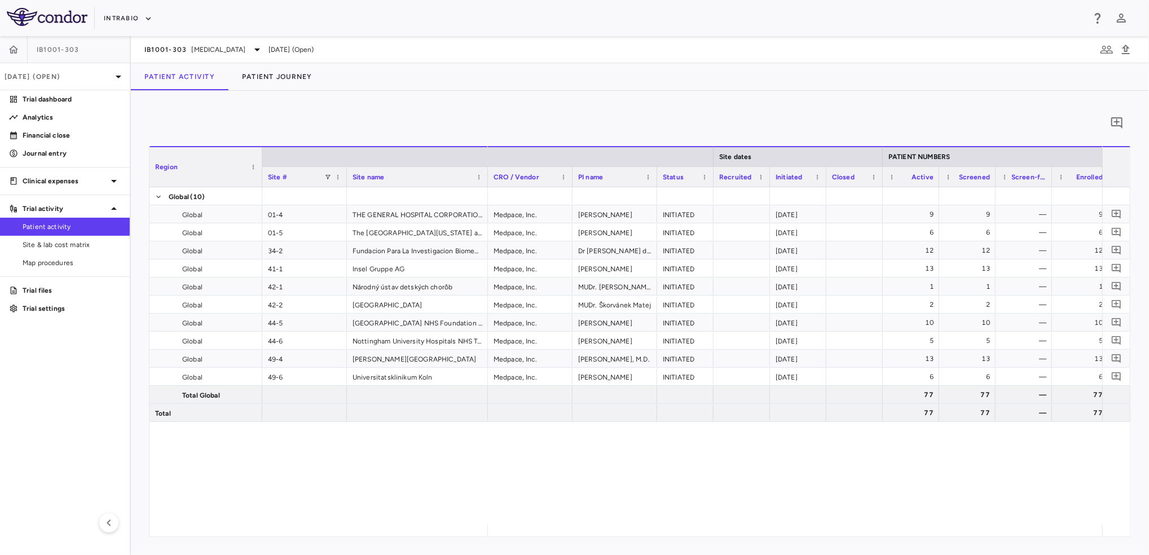
drag, startPoint x: 553, startPoint y: 523, endPoint x: 608, endPoint y: 523, distance: 55.3
click at [608, 523] on div "Medpace, Inc. [PERSON_NAME] INITIATED [DATE] 9 9 — 9 — — Medpace, Inc. [PERSON_…" at bounding box center [795, 356] width 614 height 338
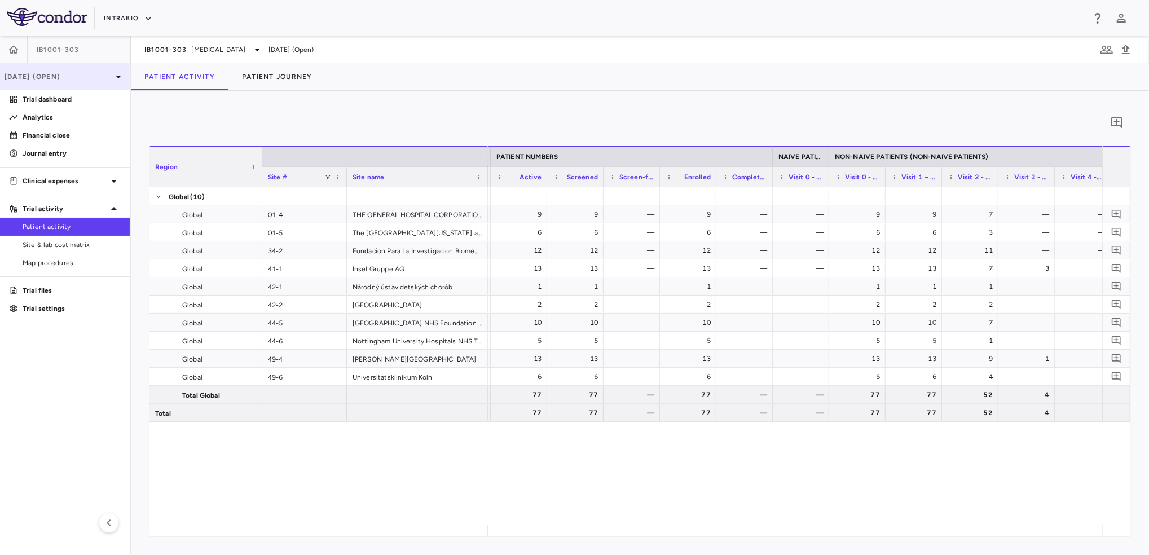
click at [111, 77] on p "[DATE] (Open)" at bounding box center [58, 77] width 107 height 10
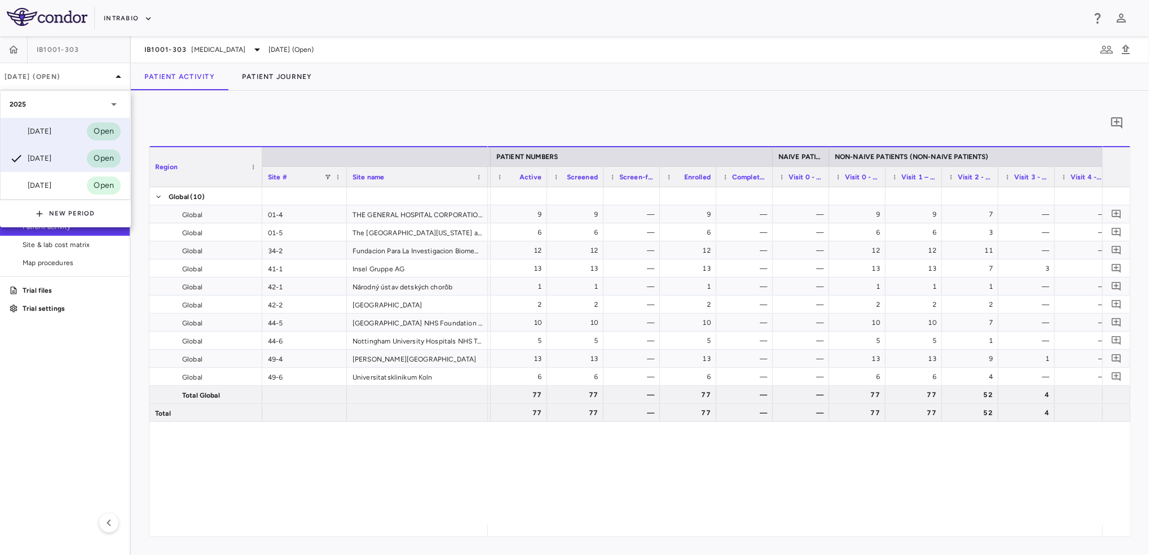
click at [51, 126] on div "[DATE]" at bounding box center [31, 132] width 42 height 14
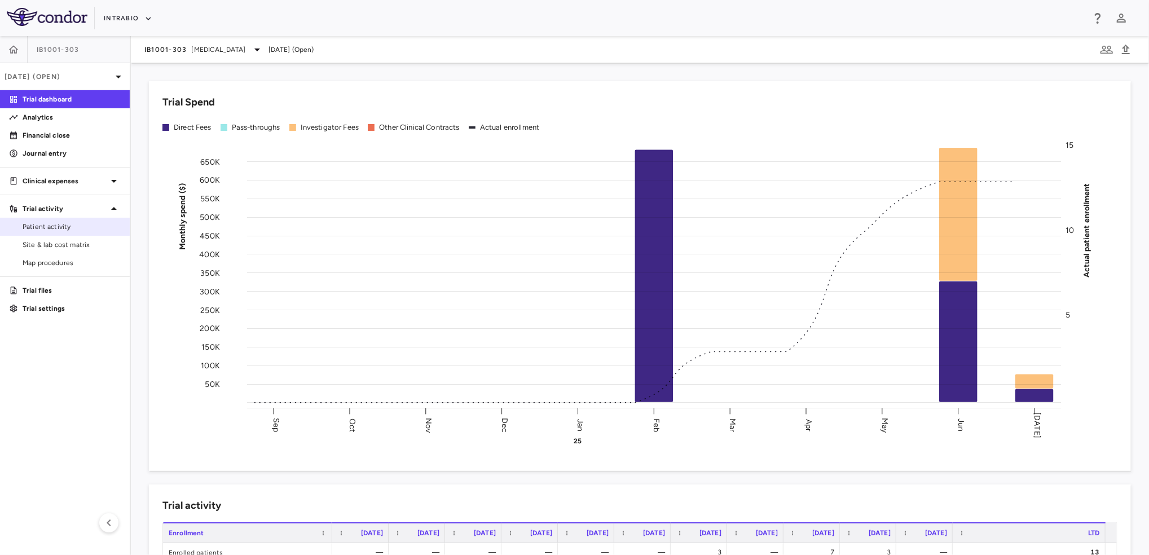
click at [80, 228] on span "Patient activity" at bounding box center [72, 227] width 98 height 10
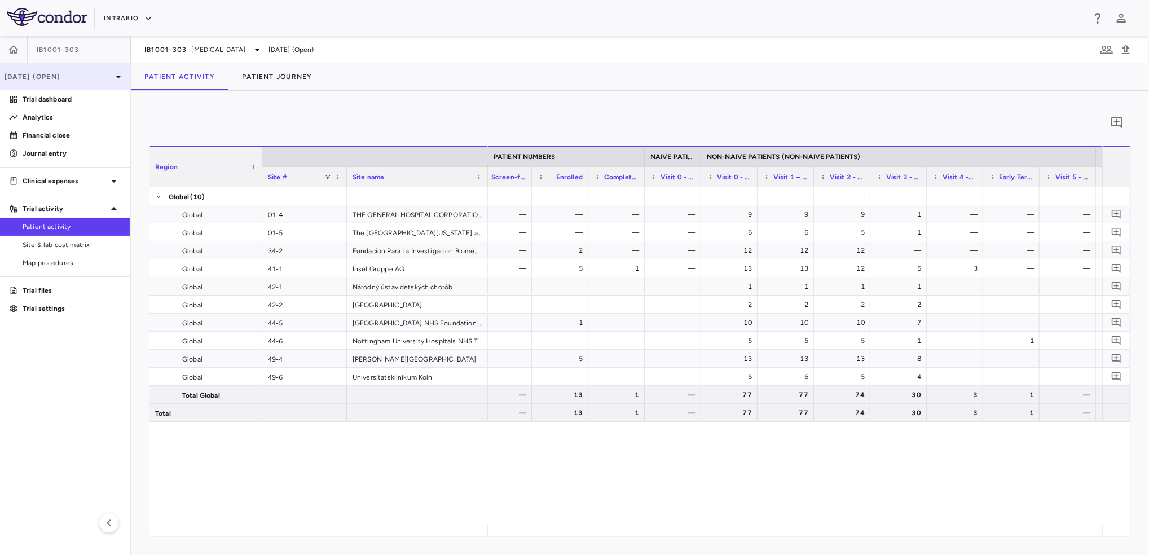
click at [87, 80] on p "[DATE] (Open)" at bounding box center [58, 77] width 107 height 10
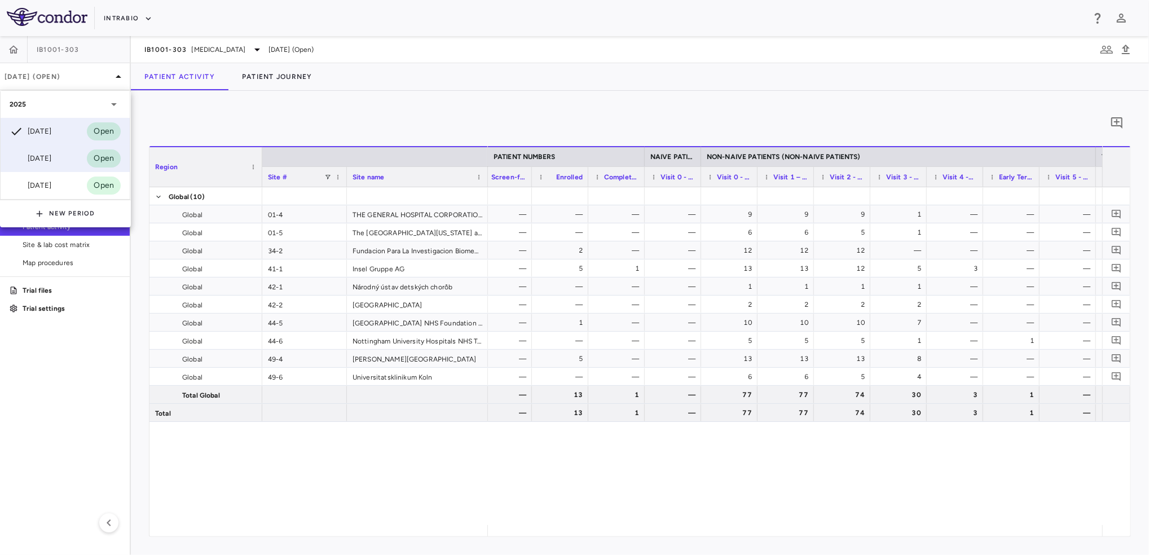
click at [42, 152] on div "[DATE]" at bounding box center [31, 159] width 42 height 14
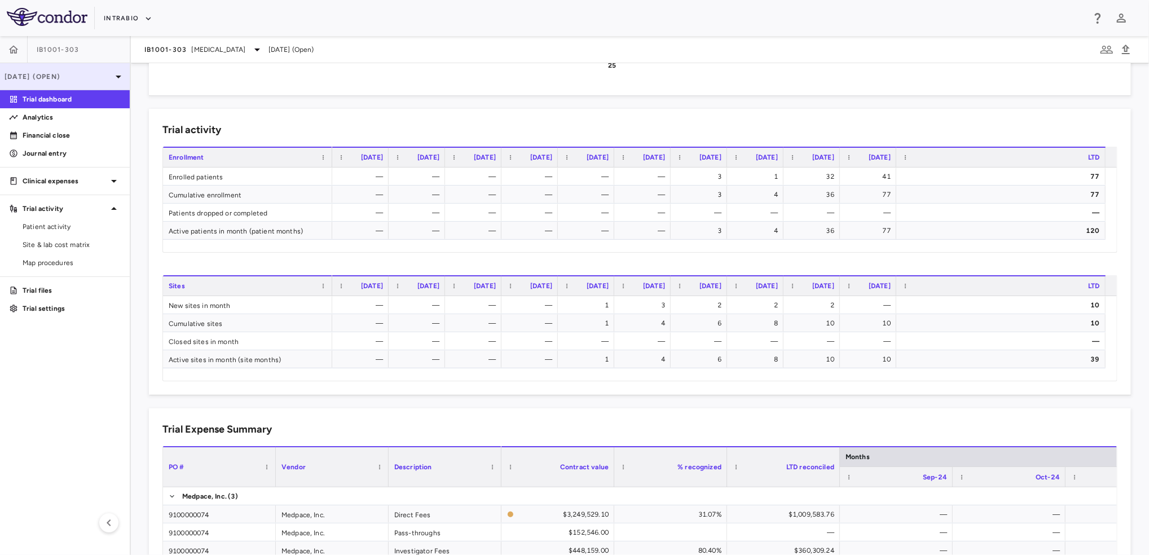
click at [103, 75] on p "[DATE] (Open)" at bounding box center [58, 77] width 107 height 10
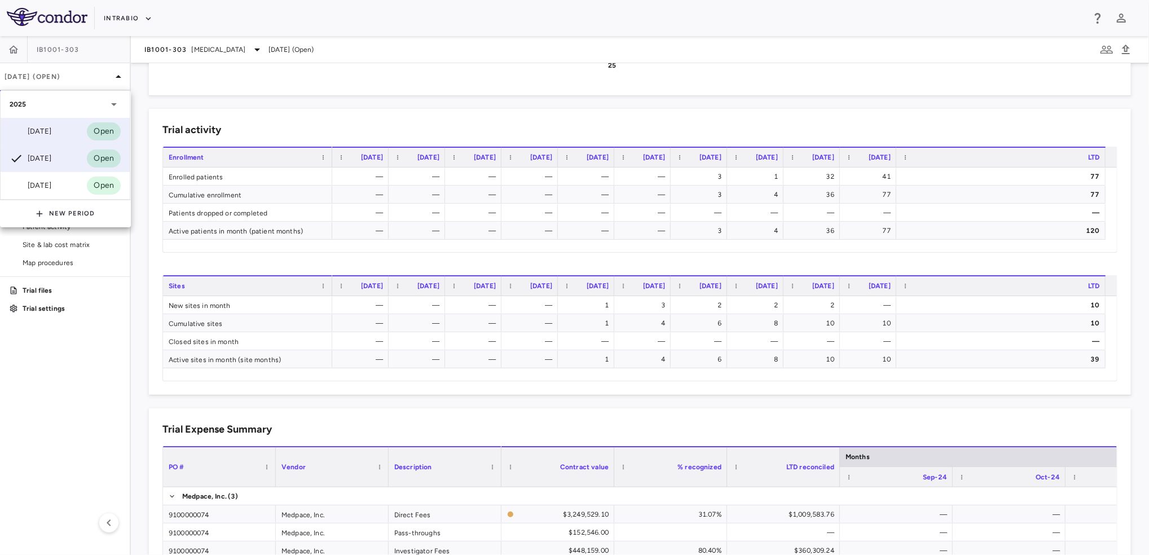
click at [63, 133] on div "[DATE] Open" at bounding box center [65, 131] width 129 height 27
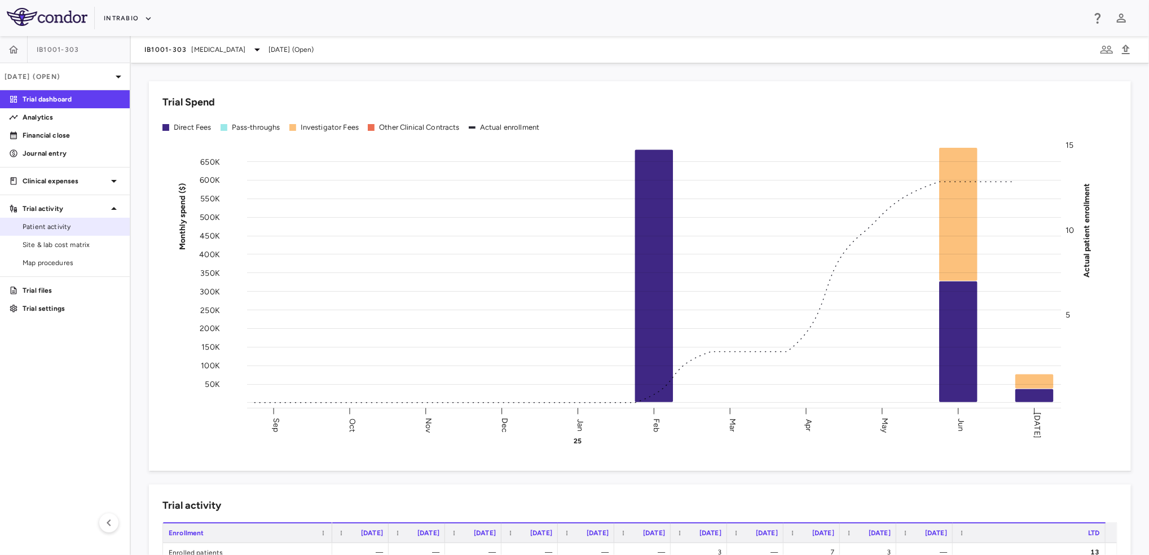
click at [74, 223] on span "Patient activity" at bounding box center [72, 227] width 98 height 10
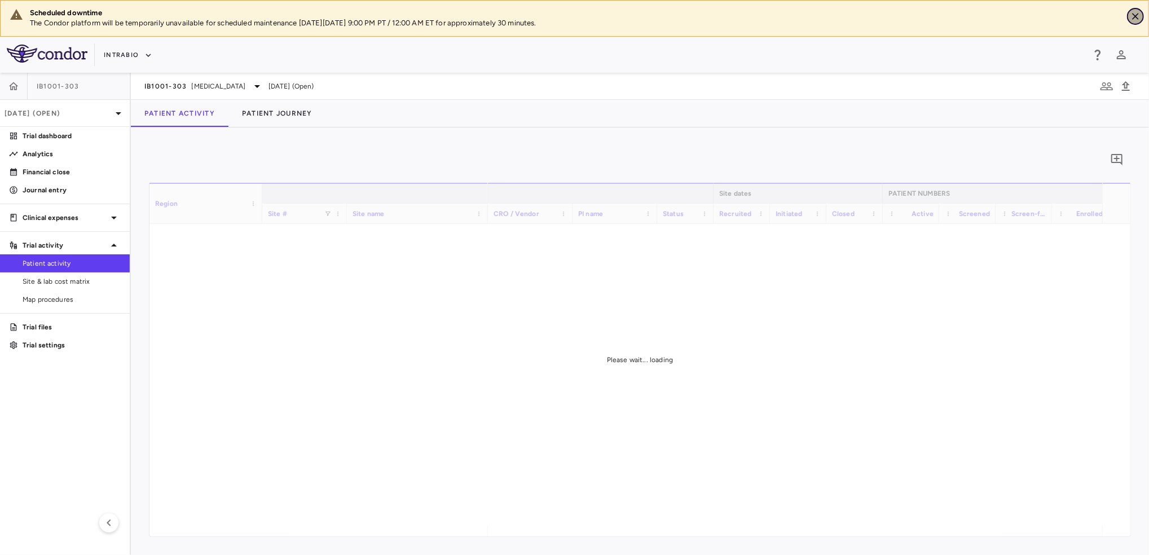
click at [1131, 16] on icon "Close" at bounding box center [1135, 16] width 11 height 11
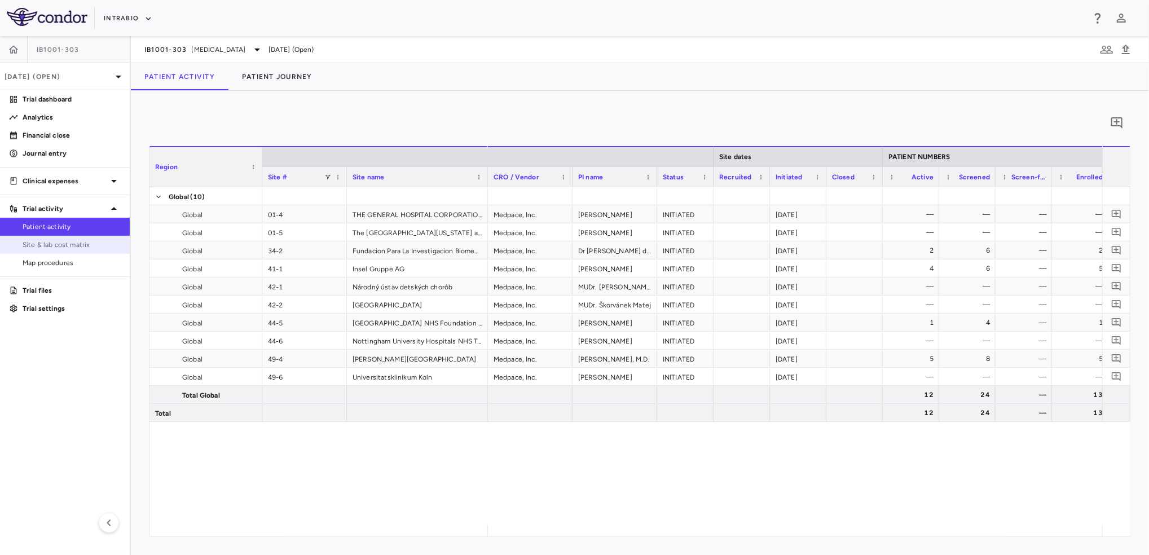
click at [95, 246] on span "Site & lab cost matrix" at bounding box center [72, 245] width 98 height 10
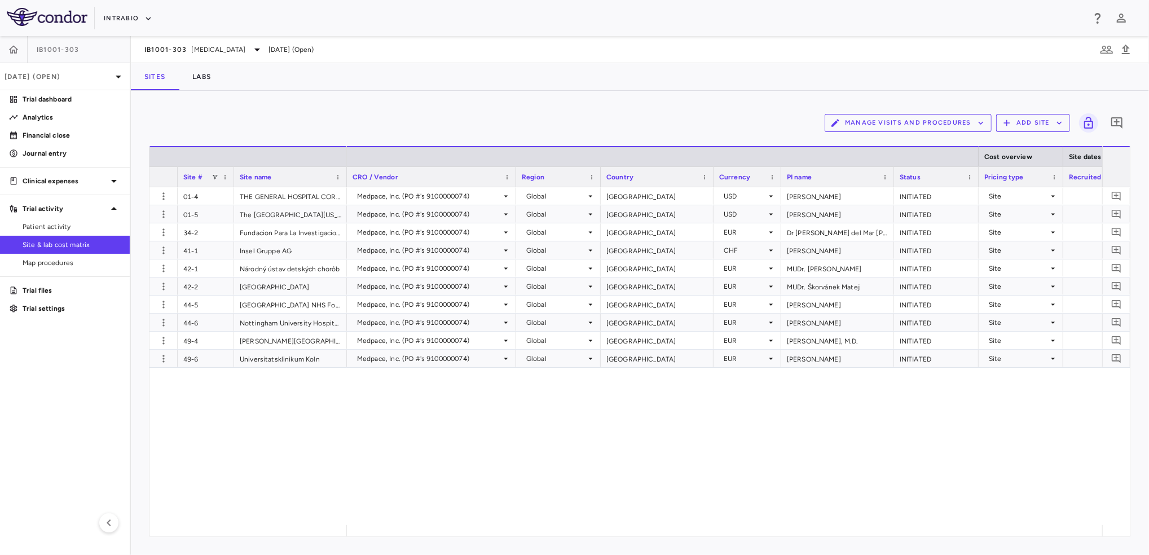
click at [962, 118] on button "Manage Visits and Procedures" at bounding box center [907, 123] width 167 height 18
click at [889, 147] on li "Visit Schedules" at bounding box center [896, 144] width 120 height 17
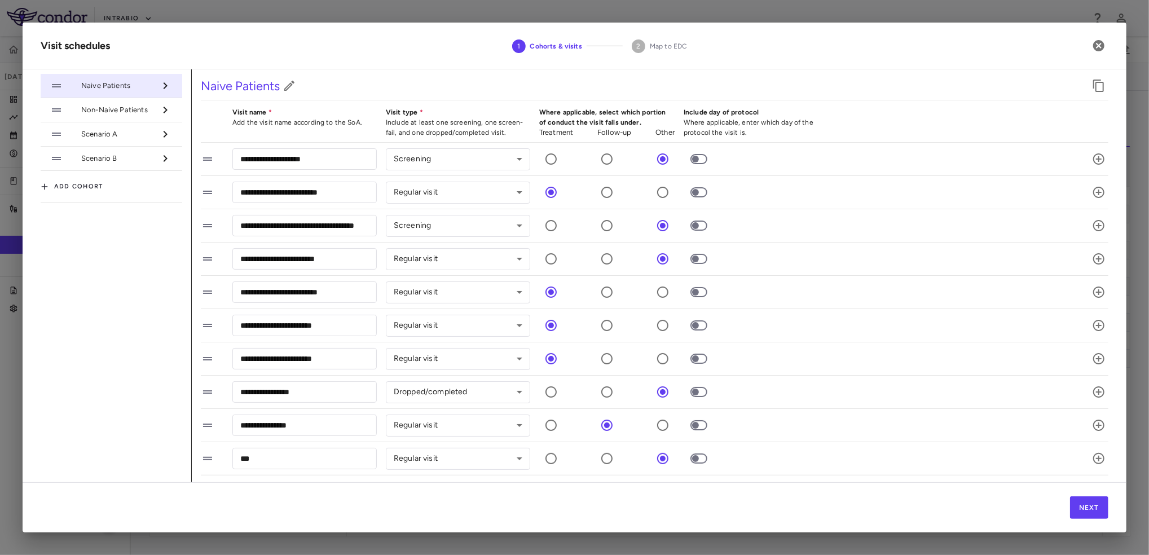
click at [139, 111] on span "Non-Naive Patients" at bounding box center [118, 110] width 74 height 10
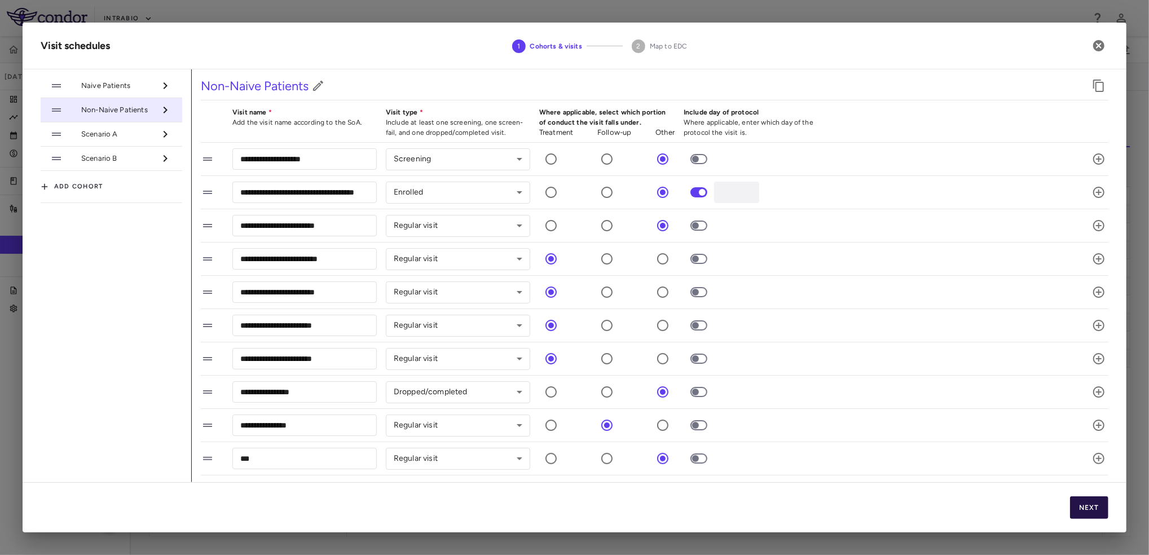
click at [1106, 502] on button "Next" at bounding box center [1089, 507] width 38 height 23
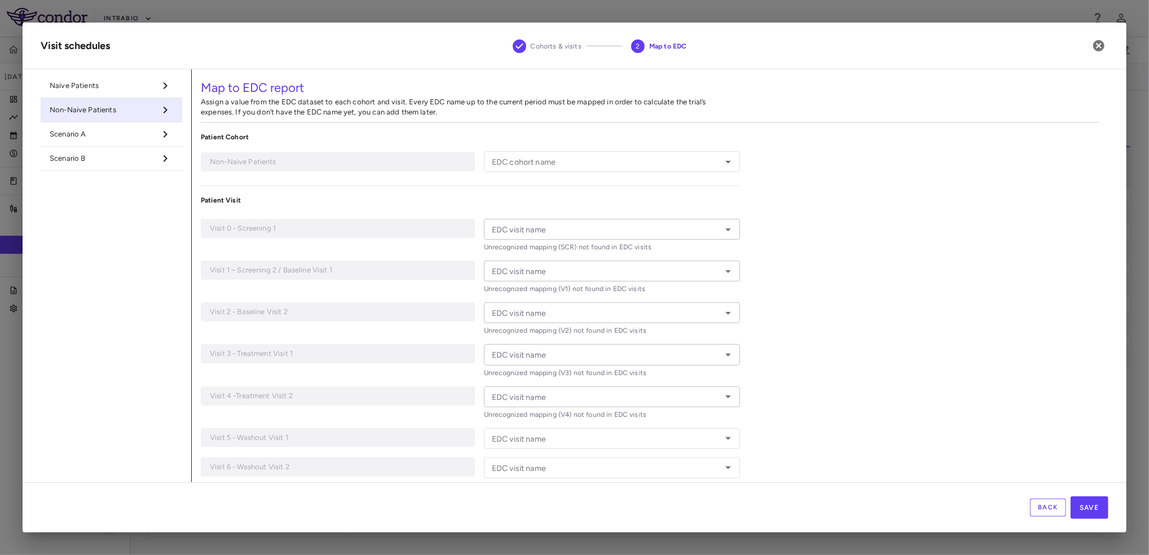
type input "**********"
type input "***"
type input "**"
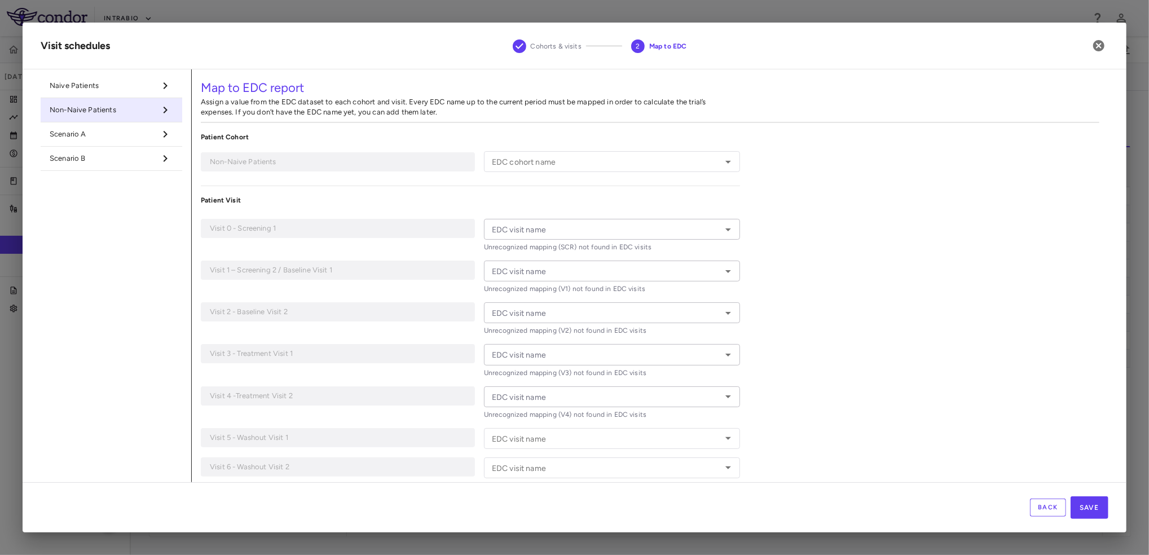
type input "**"
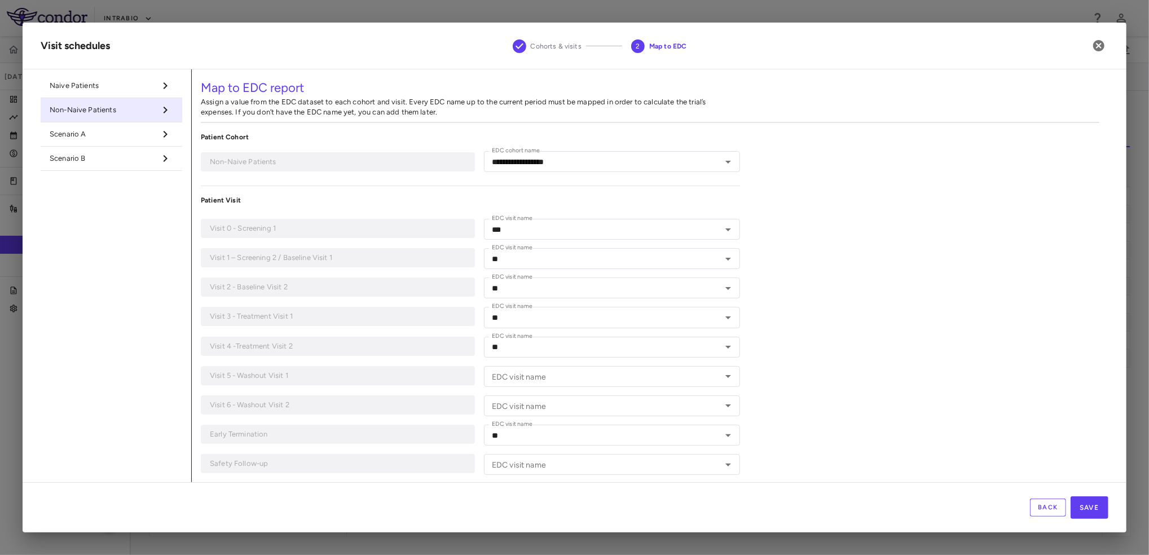
click at [820, 52] on div "Cohorts & visits 2 Map to EDC" at bounding box center [600, 45] width 534 height 15
click at [721, 254] on icon "Open" at bounding box center [728, 259] width 14 height 14
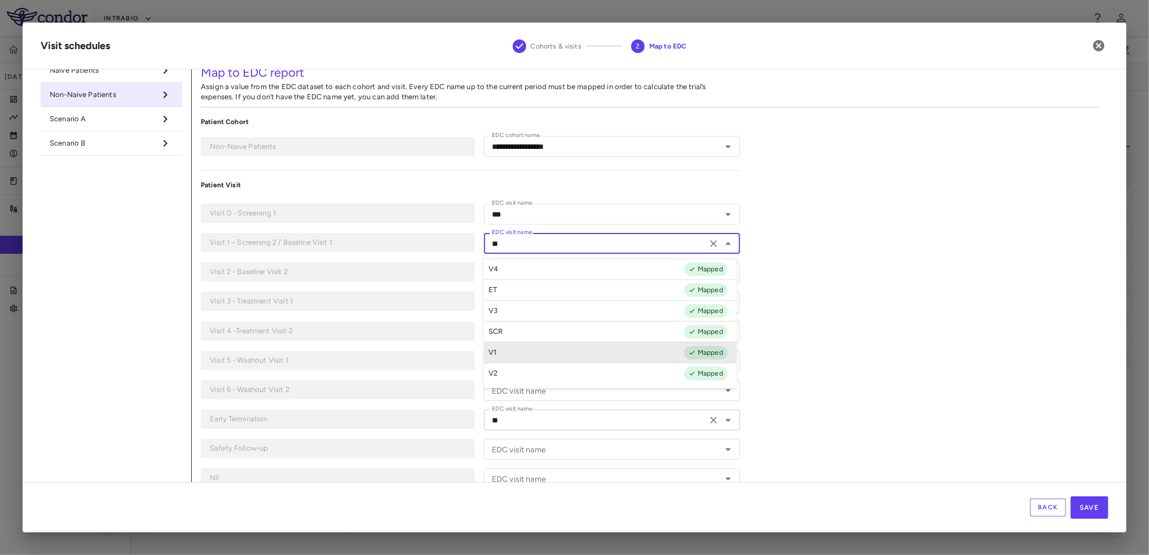
scroll to position [39, 0]
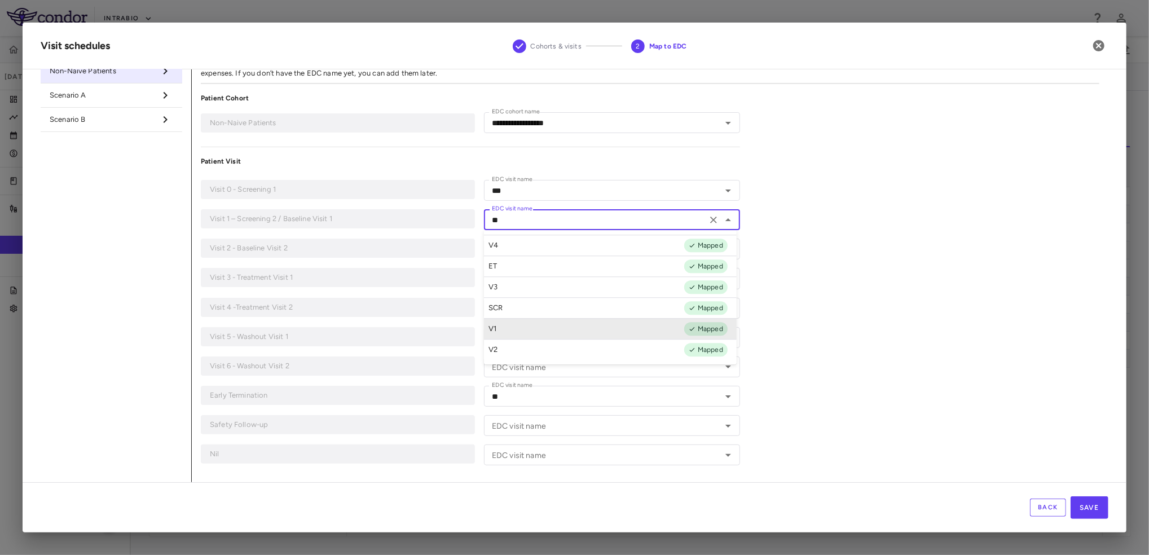
click at [812, 327] on div "**********" at bounding box center [650, 256] width 916 height 452
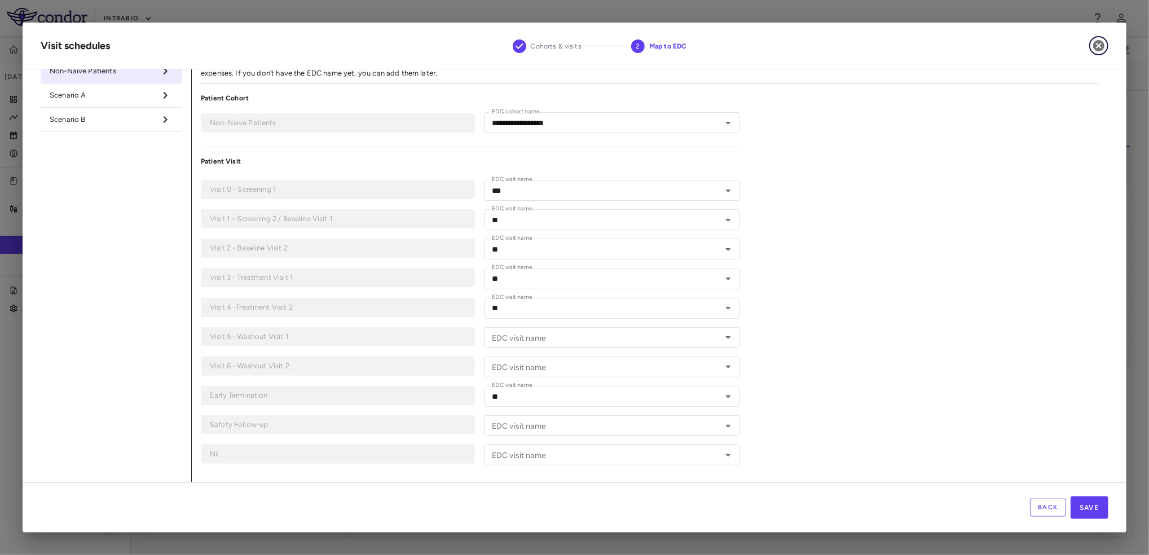
click at [1095, 46] on icon "button" at bounding box center [1098, 45] width 11 height 11
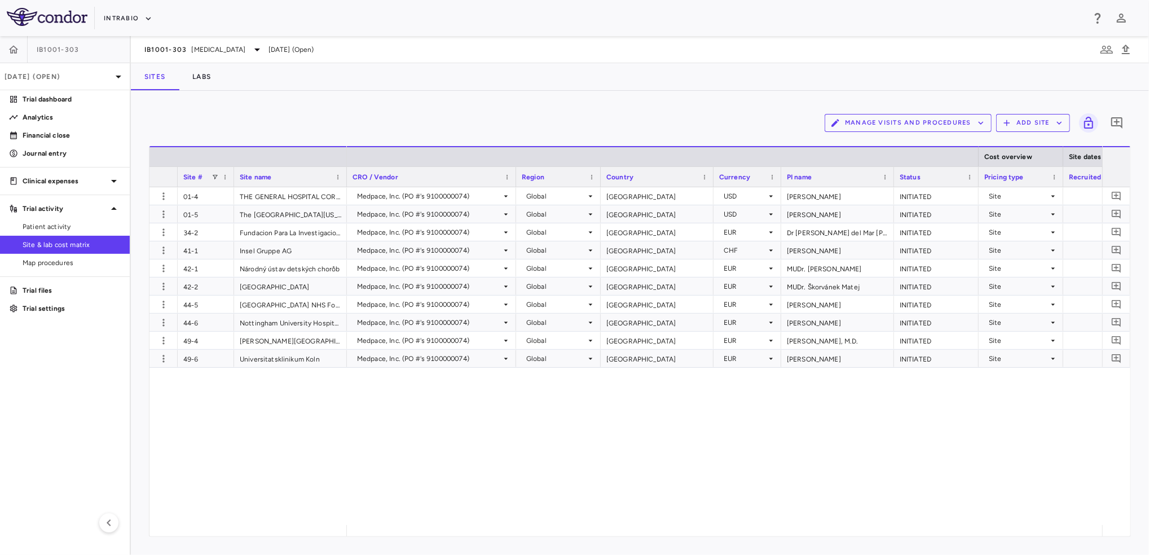
drag, startPoint x: 67, startPoint y: 227, endPoint x: 105, endPoint y: 272, distance: 58.8
click at [67, 227] on span "Patient activity" at bounding box center [72, 227] width 98 height 10
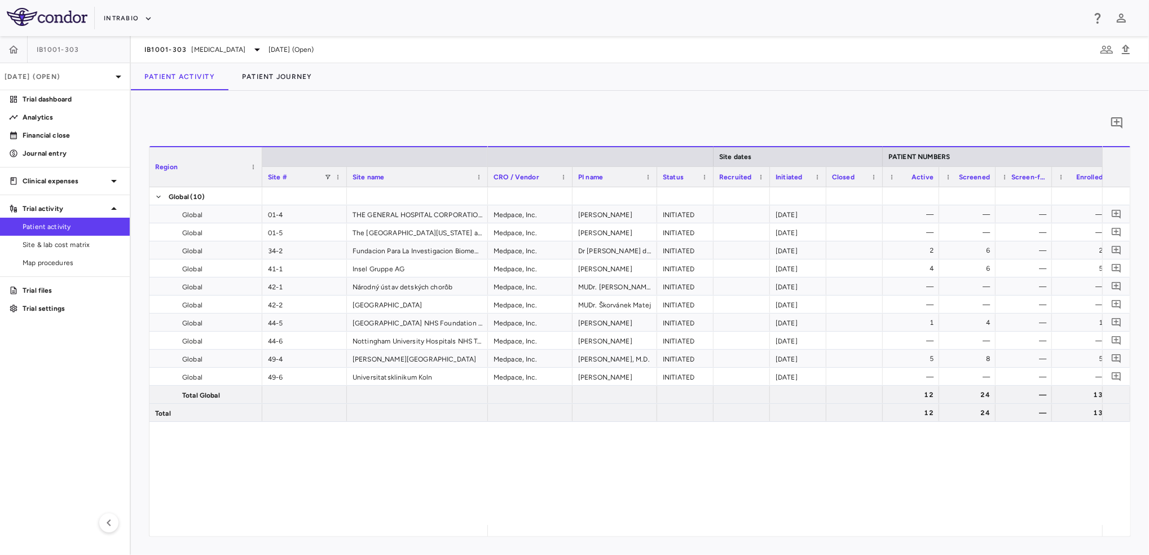
drag, startPoint x: 738, startPoint y: 524, endPoint x: 765, endPoint y: 524, distance: 26.5
click at [765, 524] on div "Medpace, Inc. Jeremy Schmahmann INITIATED 2025-04-29 — — — — — — Medpace, Inc. …" at bounding box center [795, 356] width 614 height 338
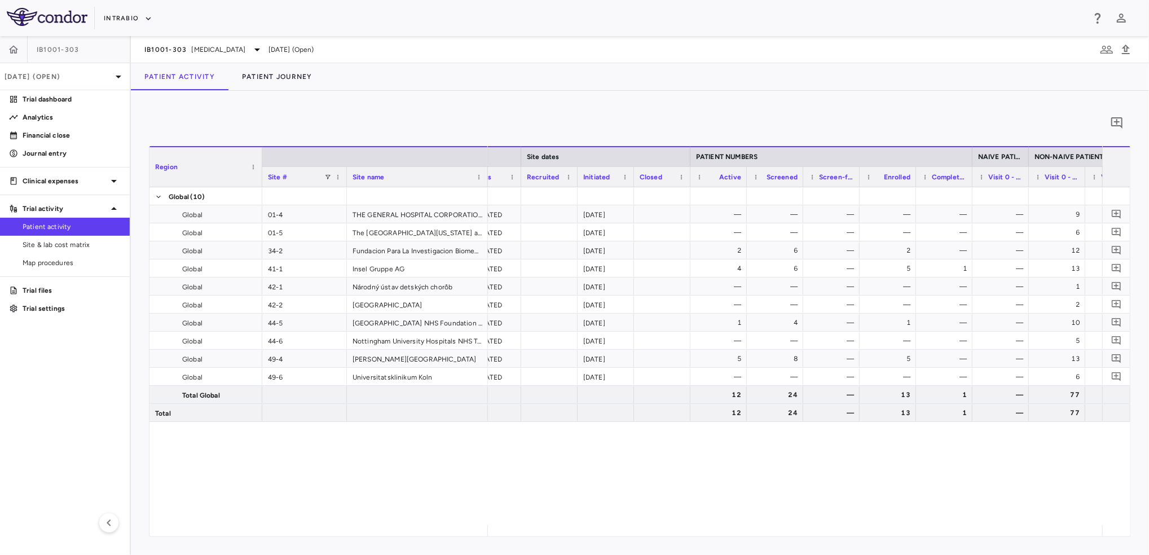
scroll to position [0, 34]
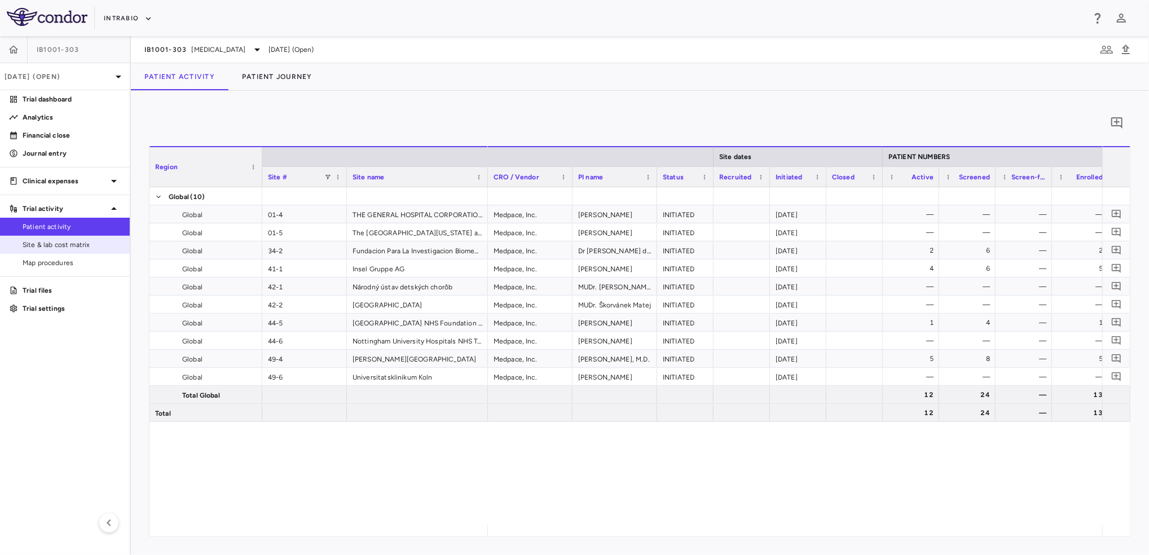
click at [61, 243] on span "Site & lab cost matrix" at bounding box center [72, 245] width 98 height 10
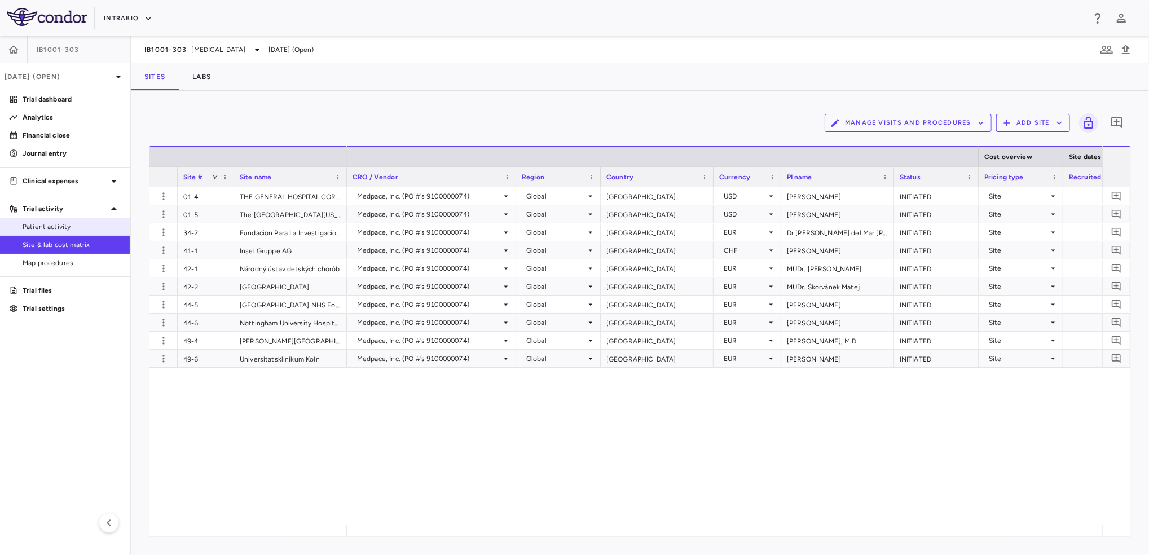
click at [27, 220] on link "Patient activity" at bounding box center [65, 226] width 130 height 17
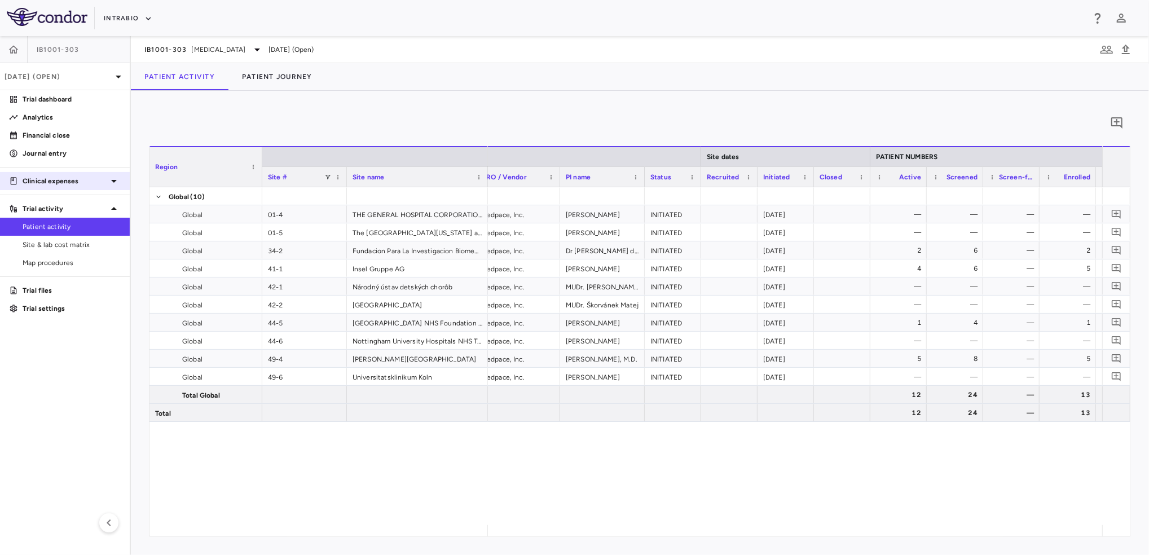
click at [78, 174] on div "Clinical expenses" at bounding box center [65, 181] width 130 height 20
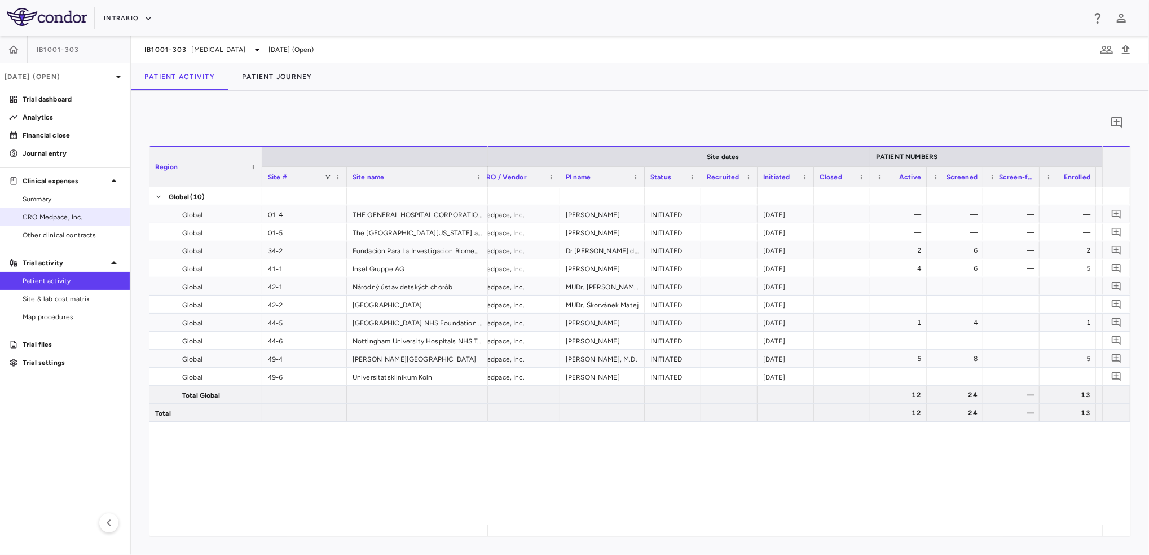
click at [73, 217] on span "CRO Medpace, Inc." at bounding box center [72, 217] width 98 height 10
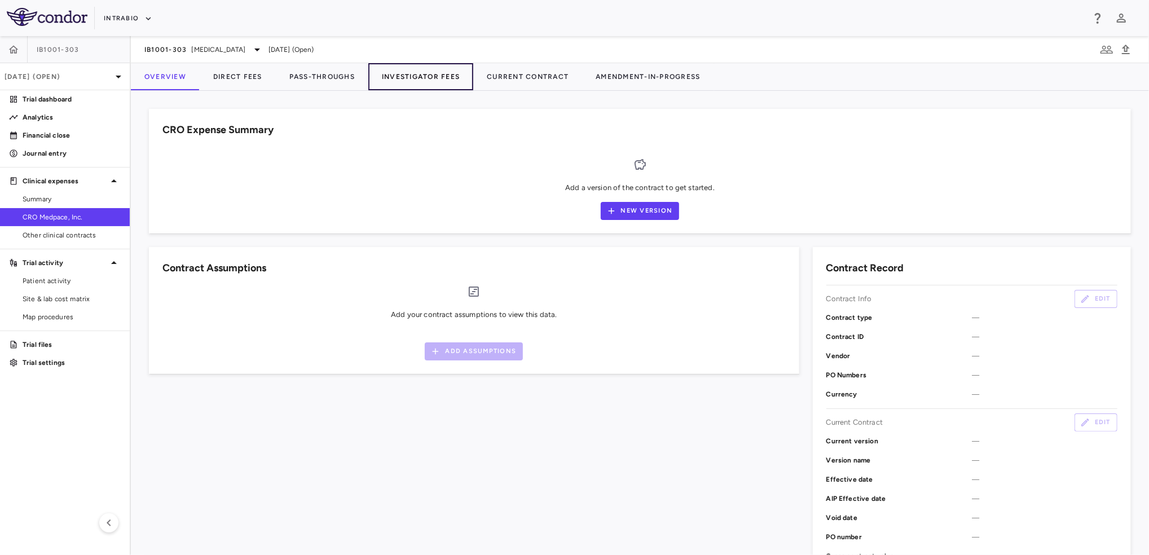
click at [417, 78] on button "Investigator Fees" at bounding box center [420, 76] width 105 height 27
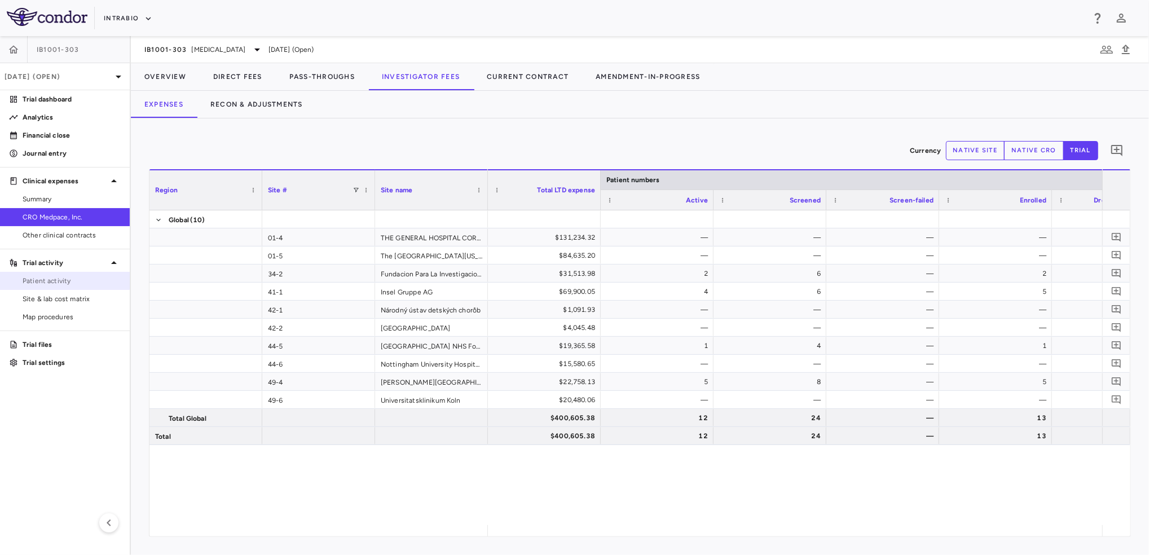
click at [61, 285] on span "Patient activity" at bounding box center [72, 281] width 98 height 10
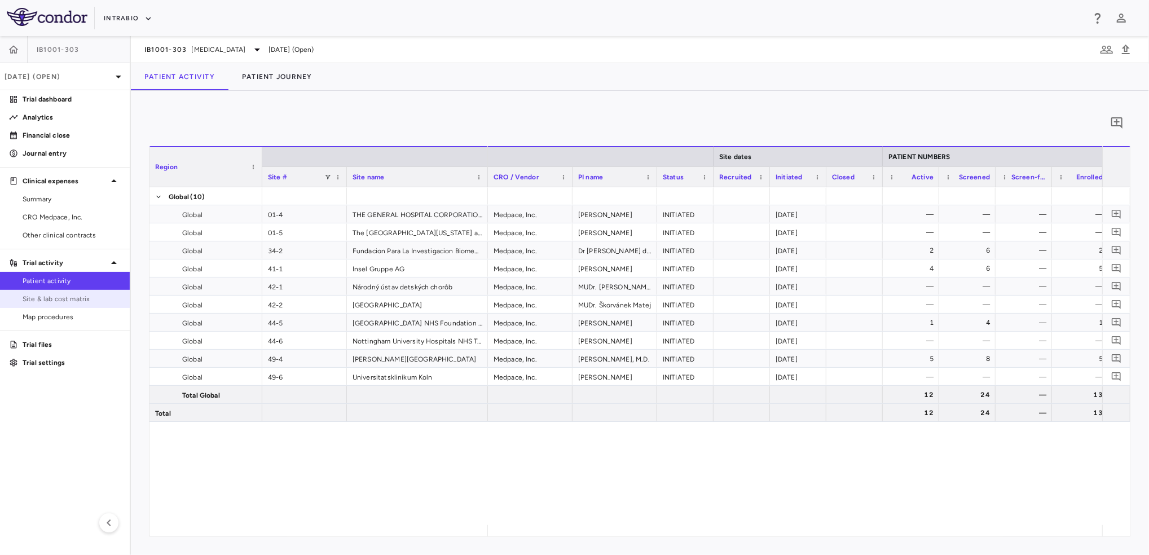
click at [80, 302] on span "Site & lab cost matrix" at bounding box center [72, 299] width 98 height 10
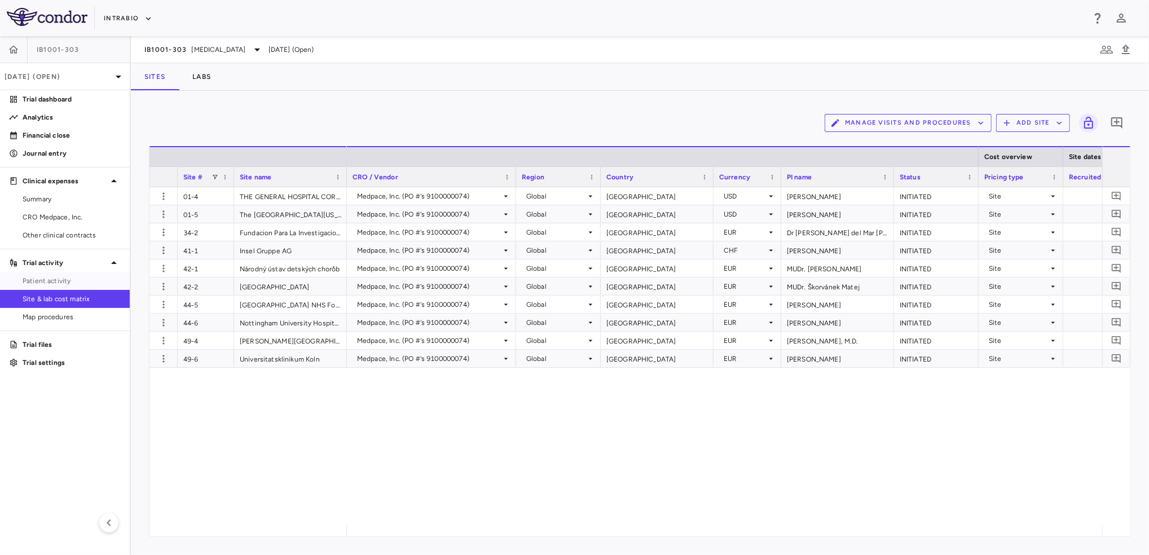
drag, startPoint x: 76, startPoint y: 283, endPoint x: 1035, endPoint y: 44, distance: 988.6
click at [76, 284] on span "Patient activity" at bounding box center [72, 281] width 98 height 10
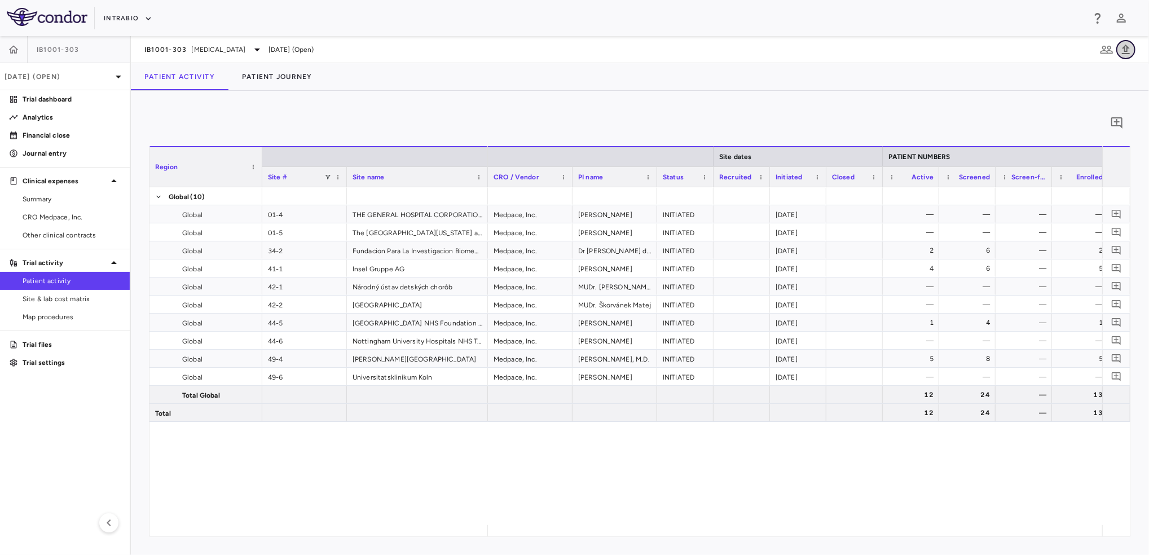
click at [1123, 54] on icon "button" at bounding box center [1126, 50] width 14 height 14
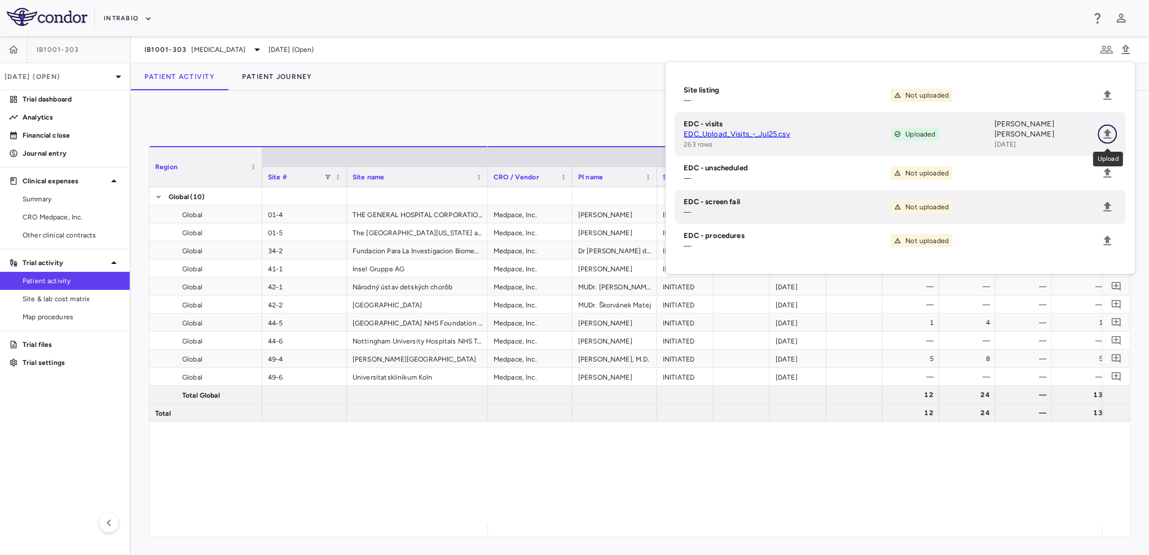
click at [1111, 134] on icon "Upload" at bounding box center [1108, 134] width 14 height 14
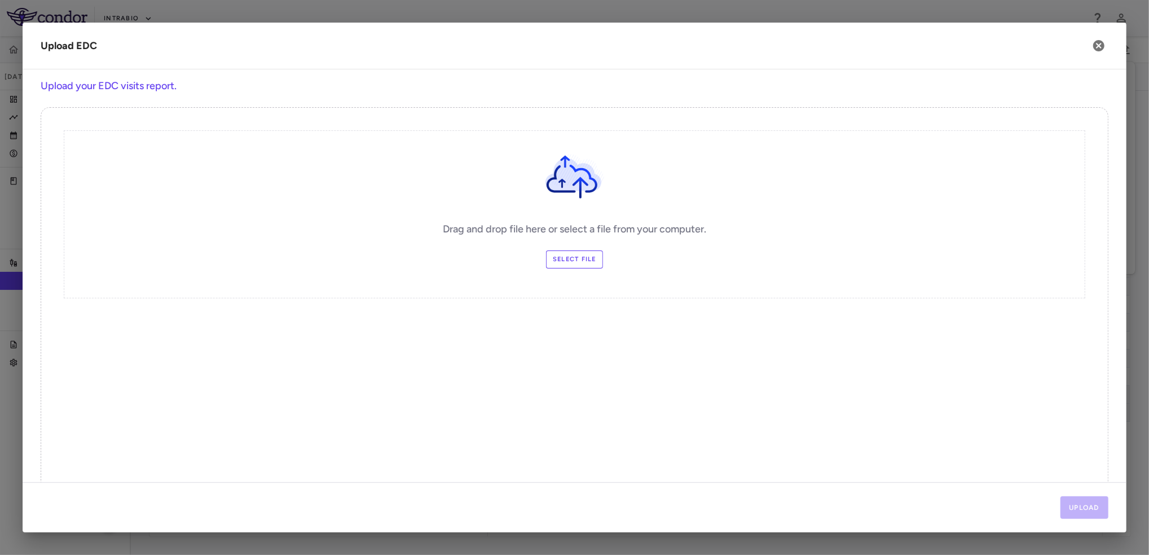
click at [583, 262] on label "Select file" at bounding box center [574, 259] width 57 height 18
click at [0, 0] on input "Select file" at bounding box center [0, 0] width 0 height 0
drag, startPoint x: 1076, startPoint y: 506, endPoint x: 1066, endPoint y: 502, distance: 10.2
click at [1077, 506] on button "Upload" at bounding box center [1084, 507] width 48 height 23
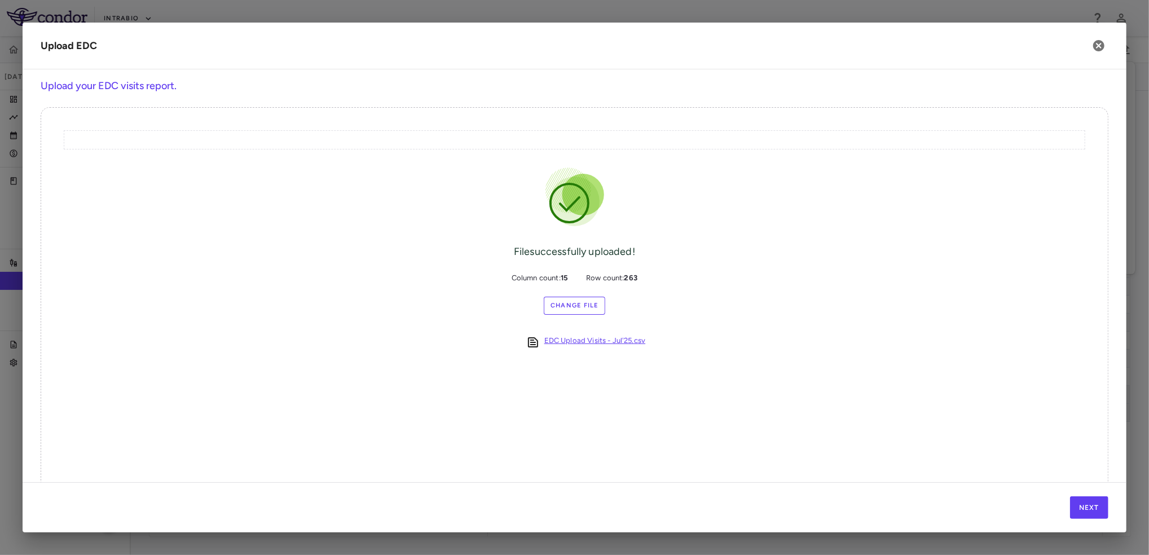
click at [589, 342] on link "EDC Upload Visits - Jul'25.csv" at bounding box center [595, 343] width 102 height 14
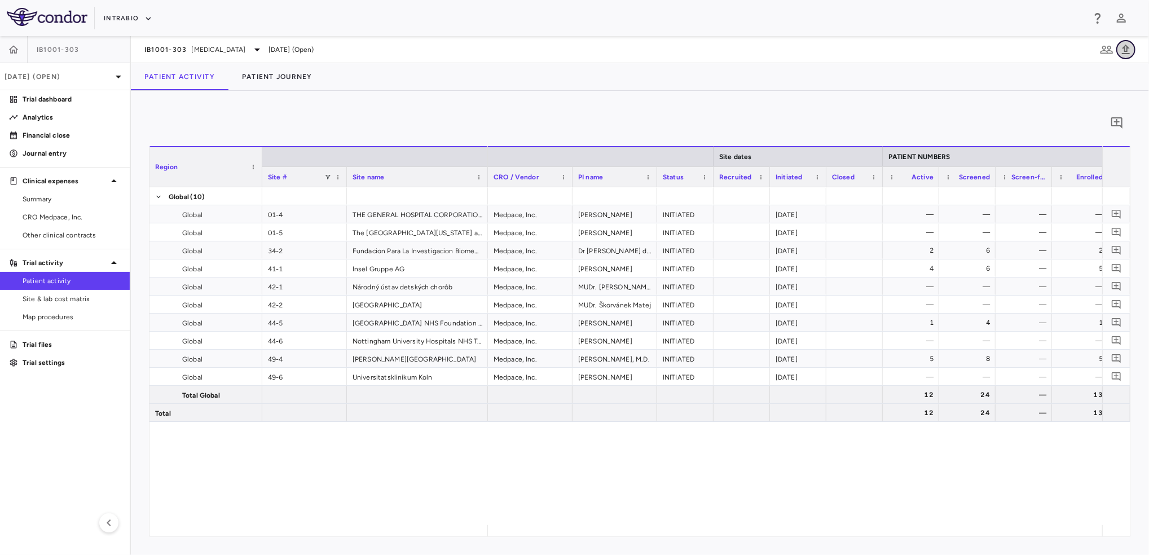
click at [1124, 51] on icon "button" at bounding box center [1126, 50] width 8 height 10
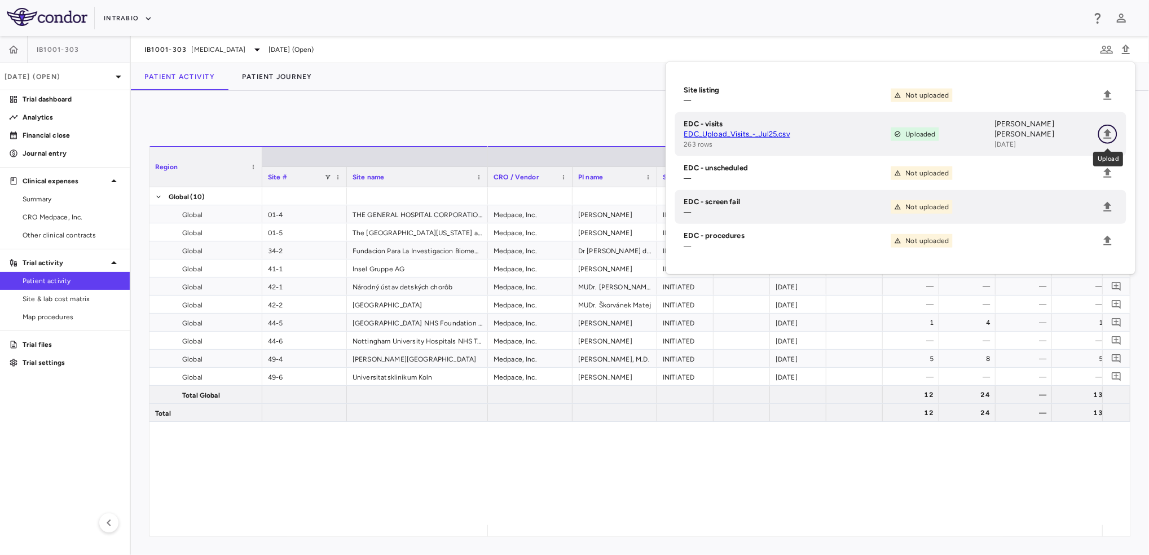
click at [1106, 133] on icon "Upload" at bounding box center [1108, 134] width 8 height 10
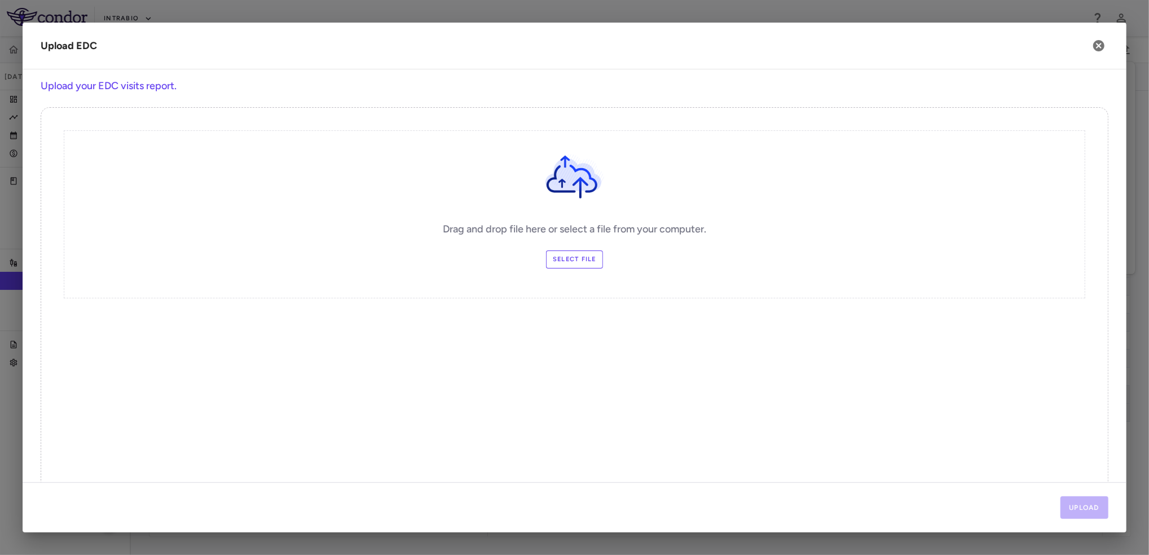
click at [574, 261] on label "Select file" at bounding box center [574, 259] width 57 height 18
click at [0, 0] on input "Select file" at bounding box center [0, 0] width 0 height 0
click at [1096, 508] on button "Upload" at bounding box center [1084, 507] width 48 height 23
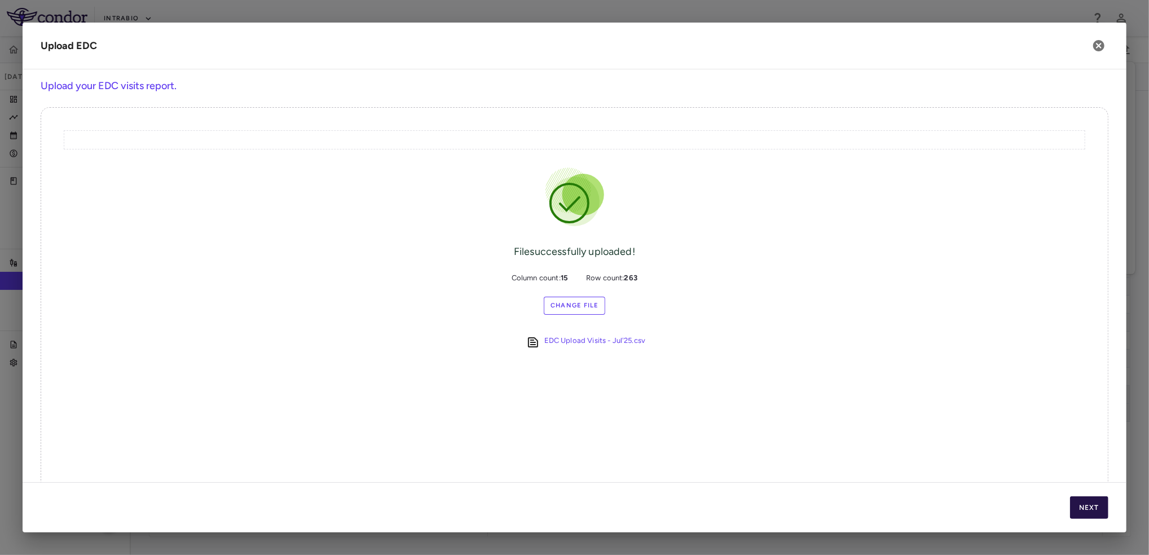
click at [1085, 501] on button "Next" at bounding box center [1089, 507] width 38 height 23
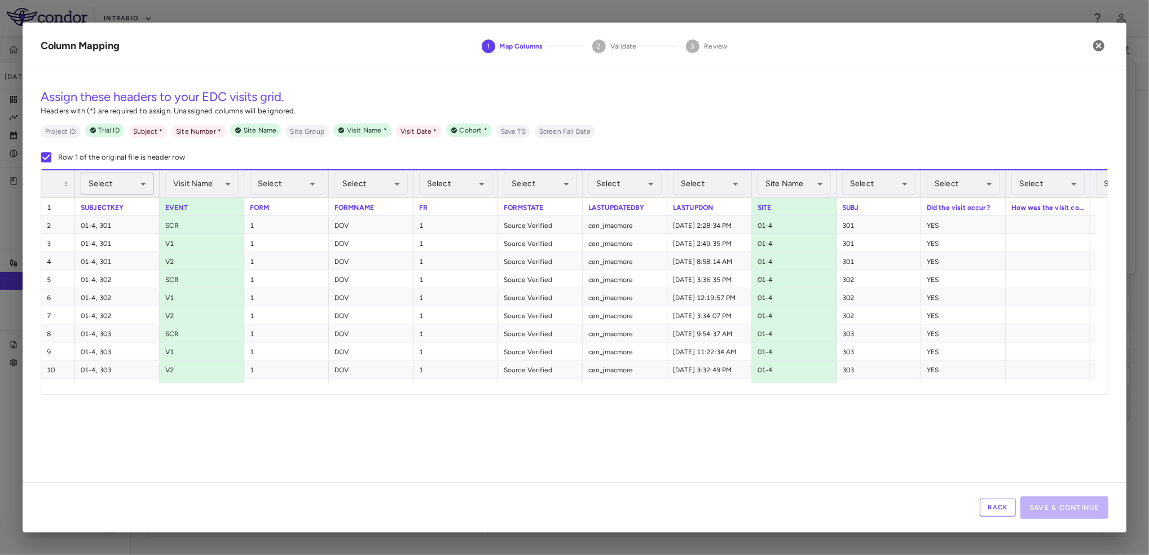
click at [132, 191] on body "Skip to sidebar Skip to main content IntraBio IB1001-303 Jul 2025 (Open) Trial …" at bounding box center [574, 277] width 1149 height 555
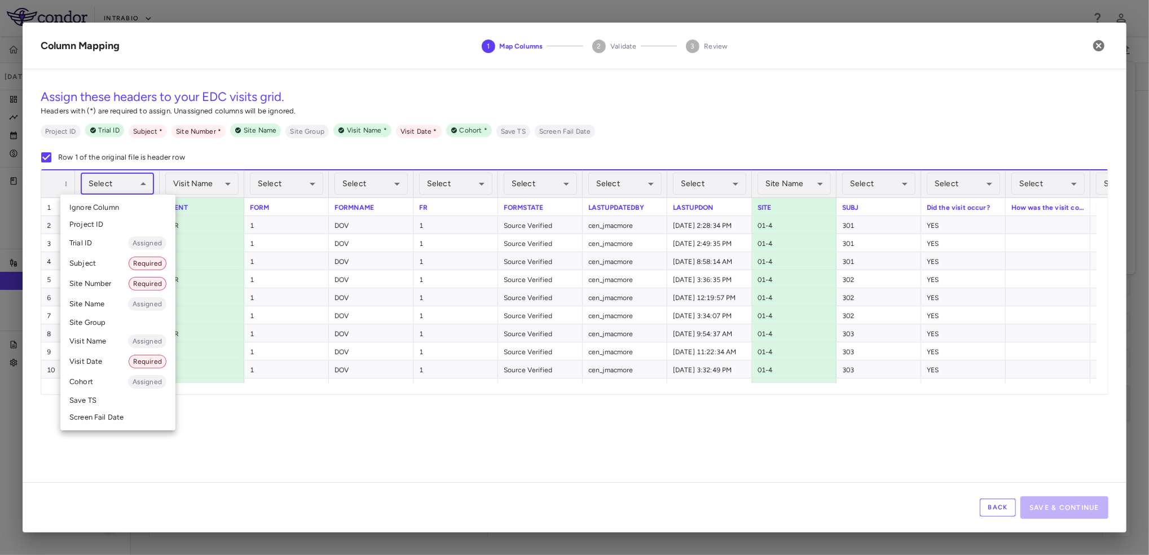
click at [109, 267] on li "Subject Required" at bounding box center [117, 263] width 115 height 20
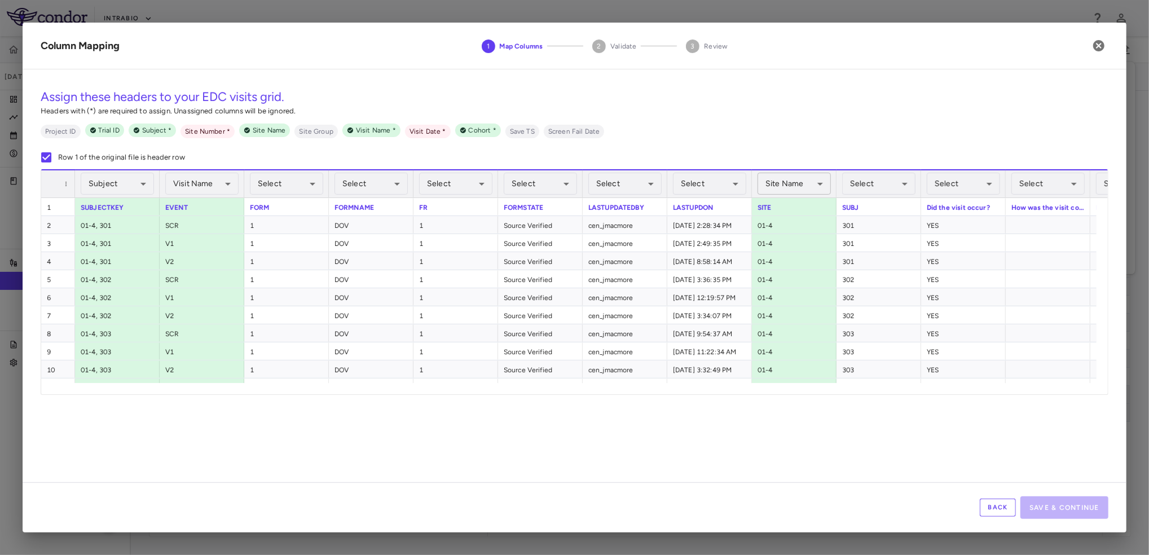
click at [804, 189] on body "Skip to sidebar Skip to main content IntraBio IB1001-303 Jul 2025 (Open) Trial …" at bounding box center [574, 277] width 1149 height 555
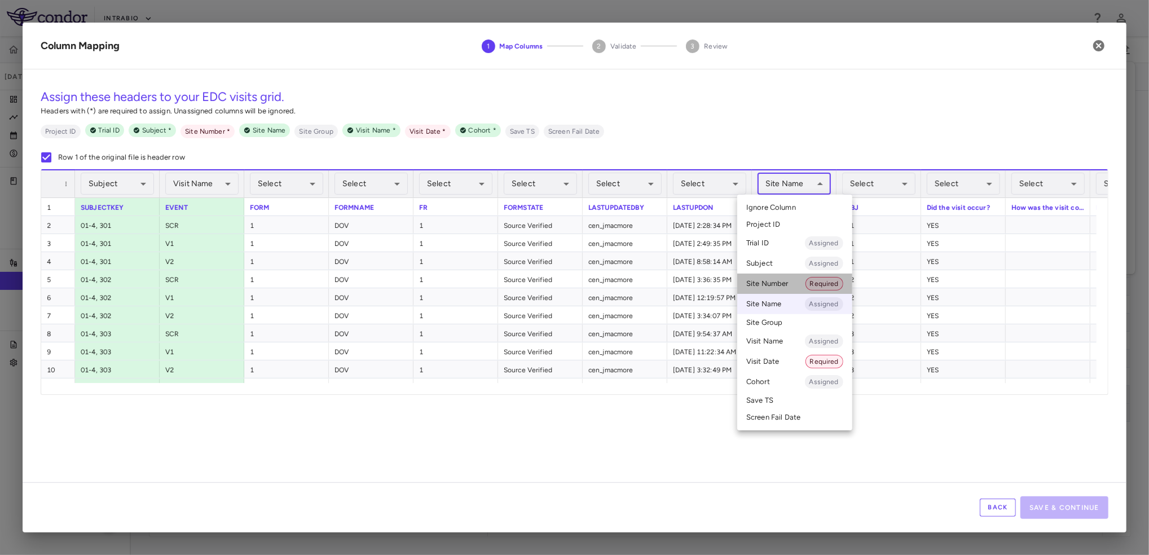
click at [778, 280] on li "Site Number Required" at bounding box center [794, 284] width 115 height 20
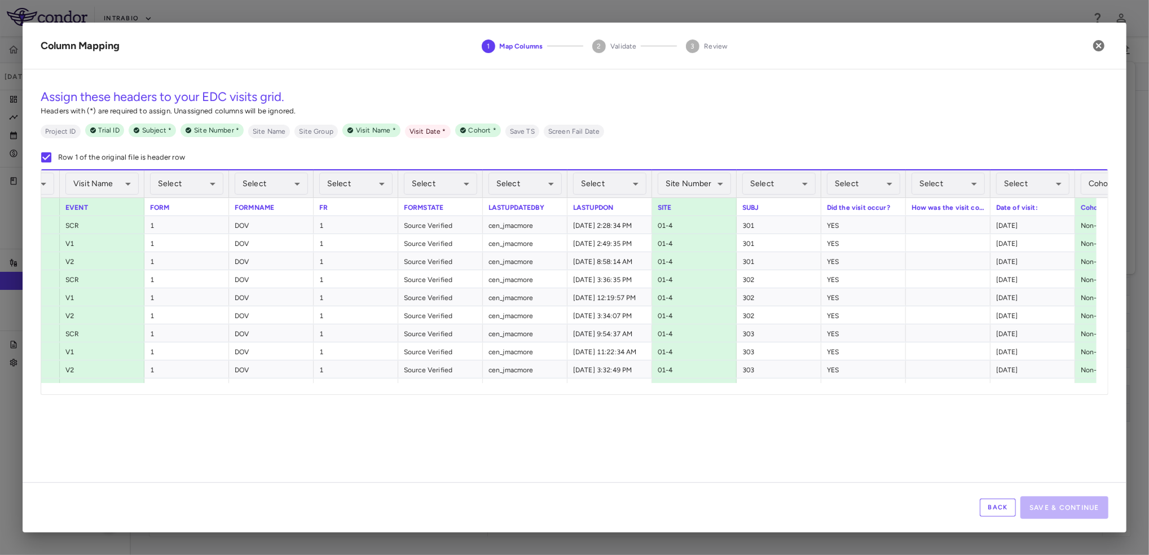
scroll to position [0, 214]
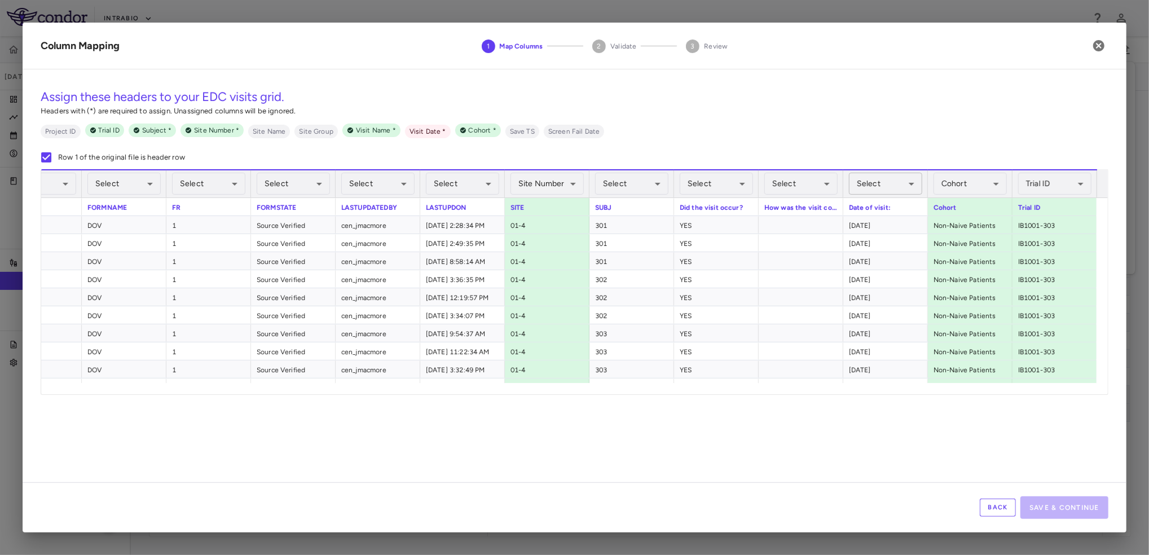
click at [898, 181] on body "Skip to sidebar Skip to main content IntraBio IB1001-303 Jul 2025 (Open) Trial …" at bounding box center [574, 277] width 1149 height 555
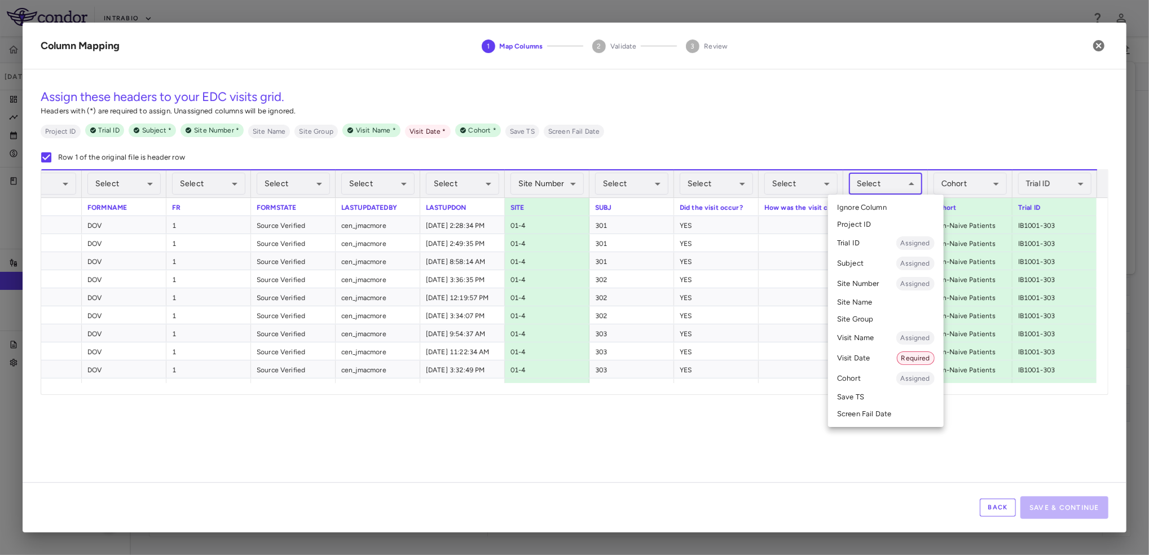
click at [859, 355] on li "Visit Date Required" at bounding box center [886, 358] width 116 height 20
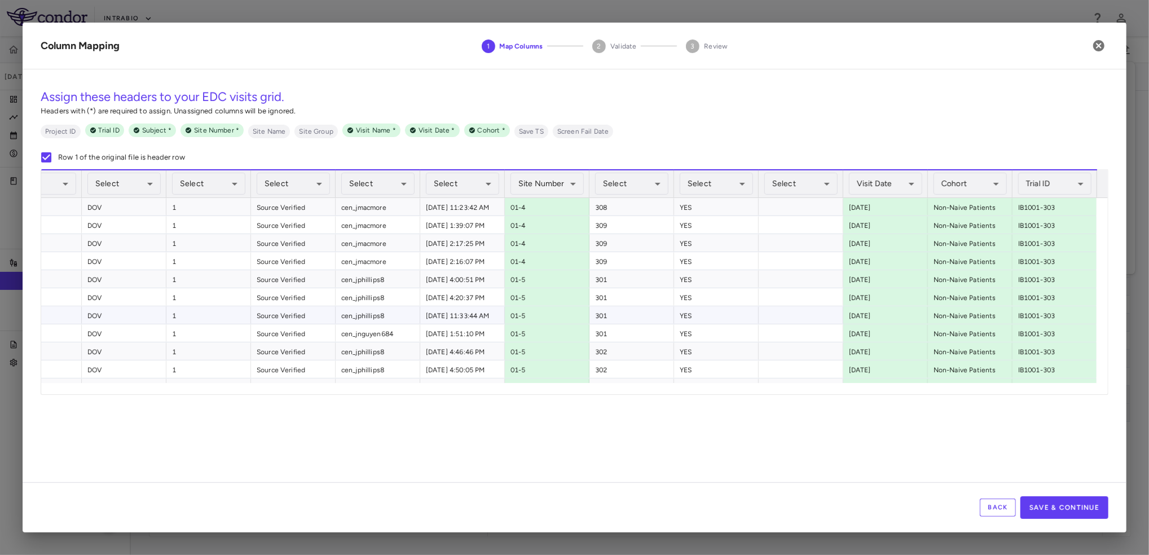
scroll to position [0, 0]
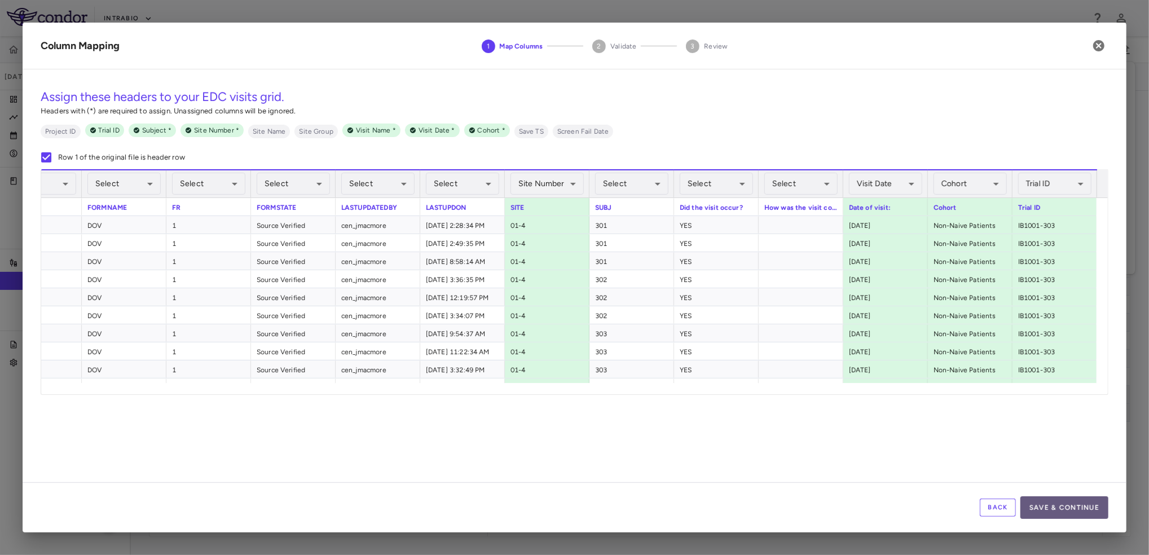
click at [1071, 506] on button "Save & Continue" at bounding box center [1064, 507] width 88 height 23
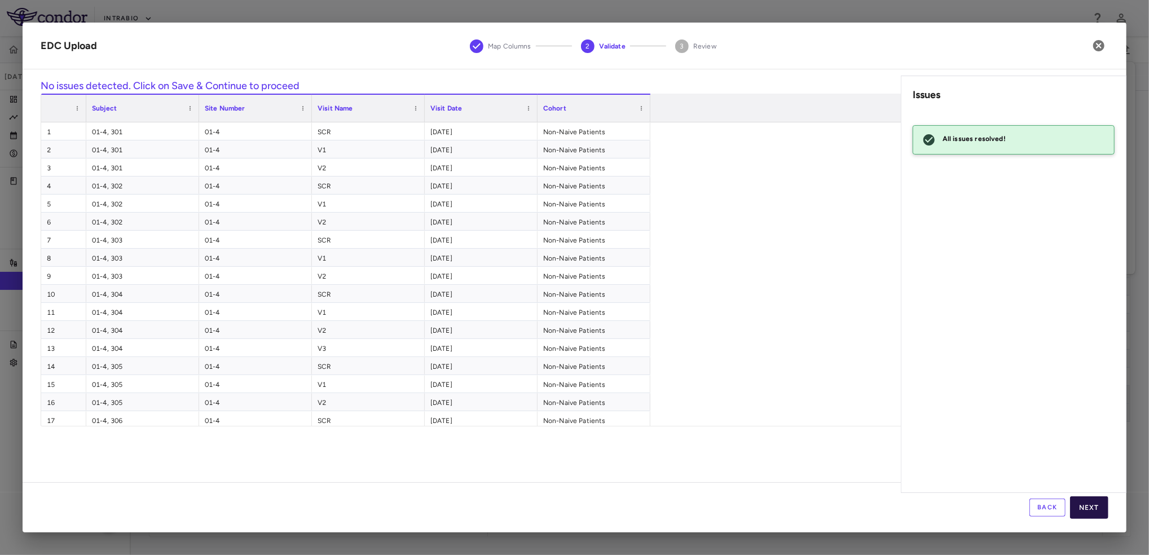
click at [1096, 507] on button "Next" at bounding box center [1089, 507] width 38 height 23
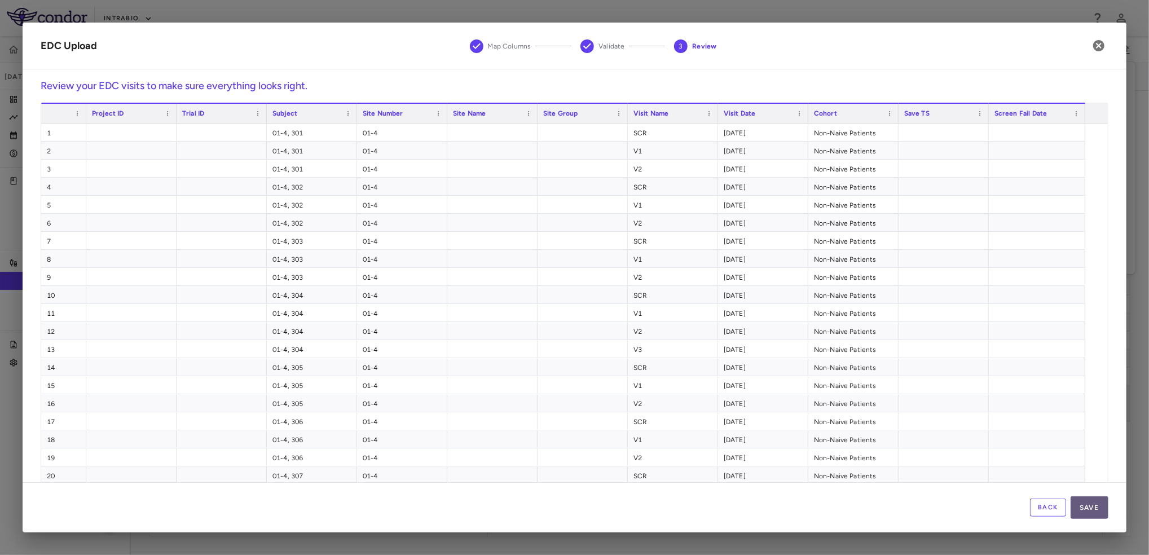
click at [1095, 511] on button "Save" at bounding box center [1089, 507] width 38 height 23
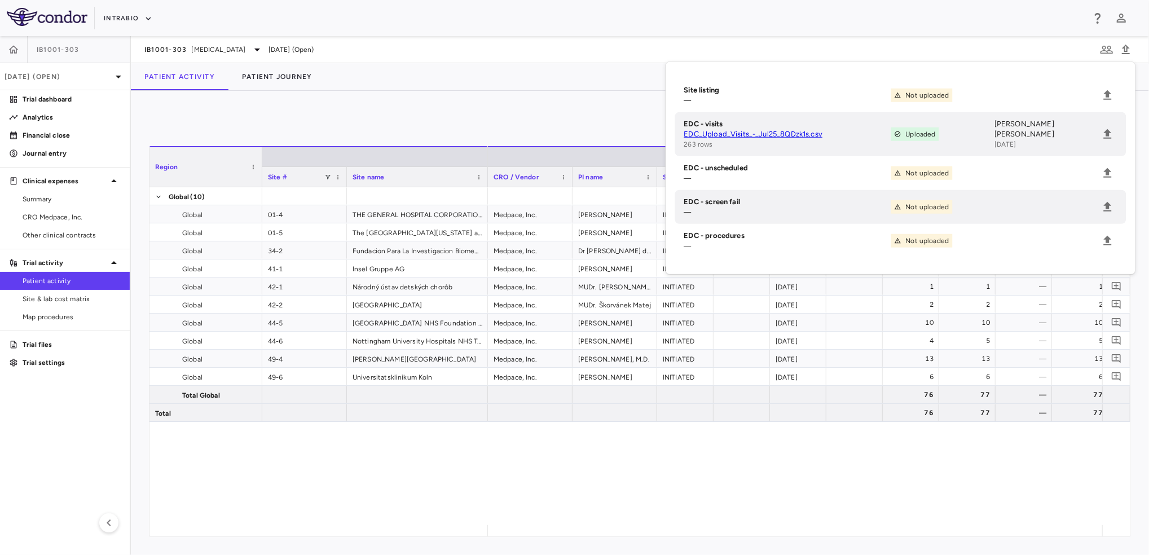
click at [852, 488] on div "Medpace, Inc. Jeremy Schmahmann INITIATED 2025-04-29 9 9 — 9 — — Medpace, Inc. …" at bounding box center [795, 356] width 614 height 338
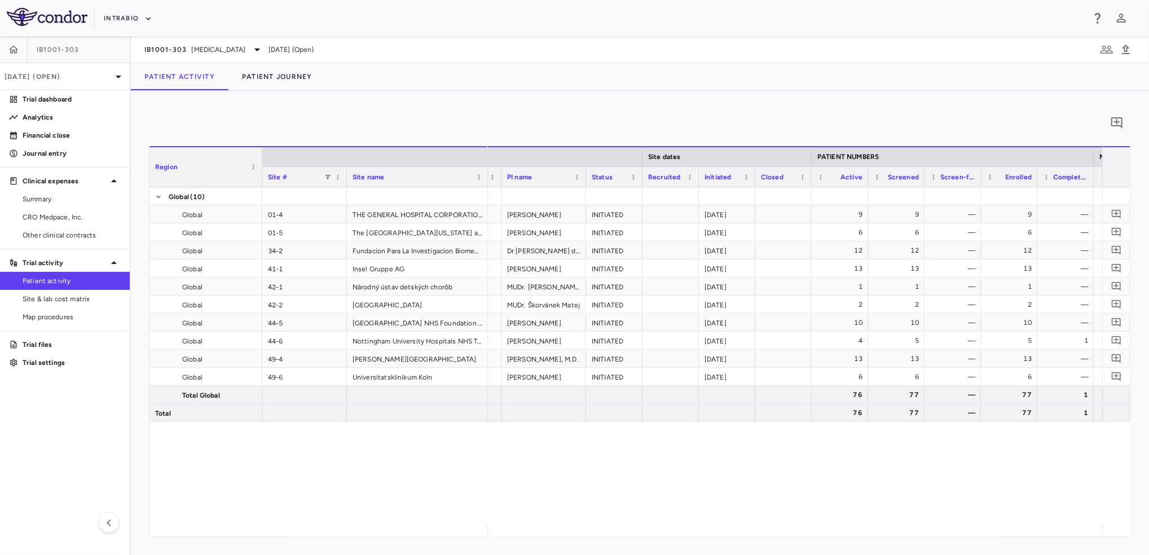
scroll to position [0, 100]
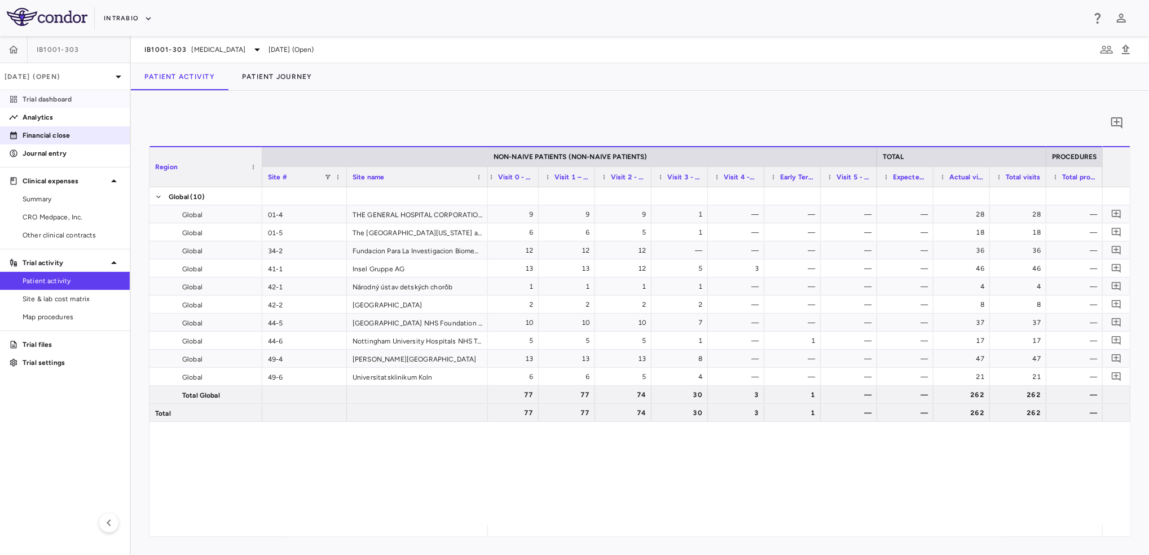
drag, startPoint x: 83, startPoint y: 95, endPoint x: 116, endPoint y: 126, distance: 44.7
click at [83, 95] on p "Trial dashboard" at bounding box center [72, 99] width 98 height 10
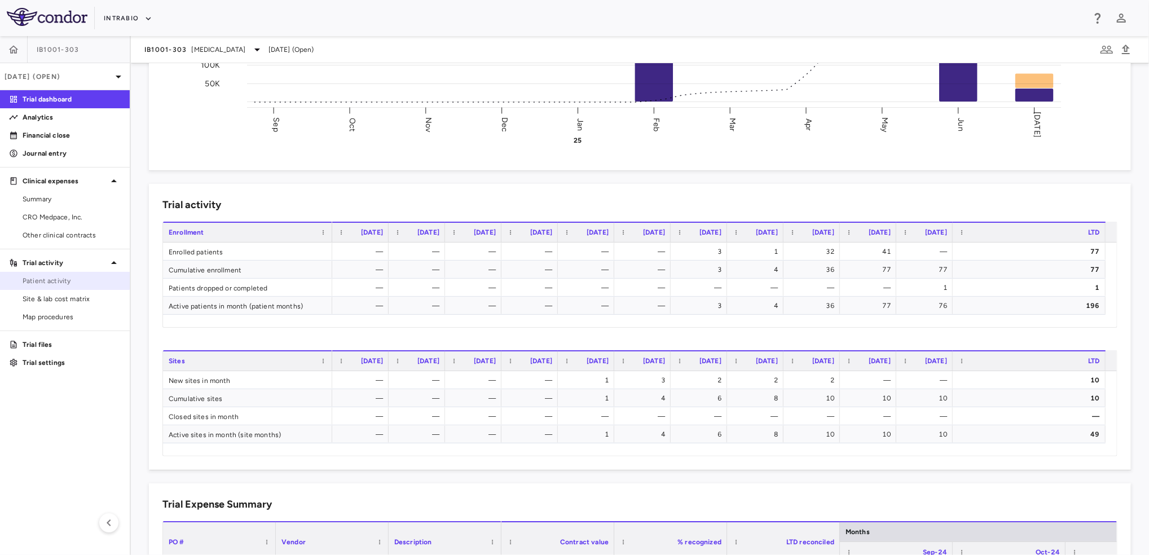
click at [76, 278] on span "Patient activity" at bounding box center [72, 281] width 98 height 10
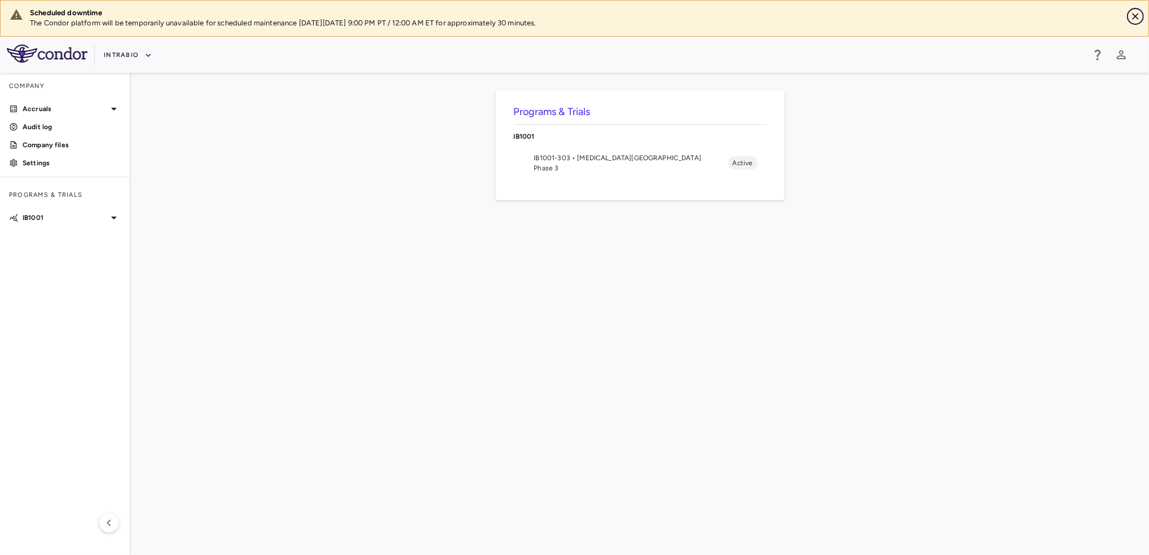
click at [1138, 17] on icon "Close" at bounding box center [1135, 16] width 11 height 11
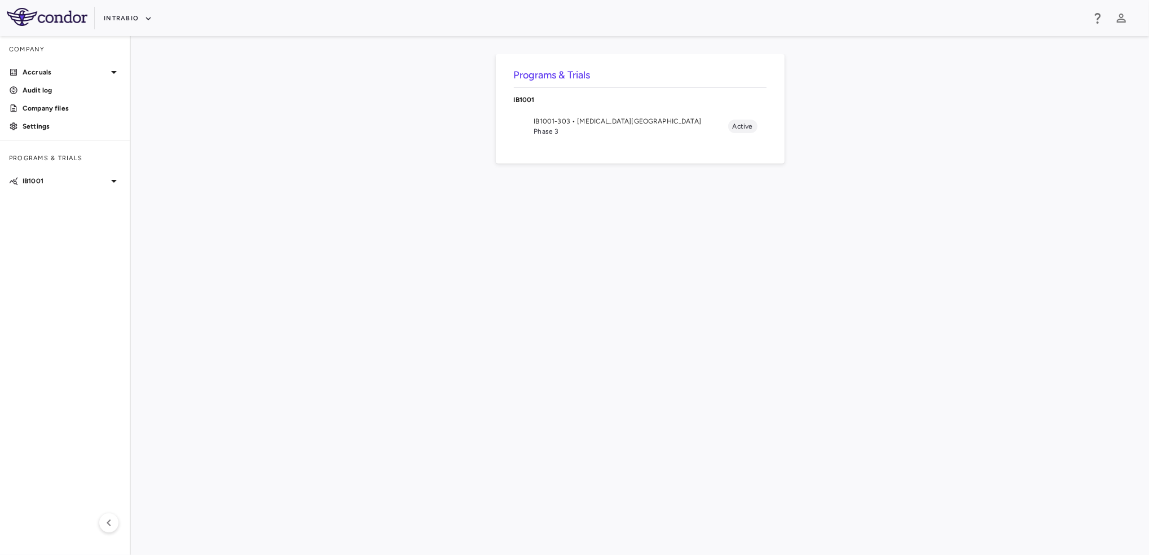
click at [600, 120] on span "IB1001-303 • [MEDICAL_DATA][GEOGRAPHIC_DATA]" at bounding box center [631, 121] width 194 height 10
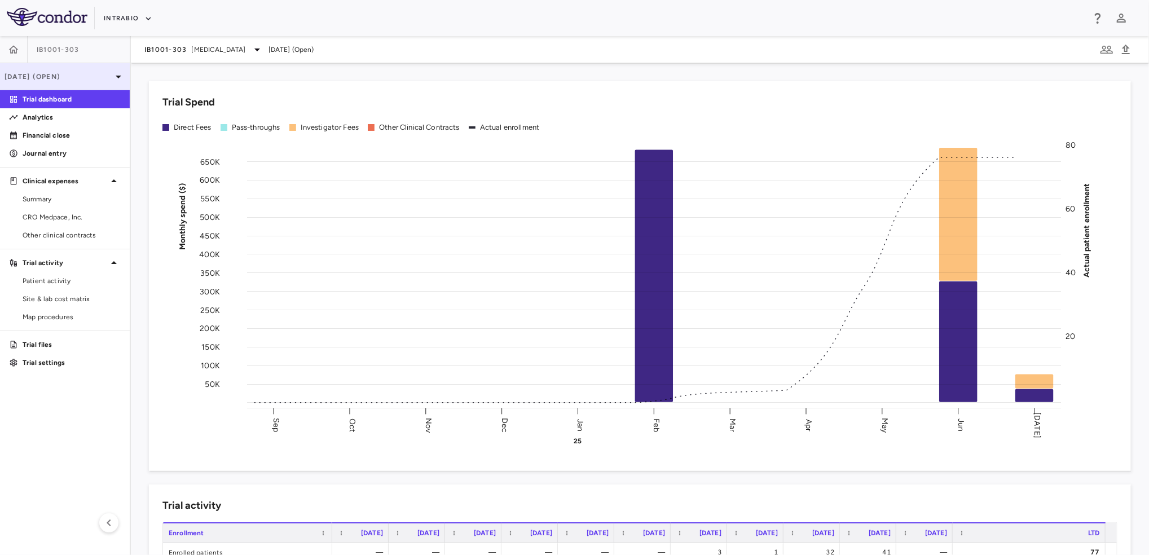
click at [112, 77] on icon at bounding box center [119, 77] width 14 height 14
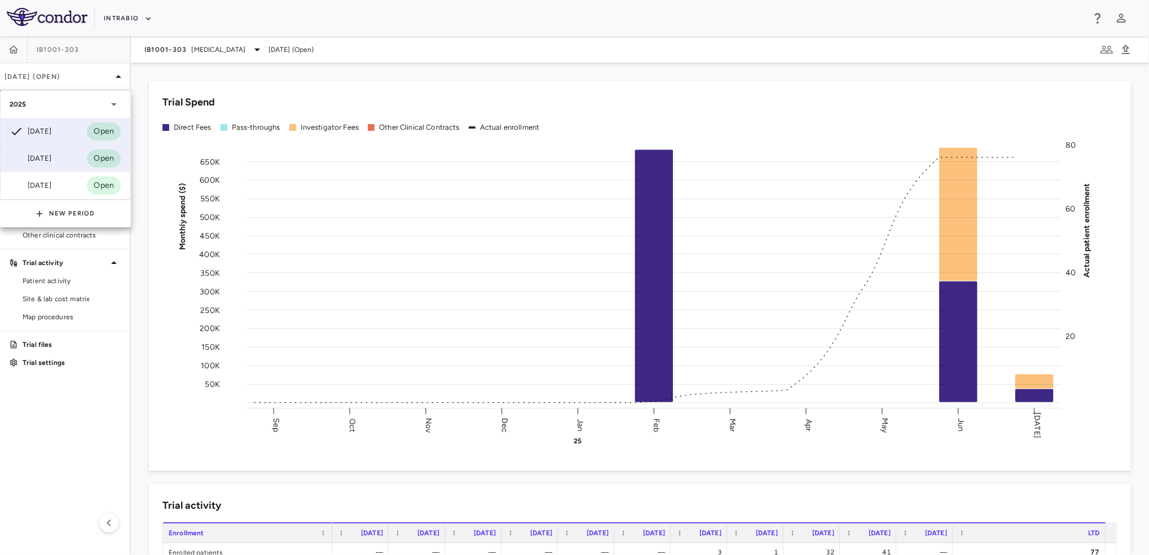
click at [36, 153] on div "[DATE]" at bounding box center [31, 159] width 42 height 14
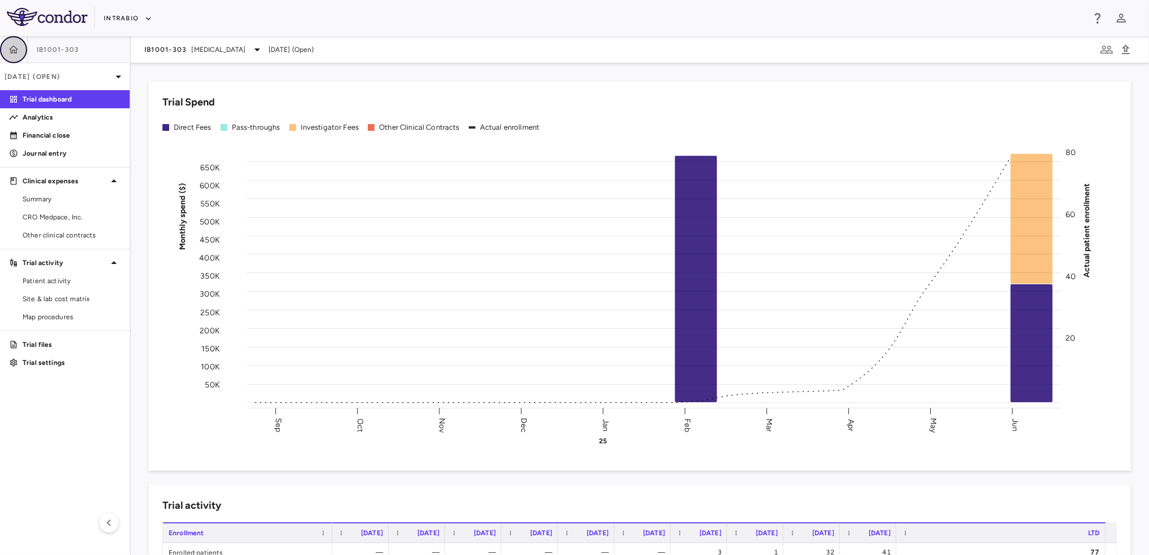
click at [16, 53] on icon "button" at bounding box center [13, 49] width 11 height 11
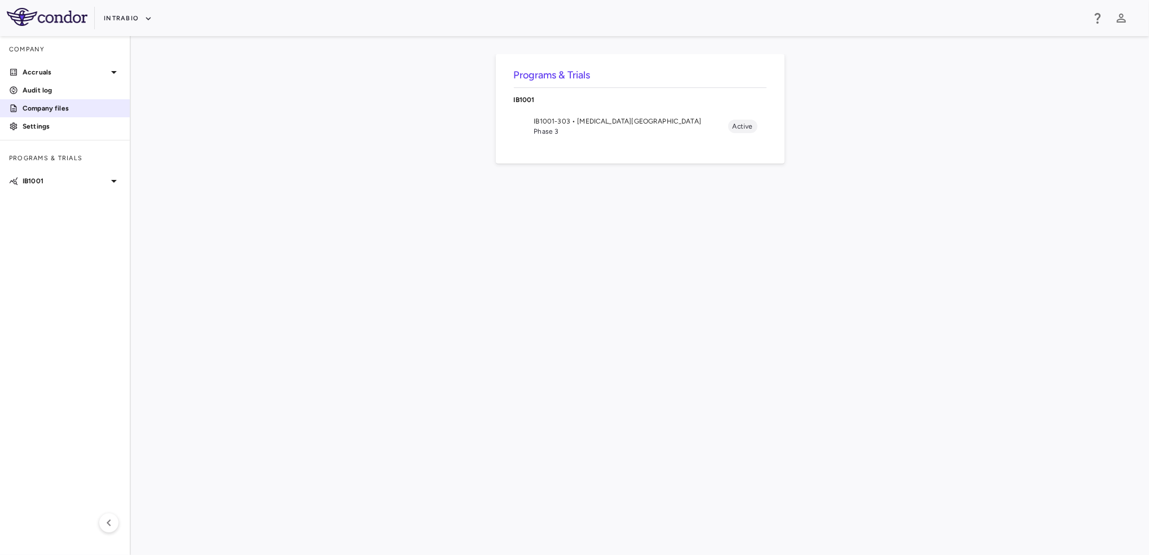
click at [87, 108] on p "Company files" at bounding box center [72, 108] width 98 height 10
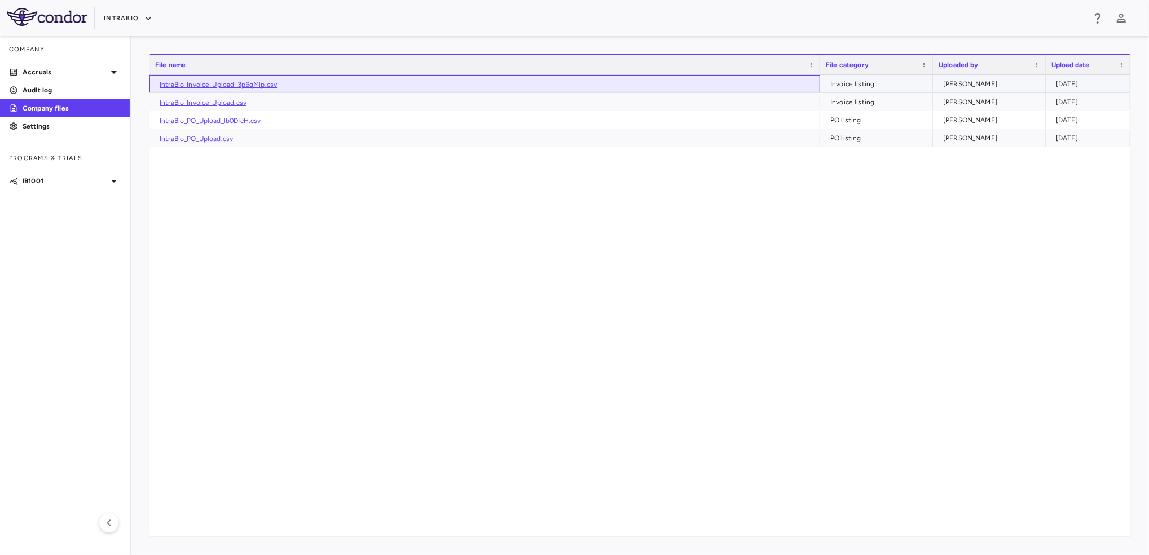
click at [253, 86] on link "IntraBio_Invoice_Upload_3p6qMlp.csv" at bounding box center [218, 85] width 117 height 8
